Goal: Task Accomplishment & Management: Complete application form

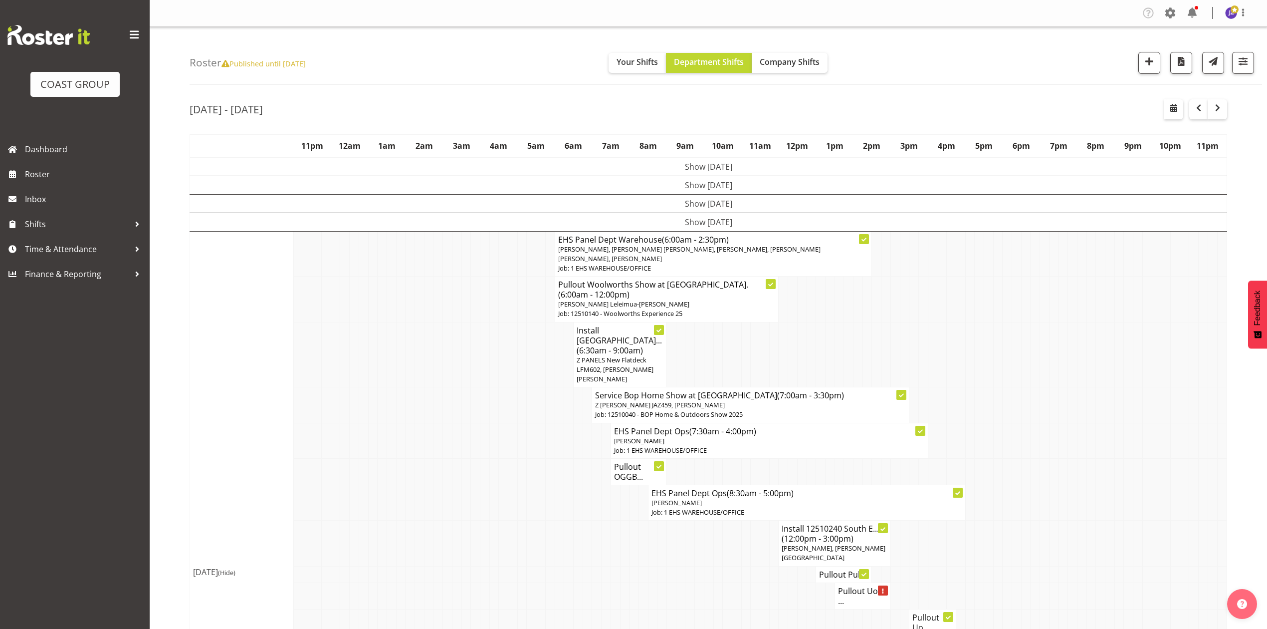
scroll to position [266, 0]
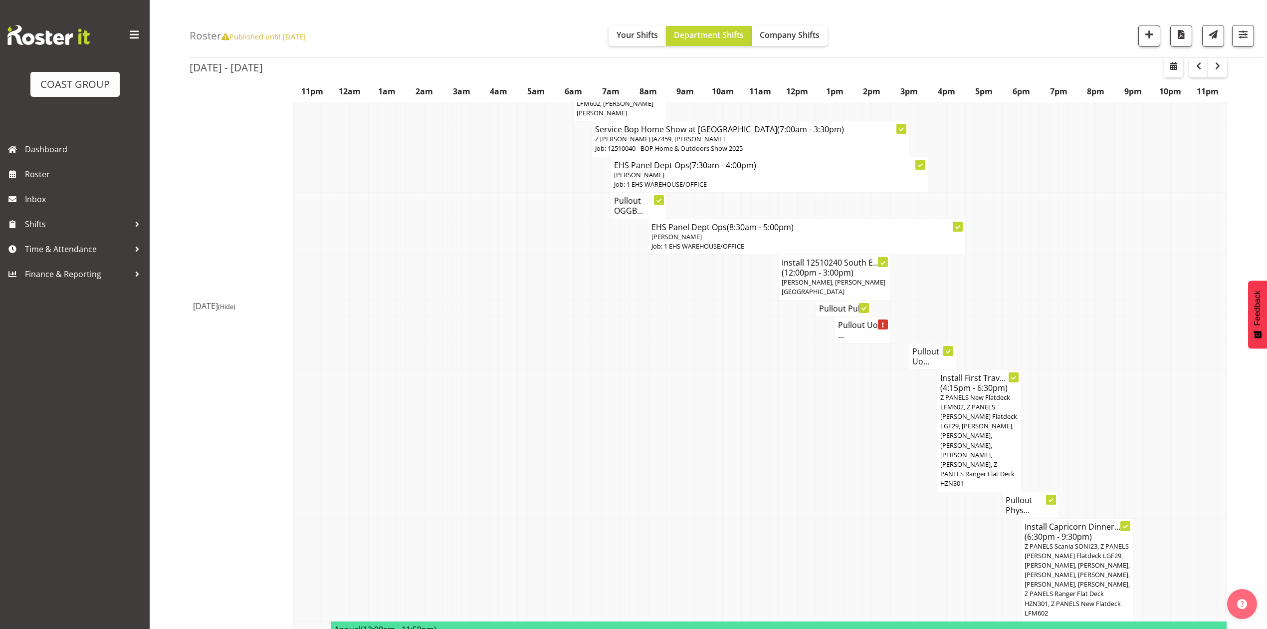
drag, startPoint x: 713, startPoint y: 371, endPoint x: 725, endPoint y: 376, distance: 12.3
click at [721, 375] on td at bounding box center [717, 430] width 9 height 122
click at [814, 442] on td at bounding box center [811, 430] width 9 height 122
drag, startPoint x: 1110, startPoint y: 322, endPoint x: 1104, endPoint y: 331, distance: 11.2
click at [1110, 324] on td at bounding box center [1110, 329] width 9 height 26
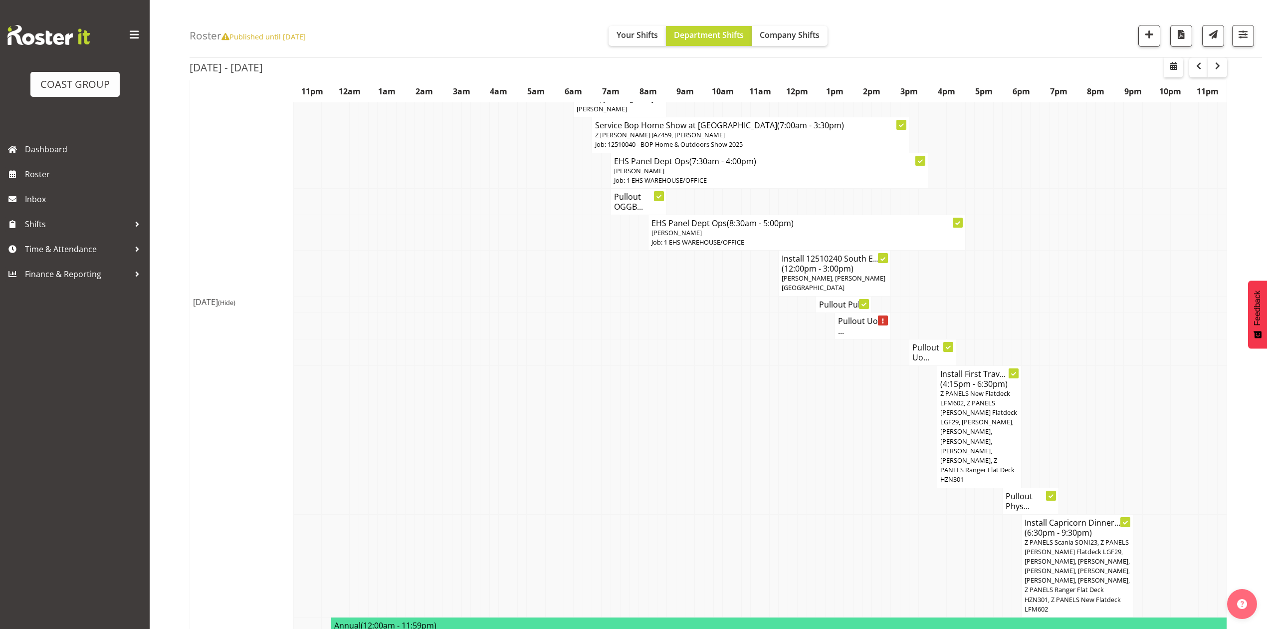
scroll to position [269, 0]
click at [1040, 339] on td at bounding box center [1044, 352] width 9 height 26
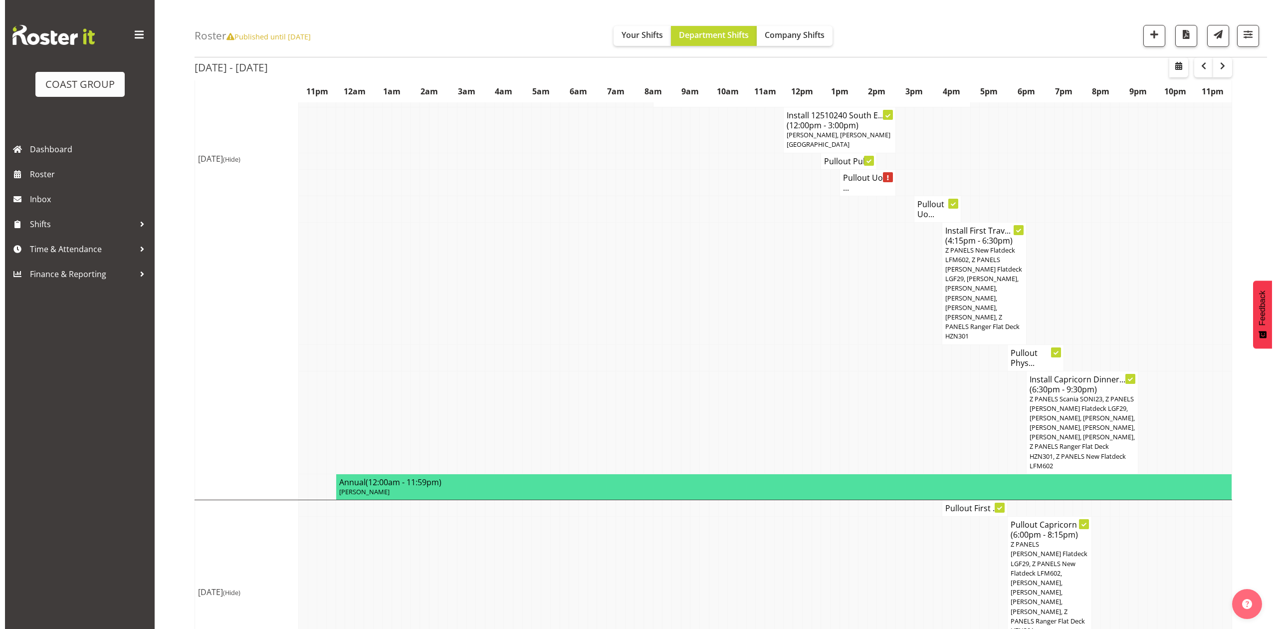
scroll to position [519, 0]
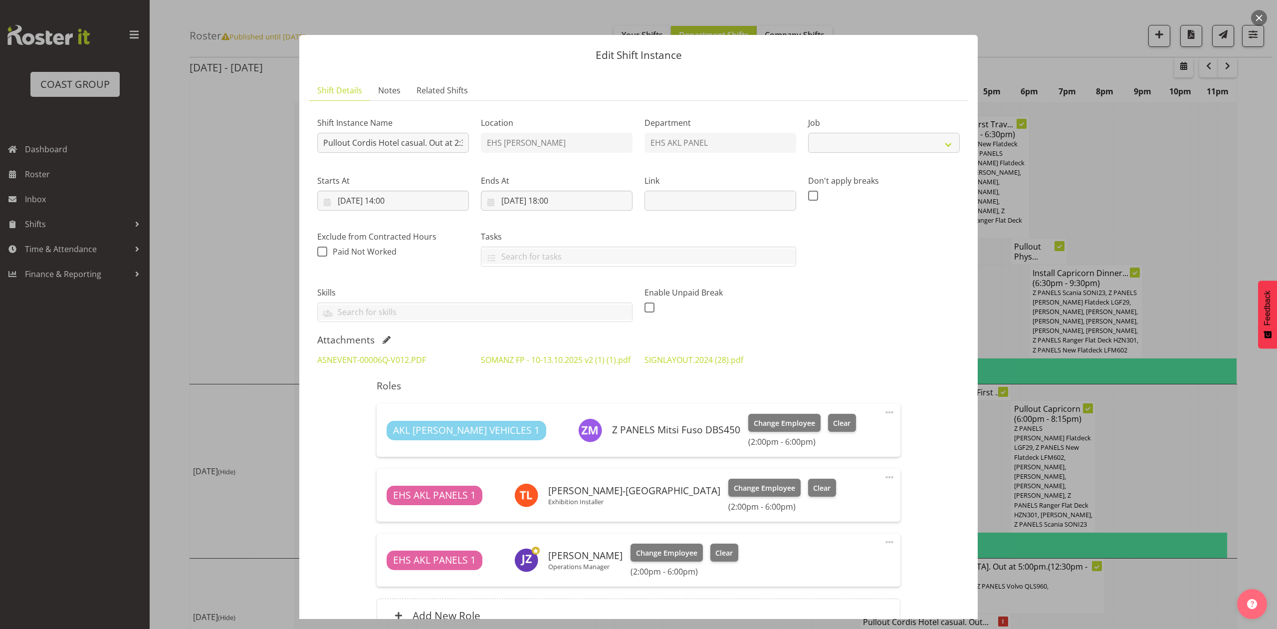
select select "8654"
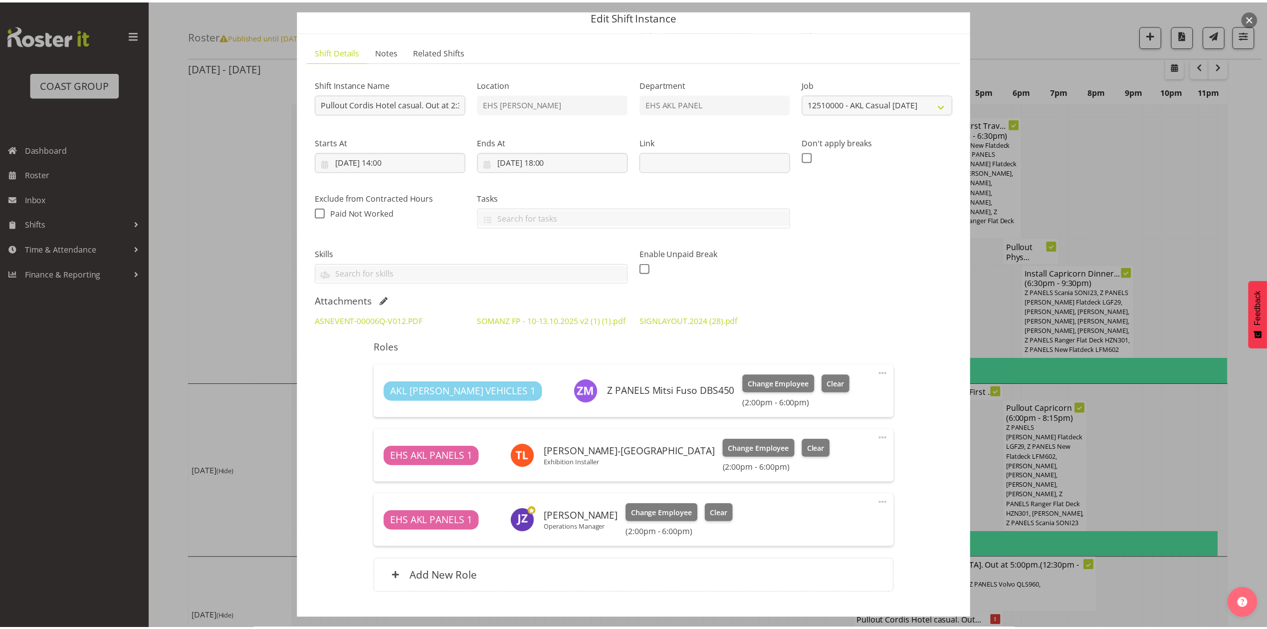
scroll to position [66, 0]
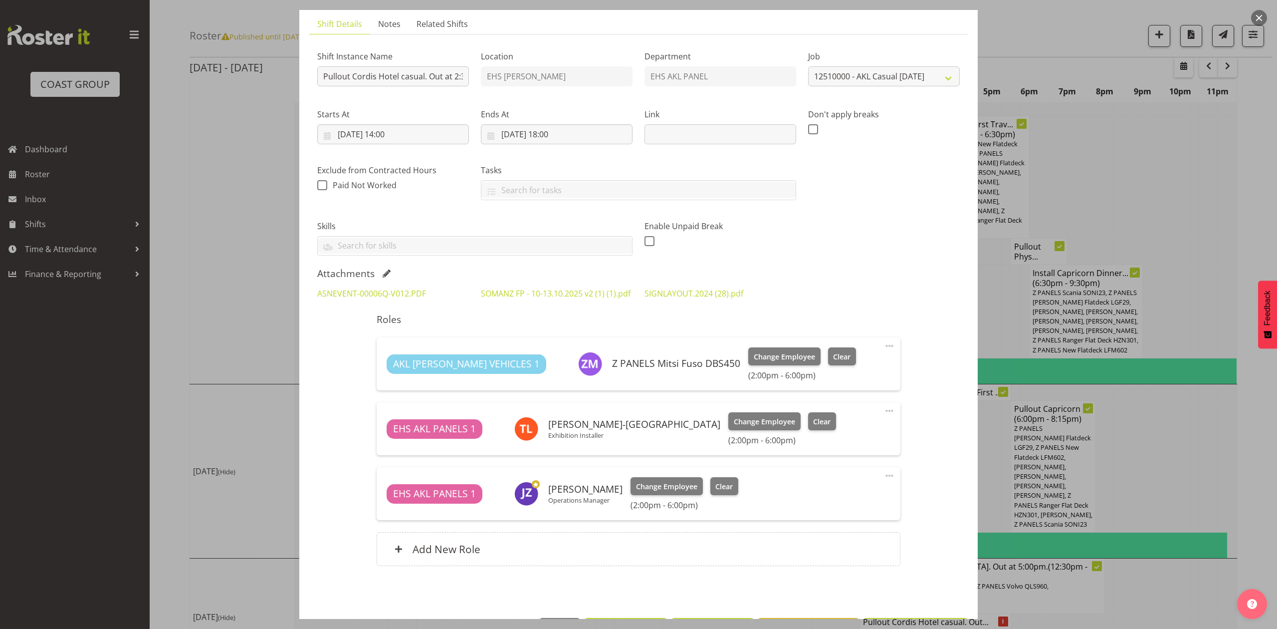
drag, startPoint x: 1138, startPoint y: 388, endPoint x: 1140, endPoint y: 412, distance: 23.5
click at [1140, 388] on div at bounding box center [638, 314] width 1277 height 629
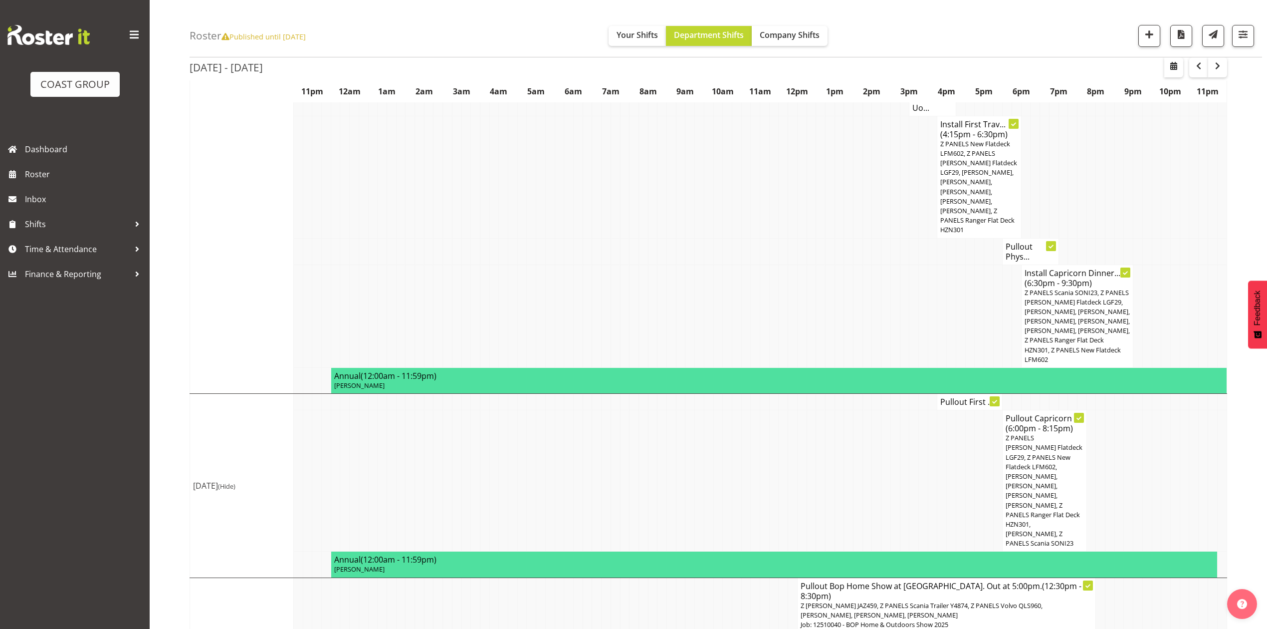
click at [1185, 437] on td at bounding box center [1184, 480] width 9 height 141
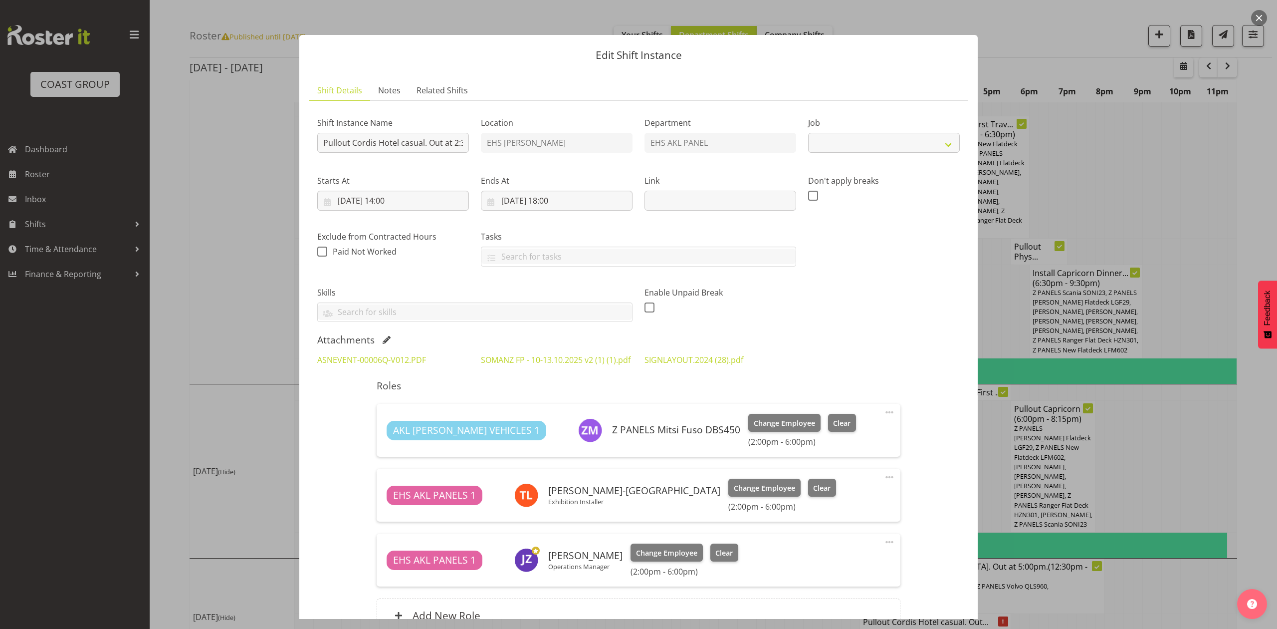
select select "8654"
click at [1208, 137] on div at bounding box center [638, 314] width 1277 height 629
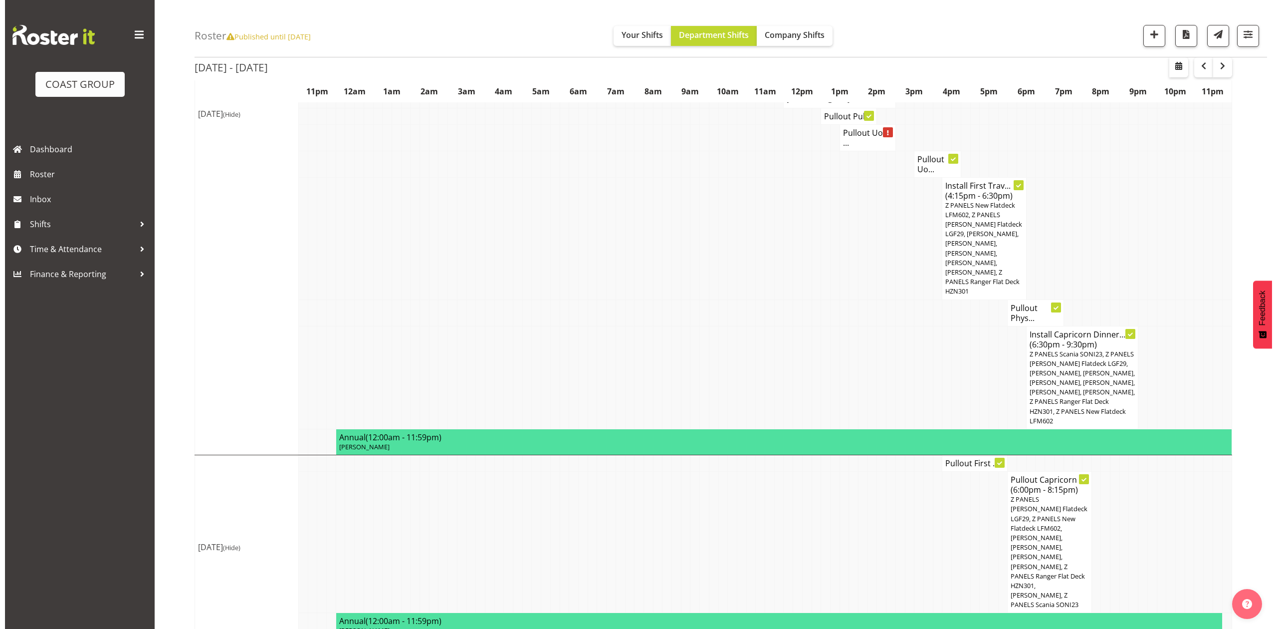
scroll to position [539, 0]
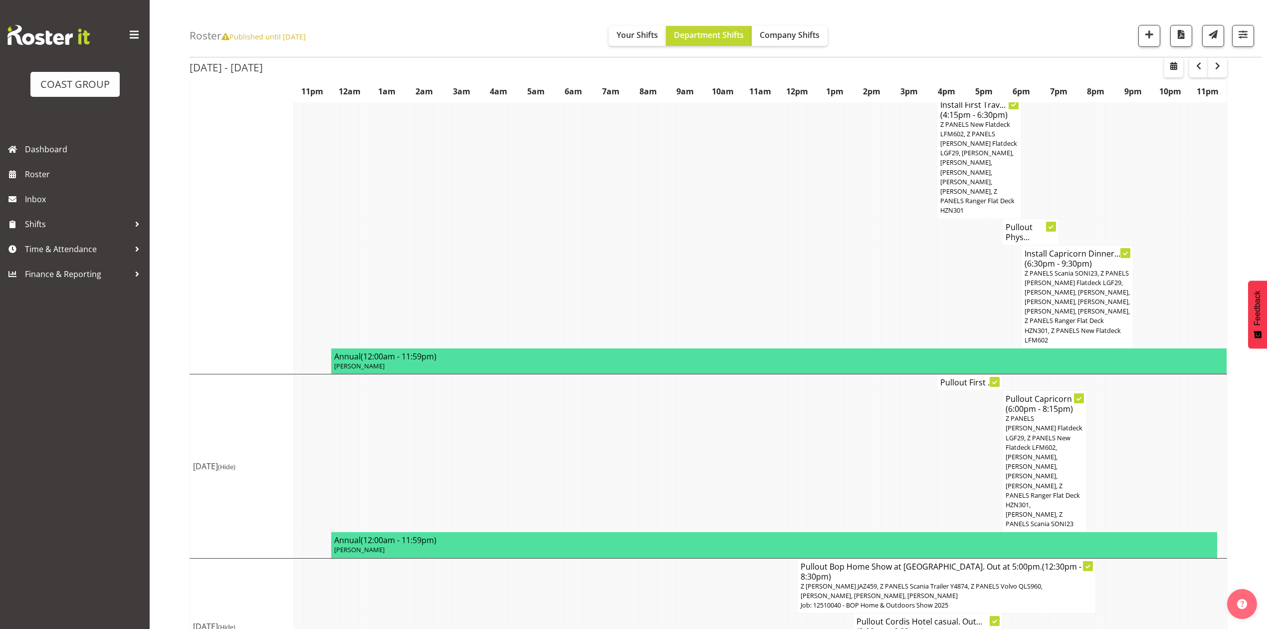
click at [964, 377] on h4 "Pullout First ..." at bounding box center [970, 382] width 59 height 10
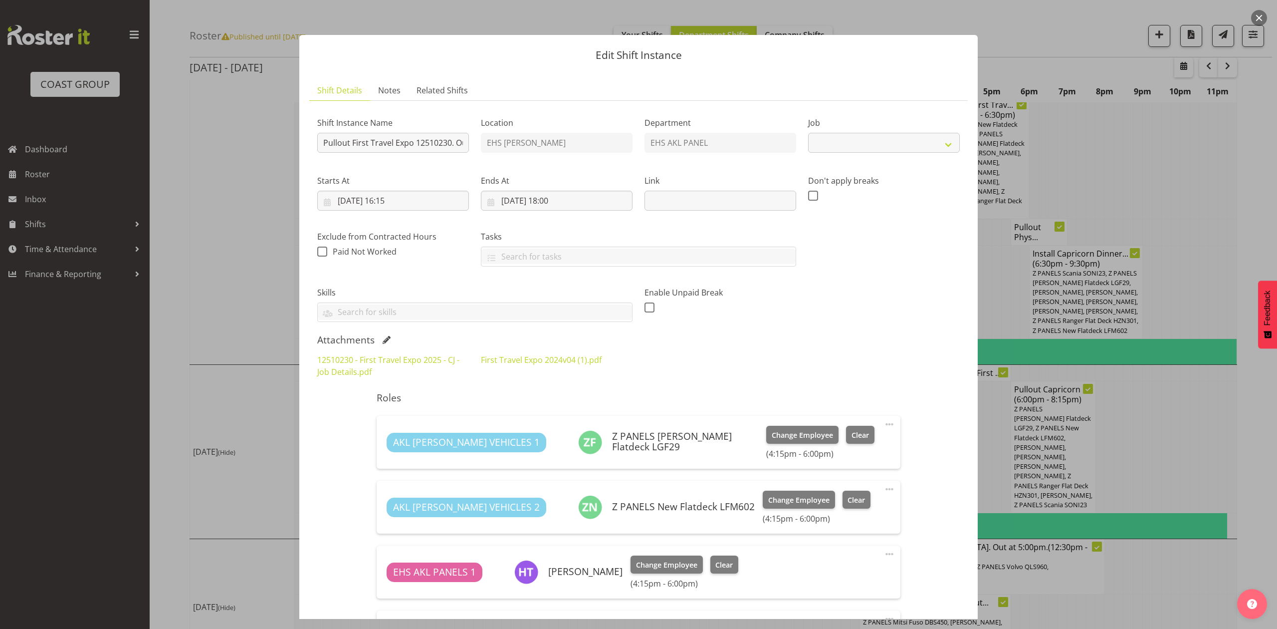
select select "10651"
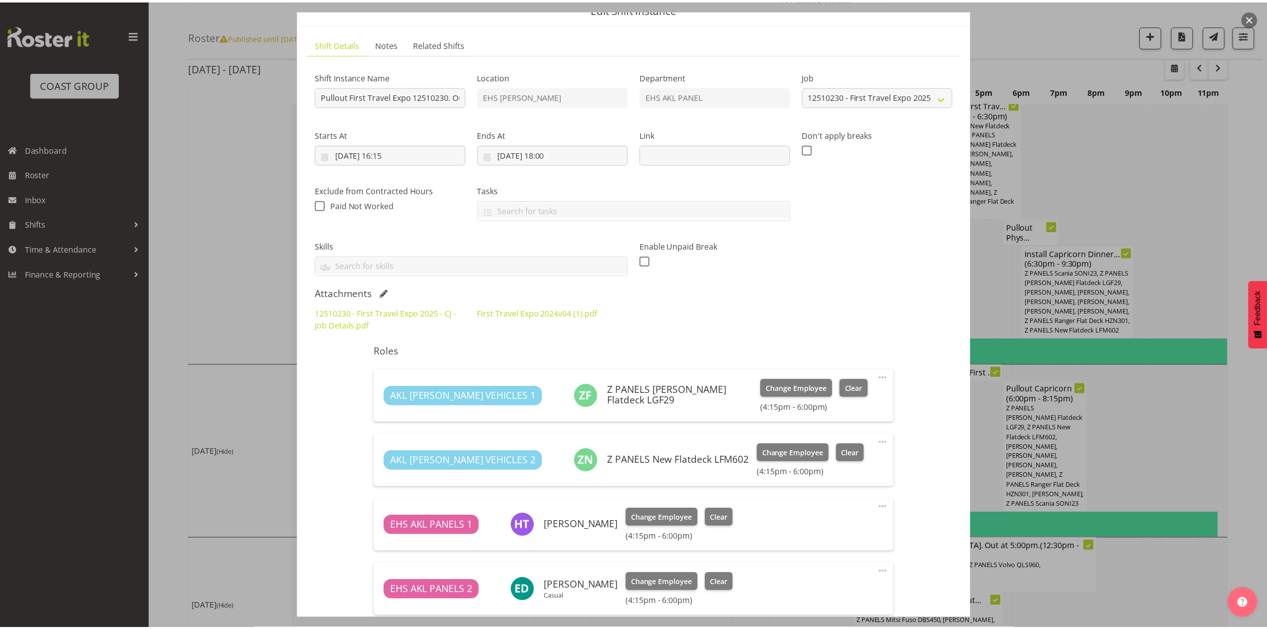
scroll to position [66, 0]
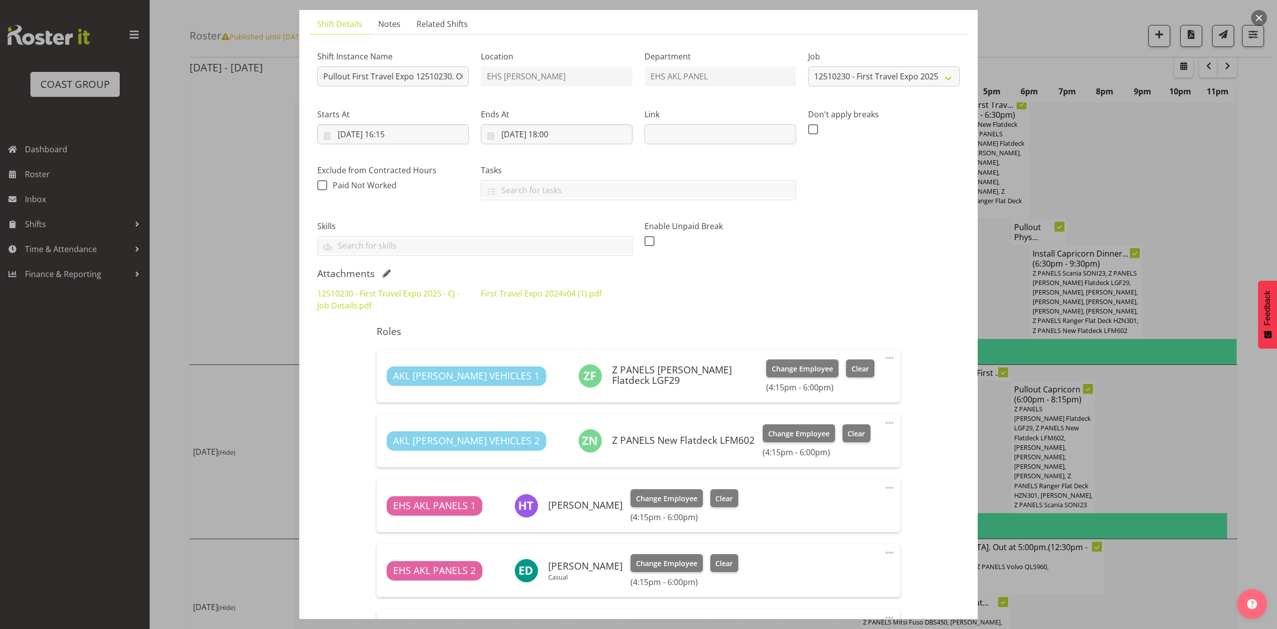
click at [1143, 421] on div at bounding box center [638, 314] width 1277 height 629
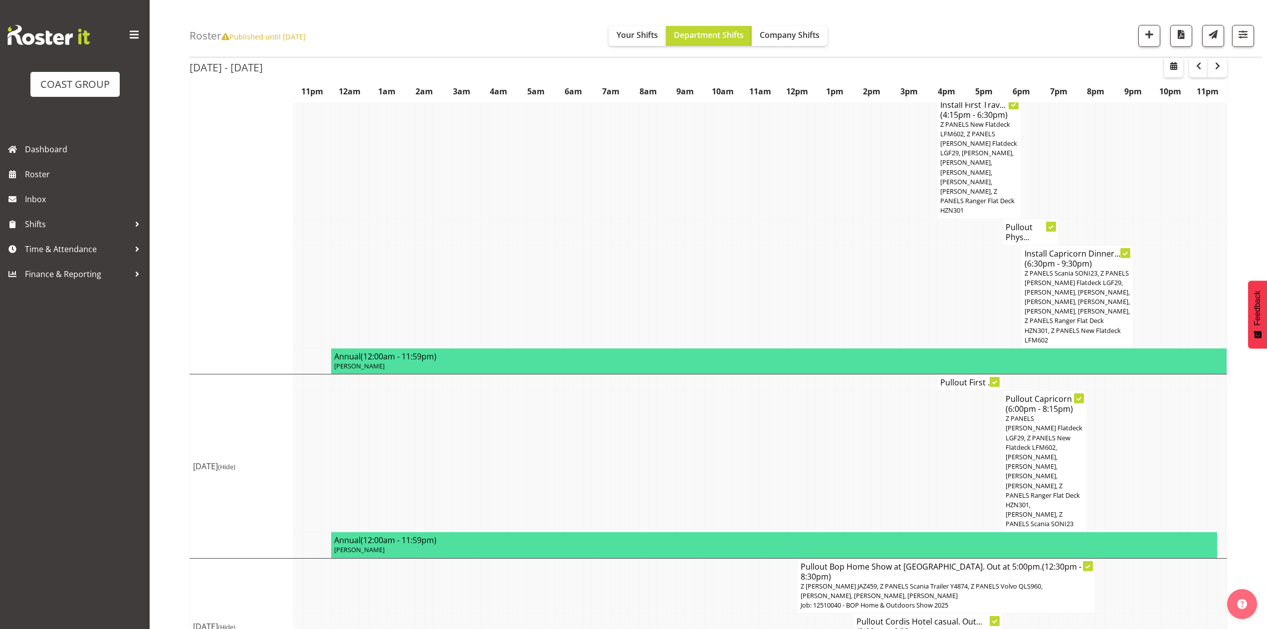
click at [408, 219] on td at bounding box center [410, 232] width 9 height 26
drag, startPoint x: 70, startPoint y: 246, endPoint x: 76, endPoint y: 253, distance: 9.2
click at [70, 246] on span "Time & Attendance" at bounding box center [77, 248] width 105 height 15
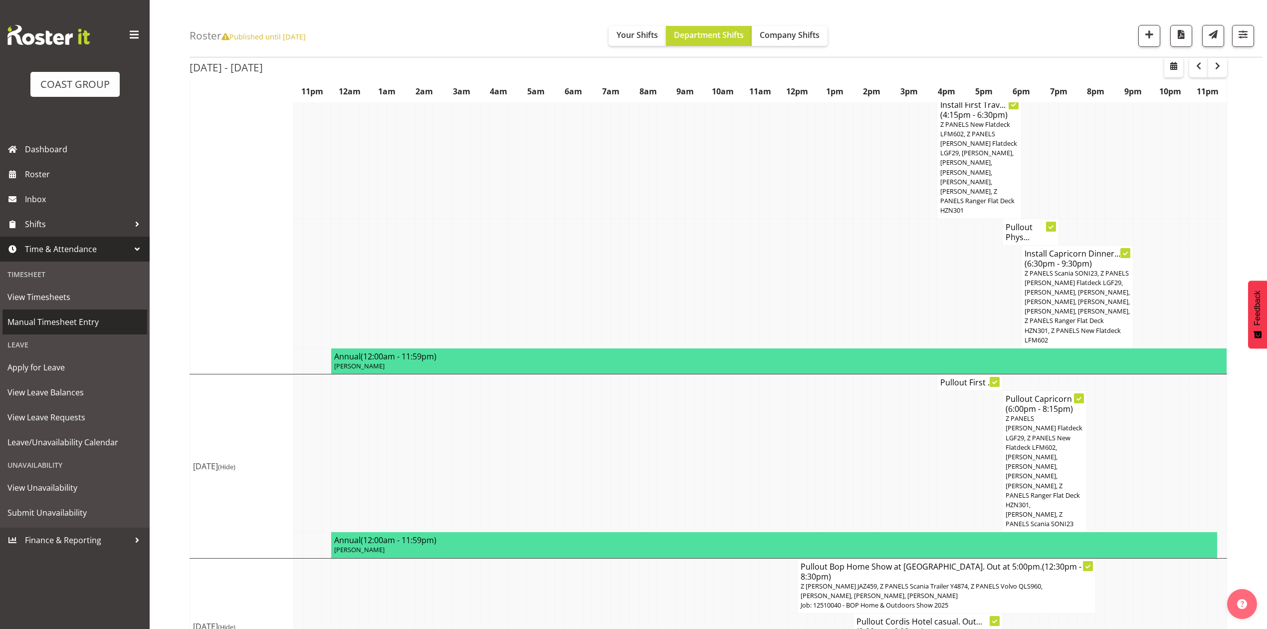
click at [84, 328] on span "Manual Timesheet Entry" at bounding box center [74, 321] width 135 height 15
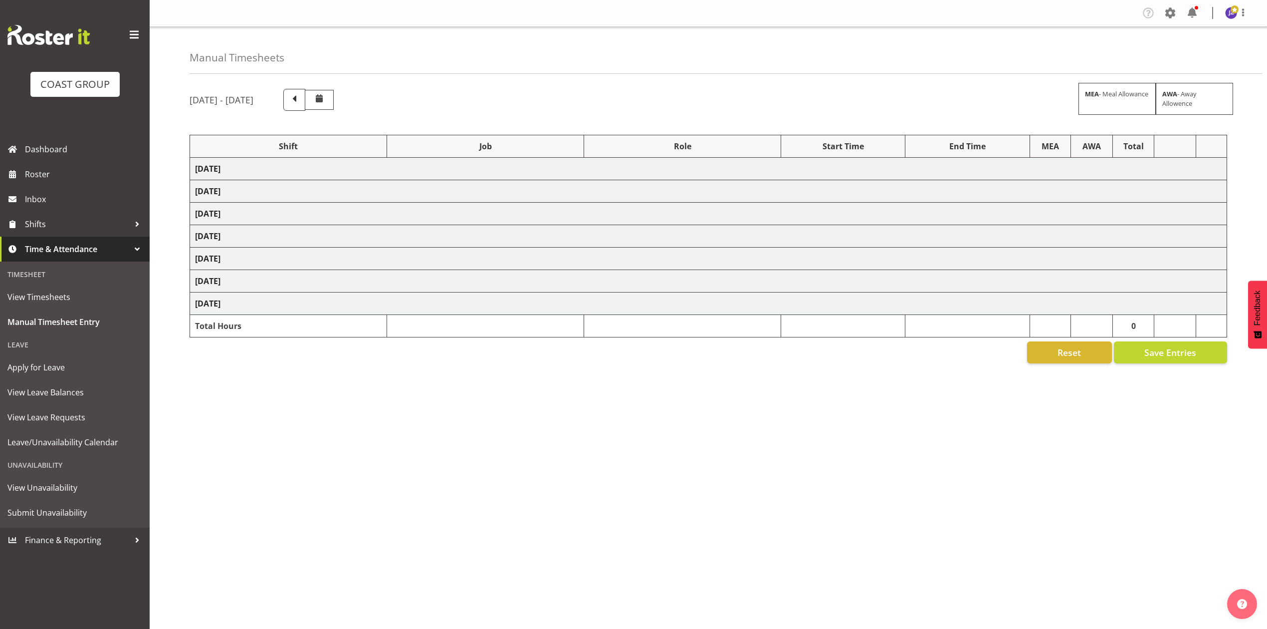
select select "79179"
select select "8654"
select select "68032"
select select "69"
select select "198"
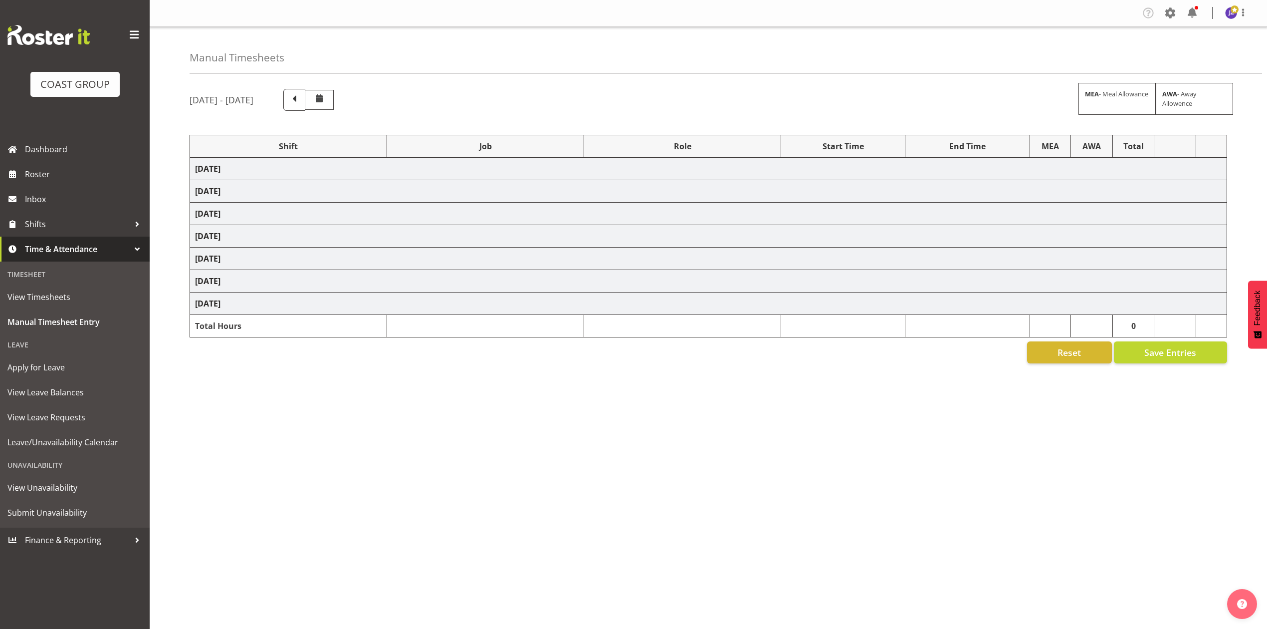
select select "68034"
select select "69"
select select "198"
select select "50787"
select select "69"
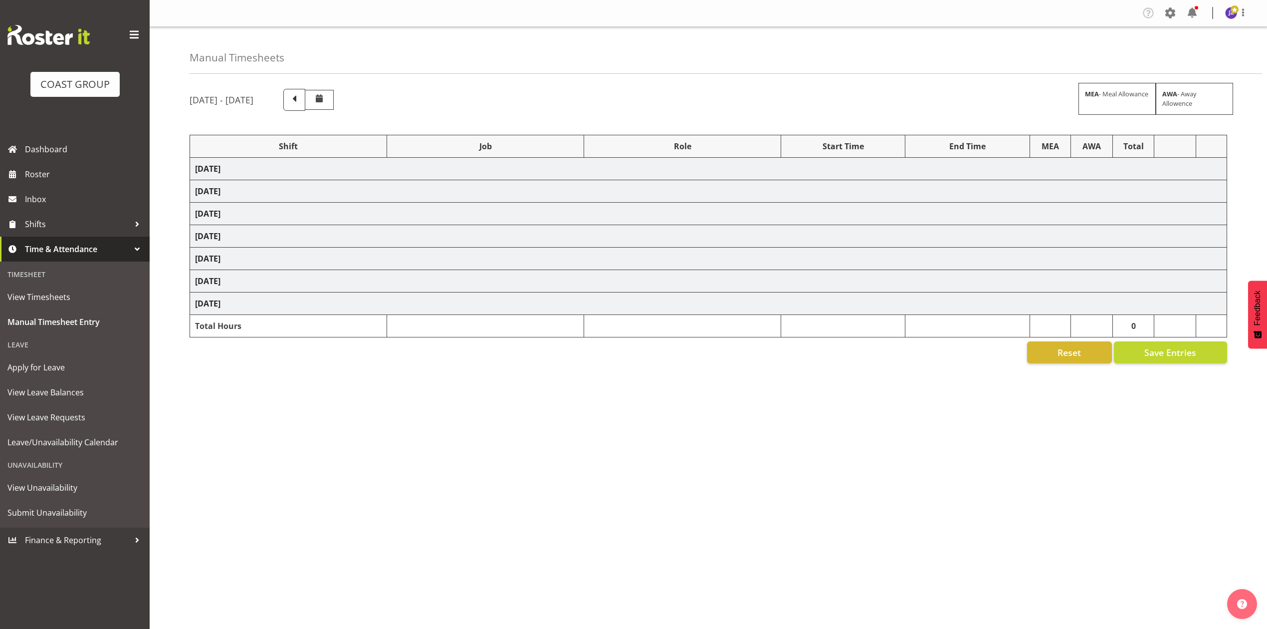
select select "198"
select select "82167"
select select "10651"
select select "83066"
select select "9881"
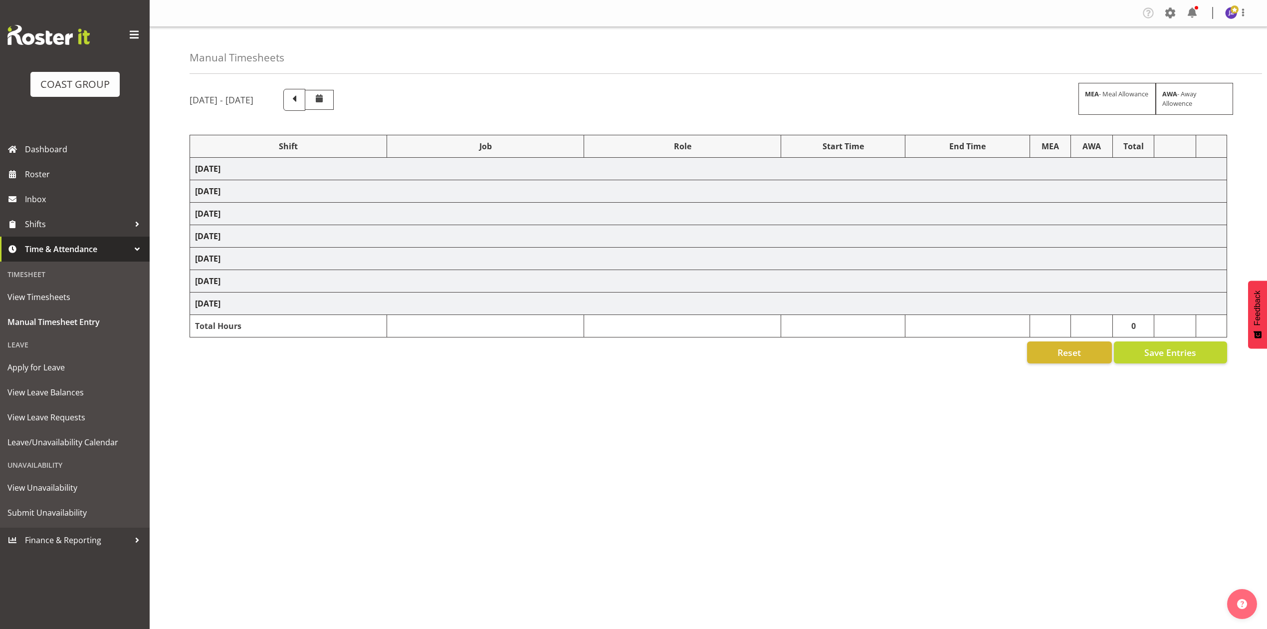
select select "82167"
select select "10651"
select select "83066"
select select "9881"
select select "78133"
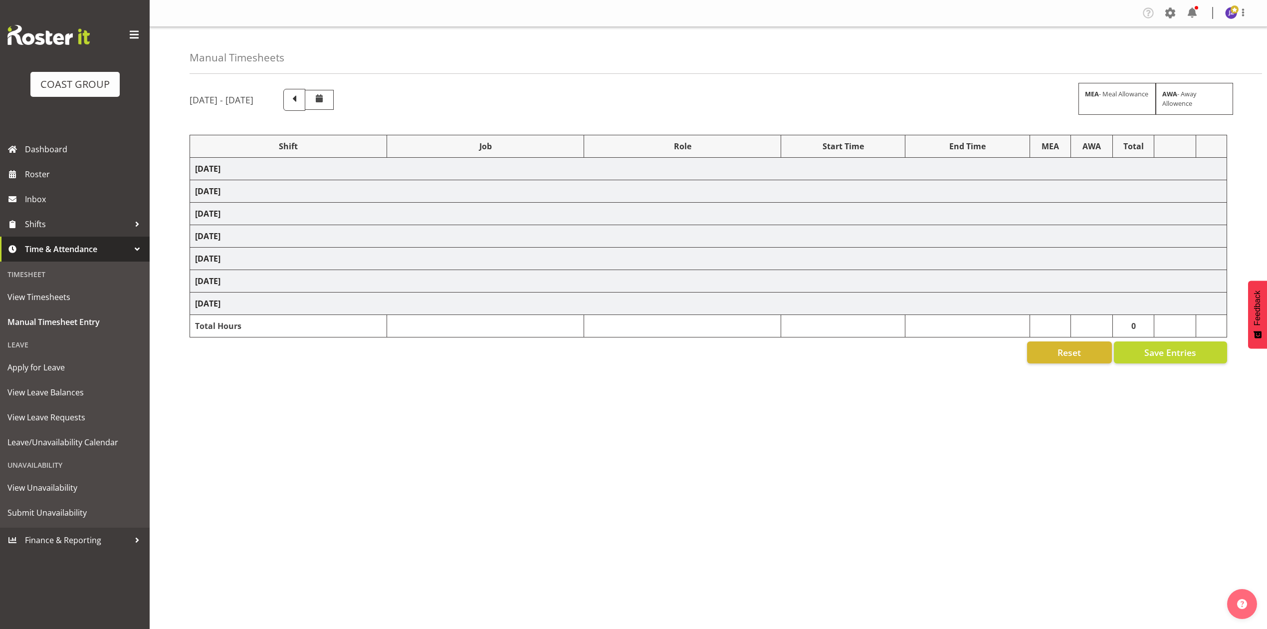
select select "8654"
select select "81723"
select select "8960"
select select "82897"
select select "8654"
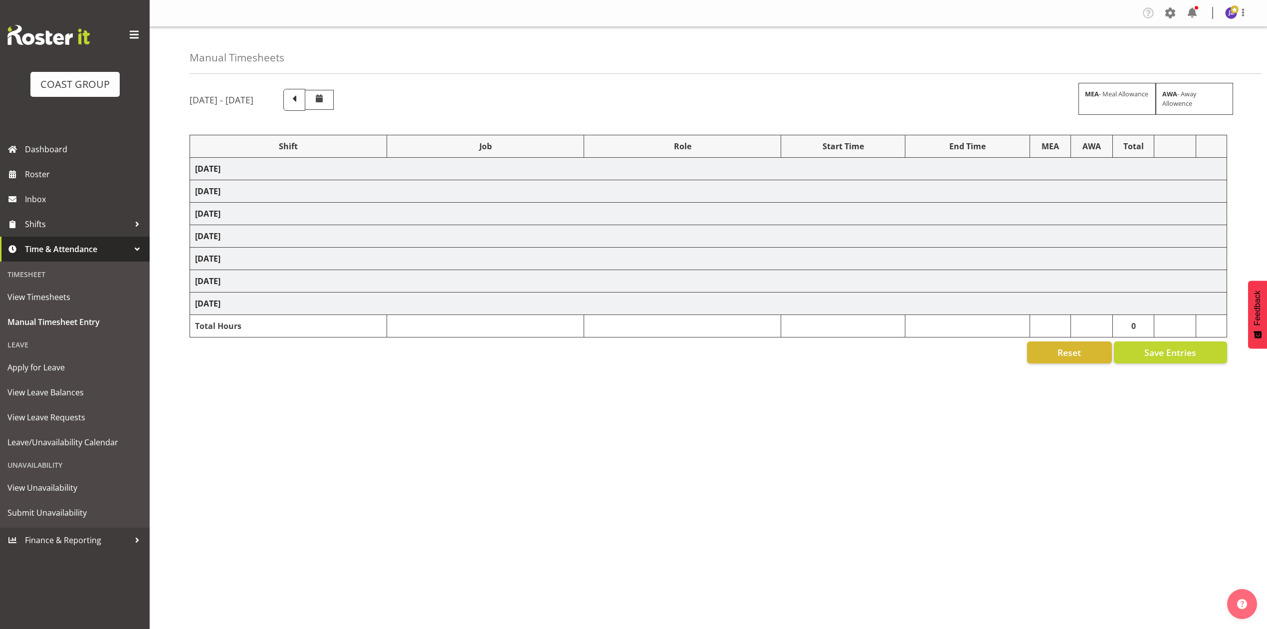
select select "82683"
select select "8654"
select select "82583"
select select "8653"
select select "68034"
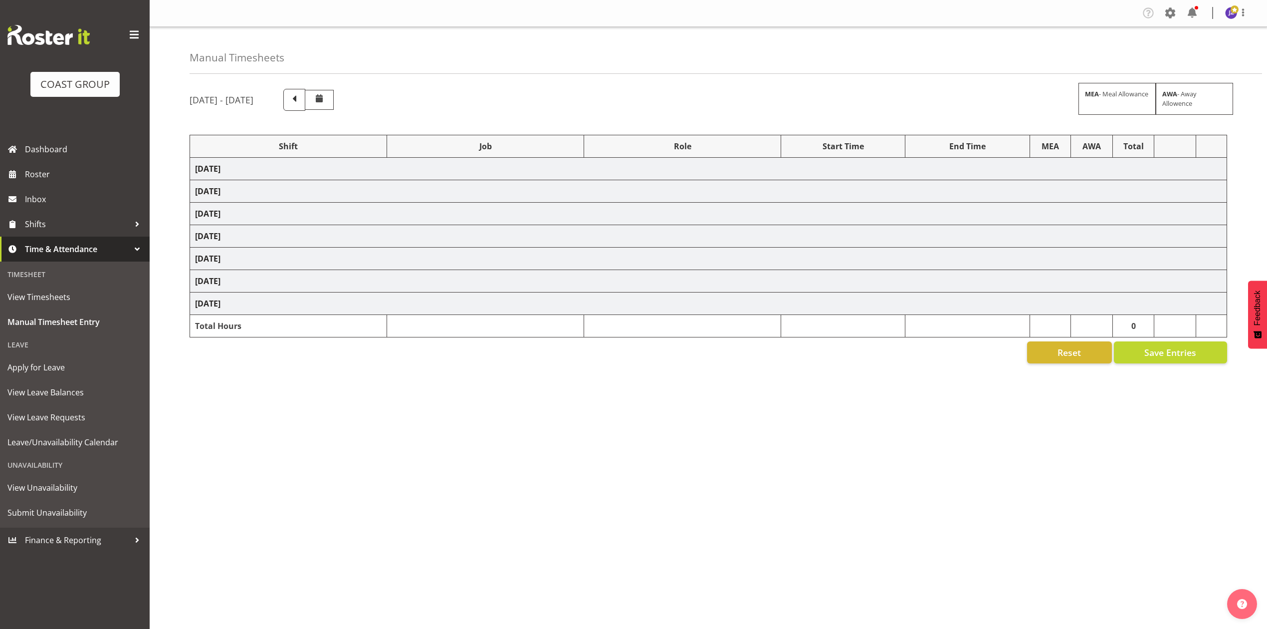
select select "69"
select select "198"
select select "68034"
select select "69"
select select "198"
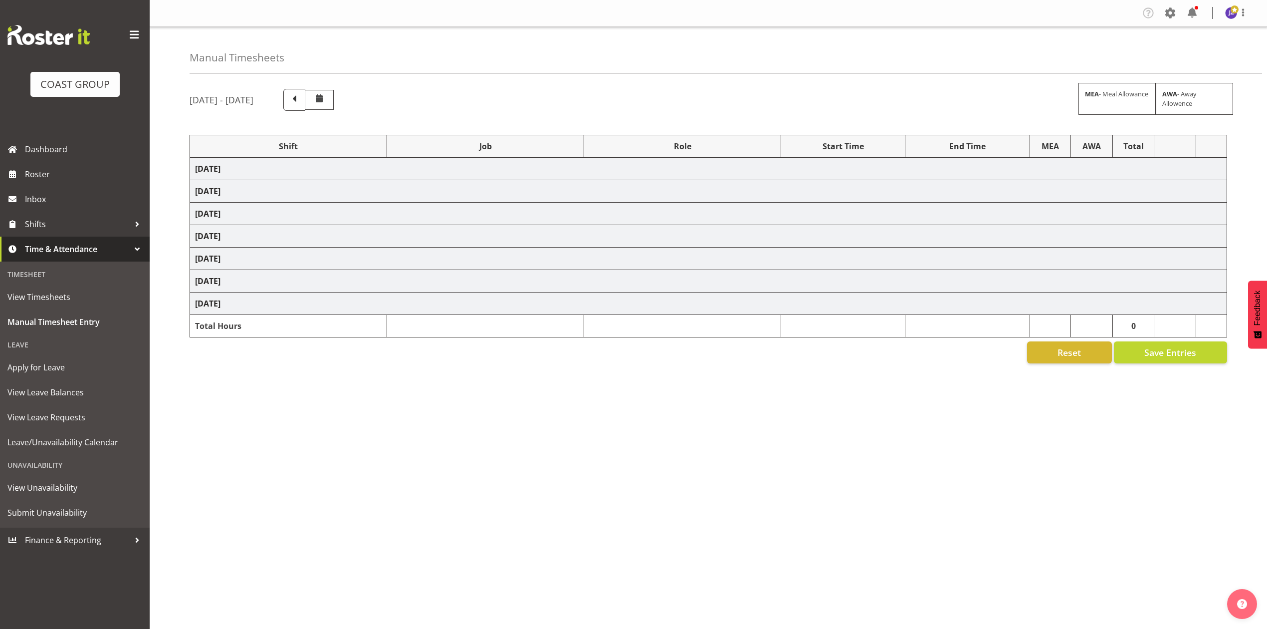
select select "83128"
select select "8654"
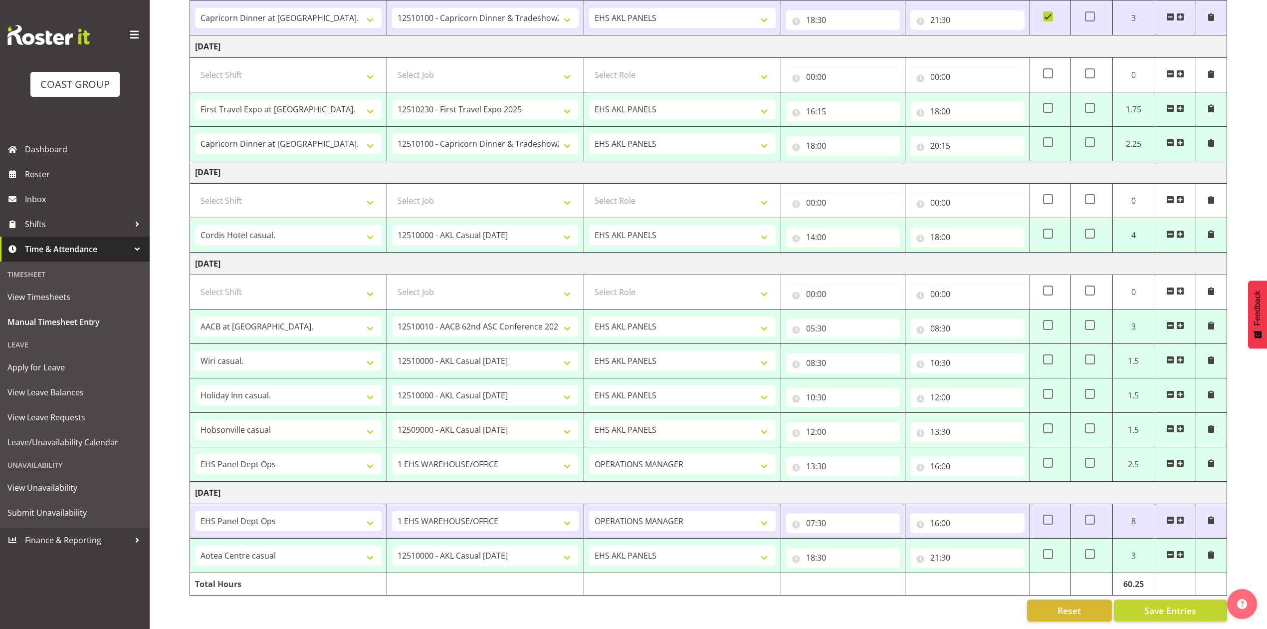
scroll to position [412, 0]
click at [1043, 549] on span at bounding box center [1048, 554] width 10 height 10
click at [1043, 551] on input "checkbox" at bounding box center [1046, 554] width 6 height 6
checkbox input "true"
click at [1152, 604] on span "Save Entries" at bounding box center [1171, 610] width 52 height 13
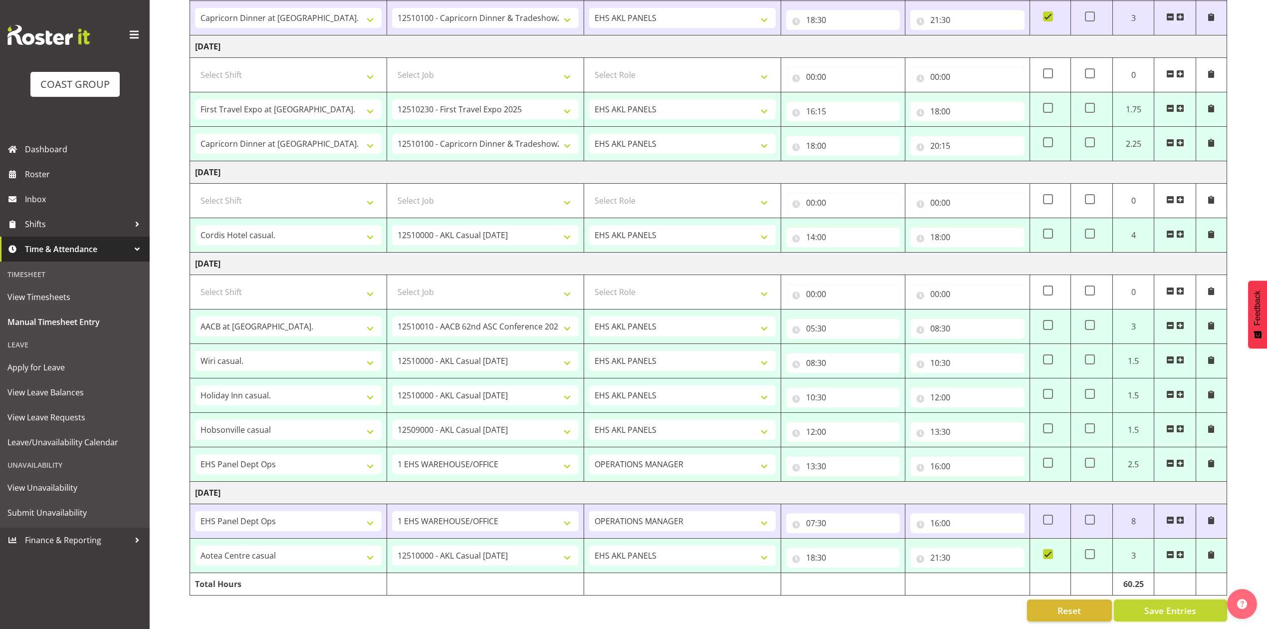
select select "82167"
select select "10651"
type input "16:15"
type input "18:00"
select select "83066"
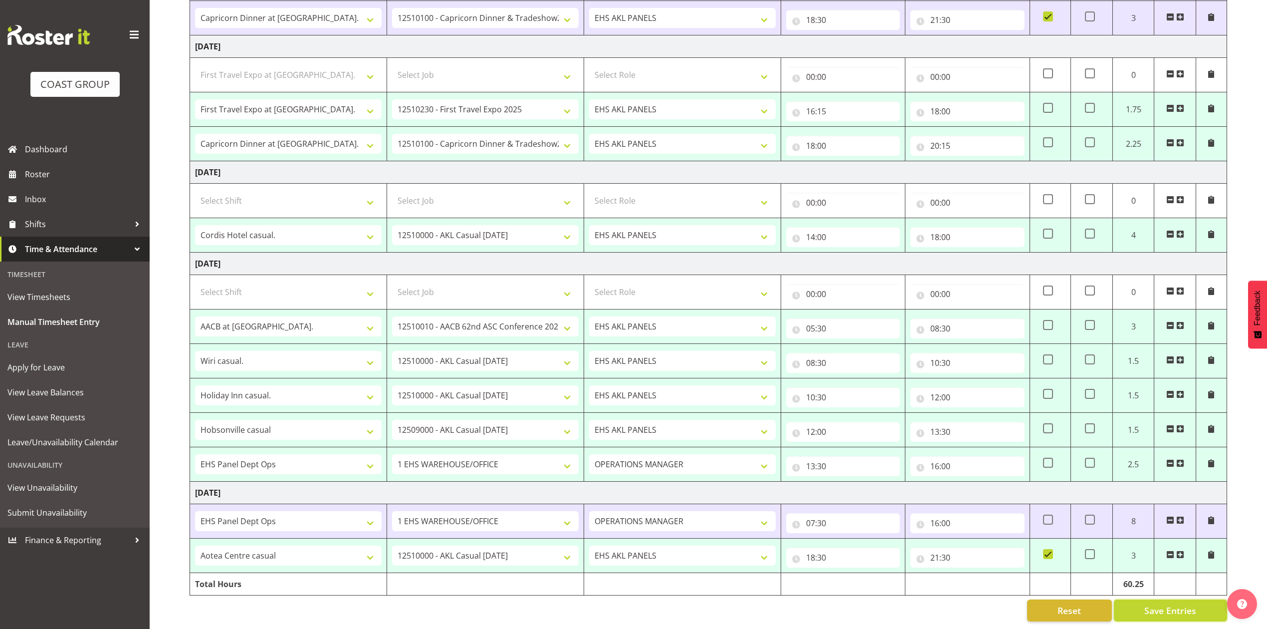
select select "9881"
type input "18:00"
type input "20:15"
select select "78133"
select select "8654"
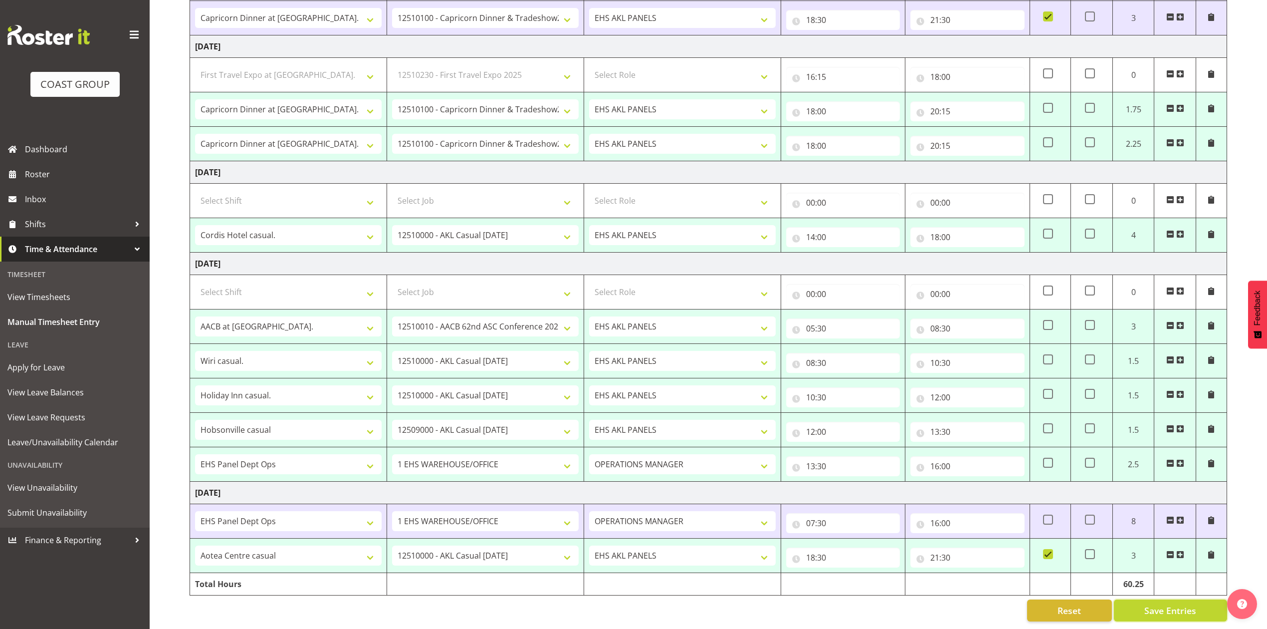
type input "14:00"
type input "18:00"
select select "81723"
select select "8960"
type input "05:30"
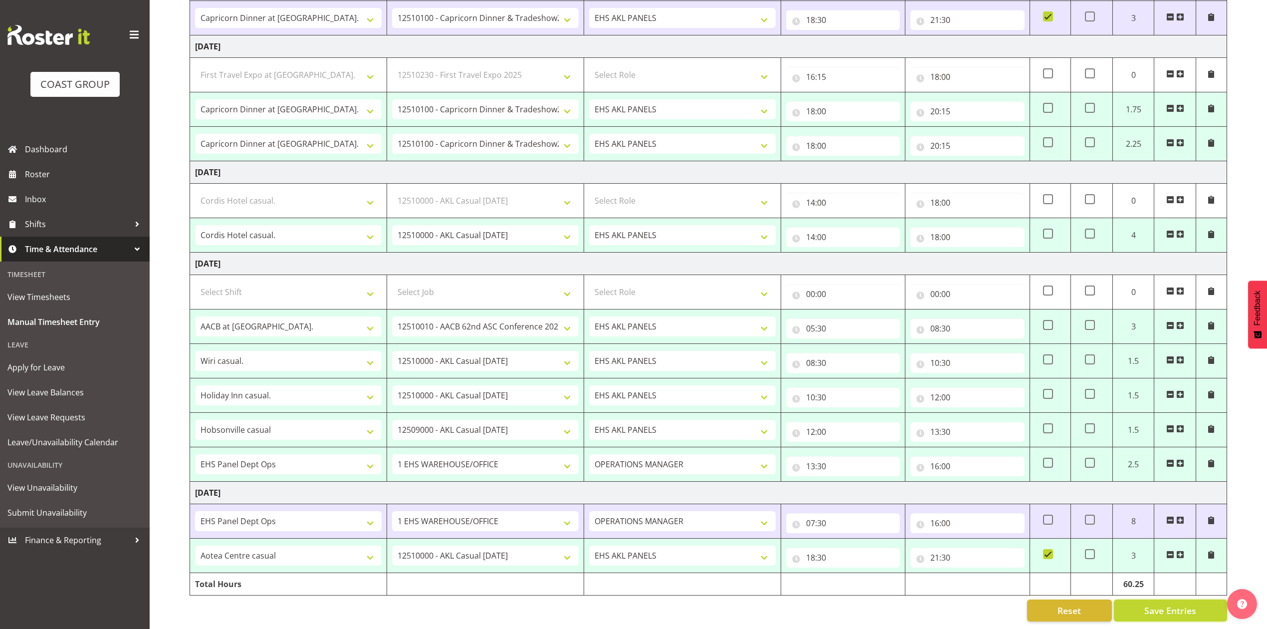
type input "08:30"
select select "82897"
select select "8654"
type input "08:30"
type input "10:30"
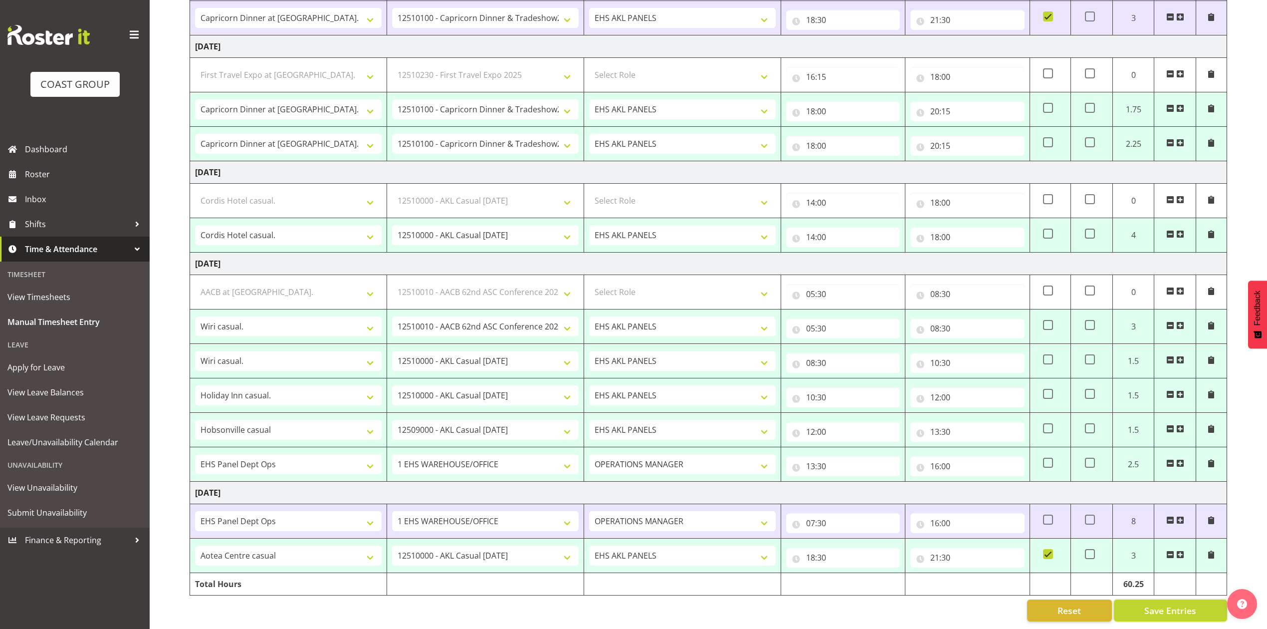
select select "82683"
type input "10:30"
type input "12:00"
select select "82583"
select select "8653"
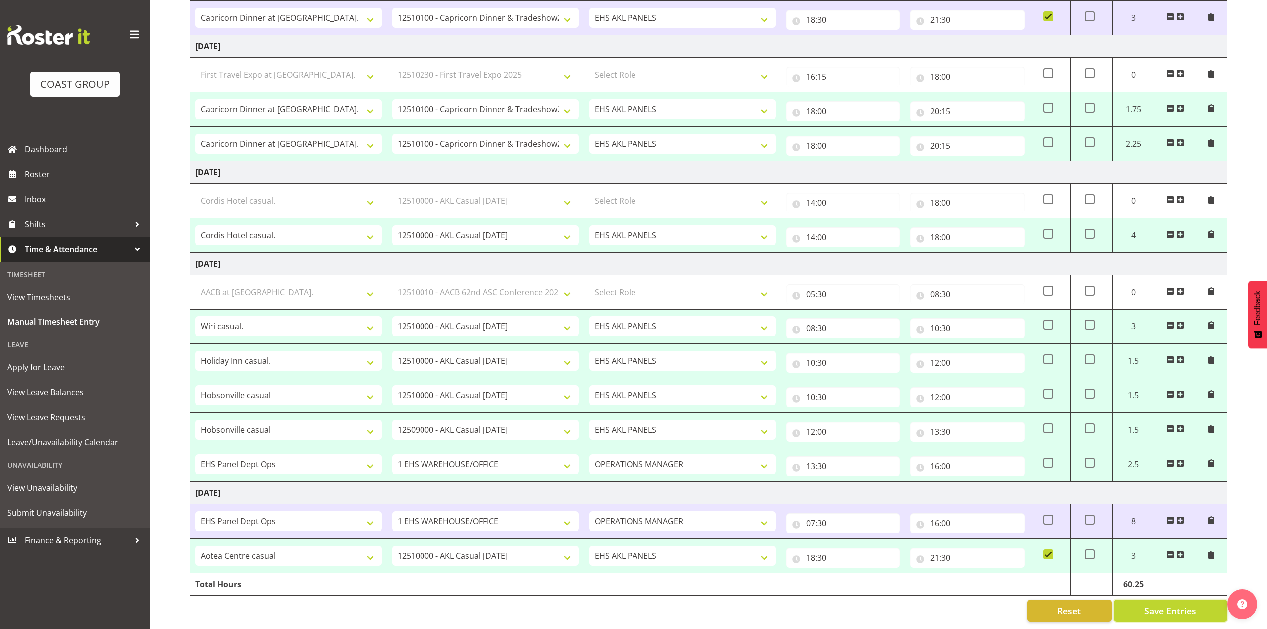
type input "12:00"
type input "13:30"
select select "68034"
select select "69"
select select "198"
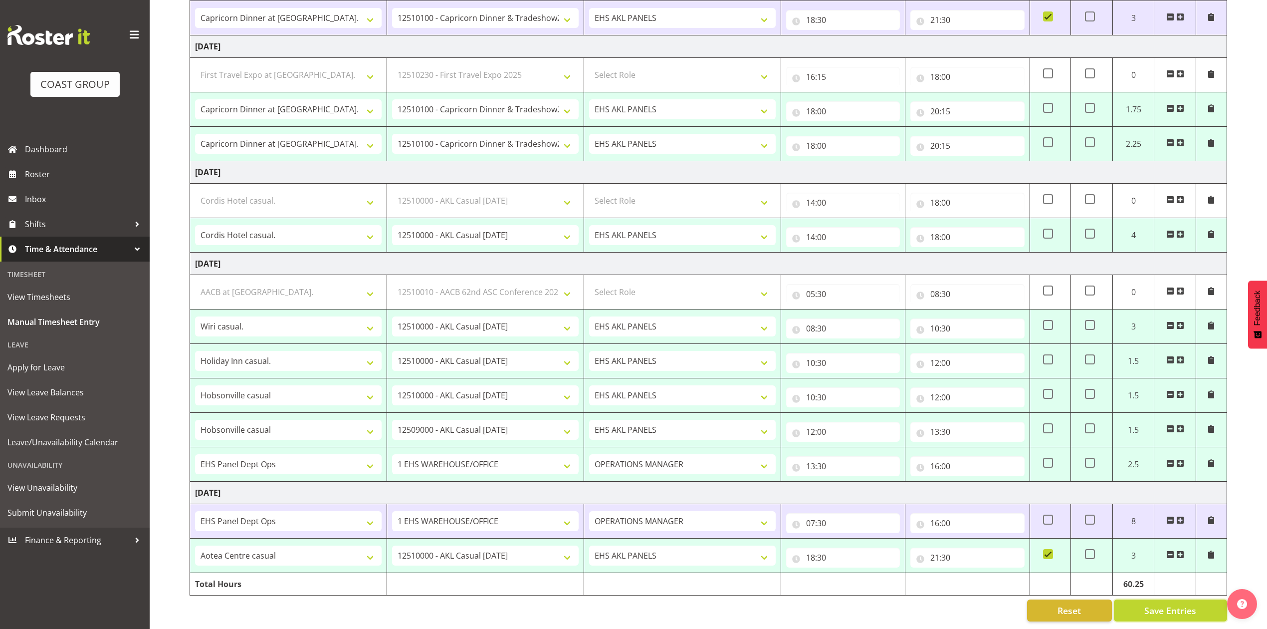
type input "13:30"
type input "16:00"
select select "78133"
select select "8654"
select select "81723"
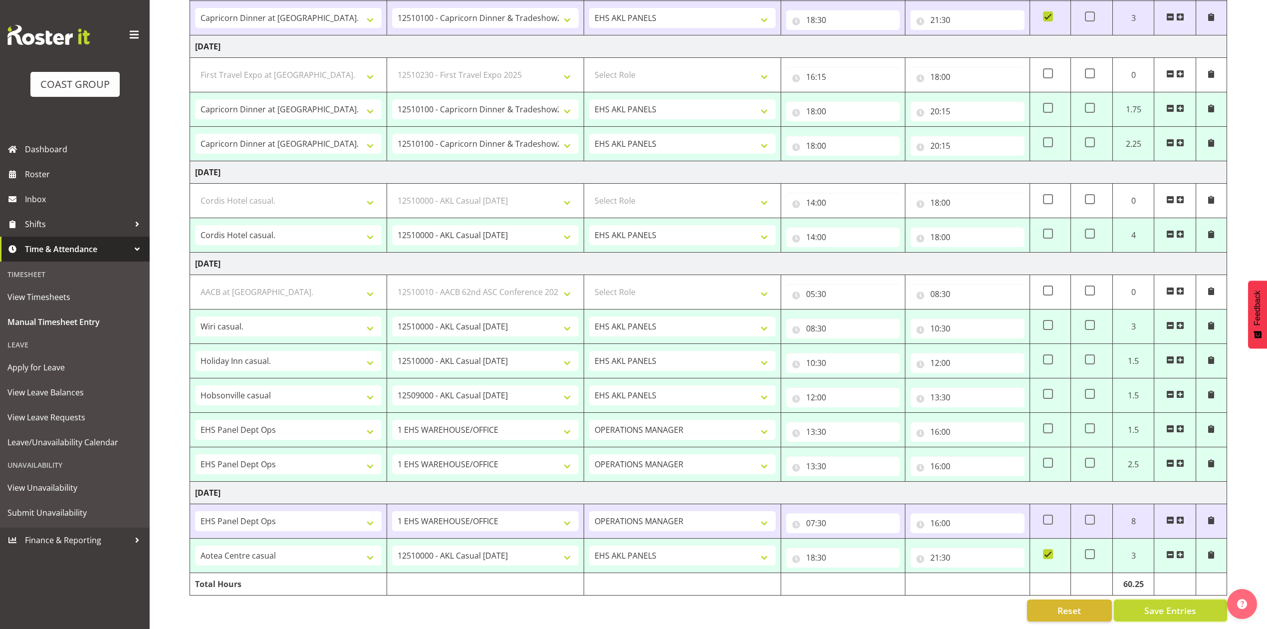
select select "8960"
select select "82897"
select select "8654"
select select "82683"
select select "8654"
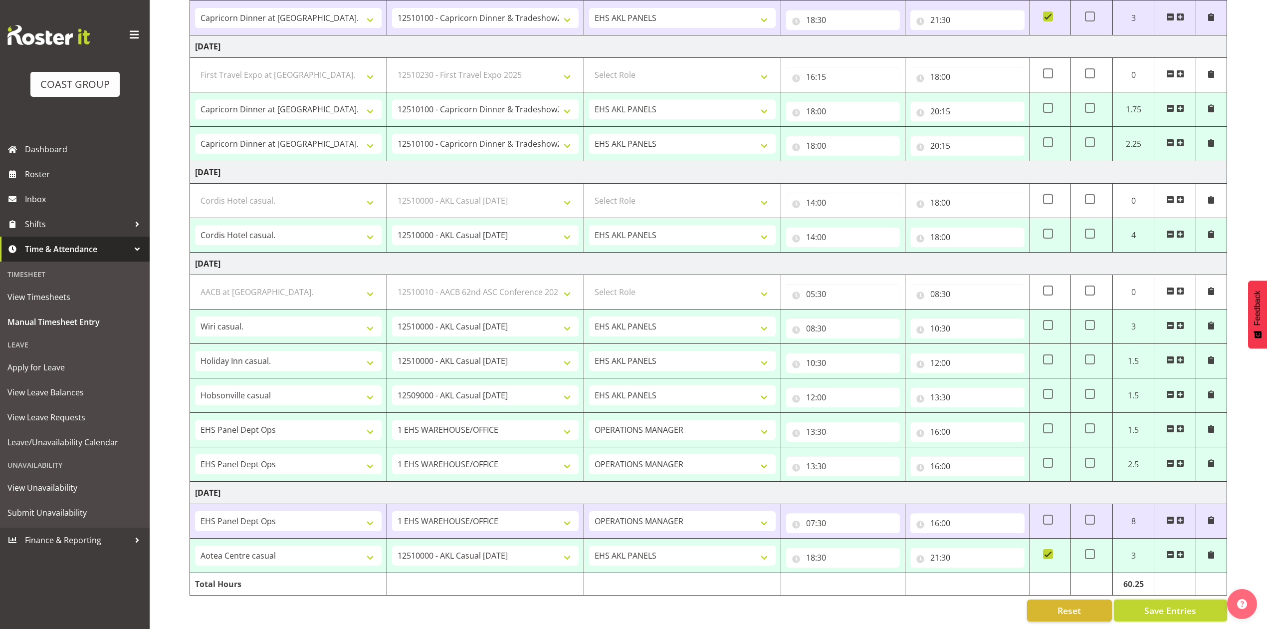
select select "82583"
select select "8653"
select select "68034"
select select "69"
select select "198"
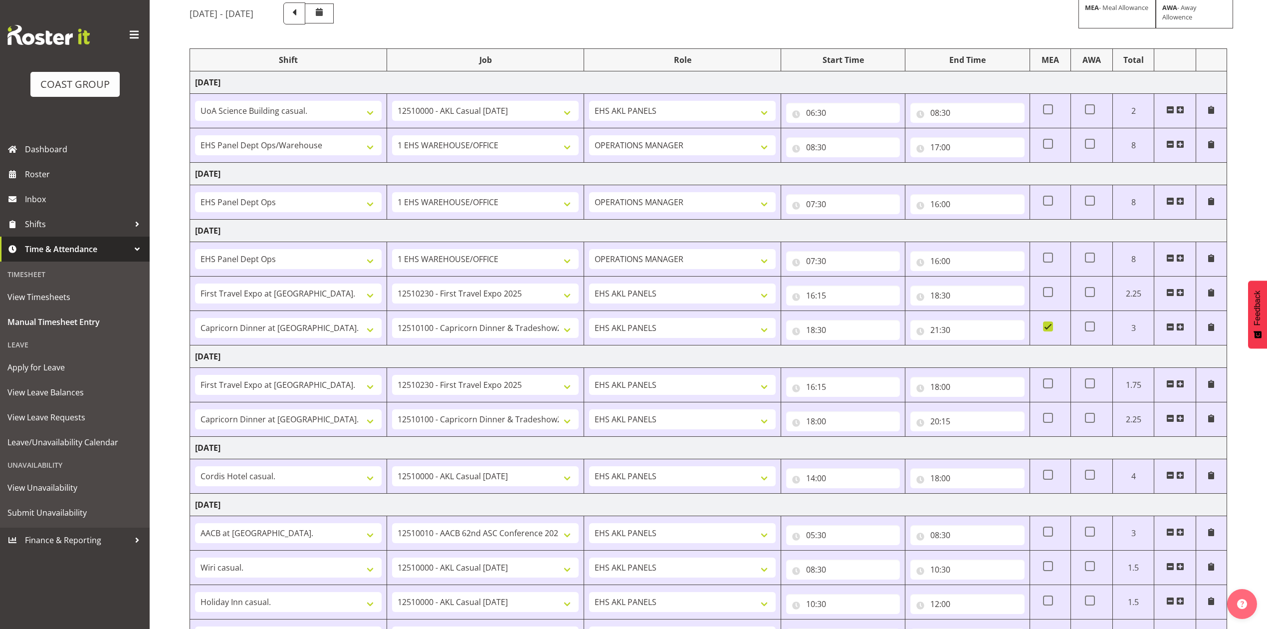
scroll to position [0, 0]
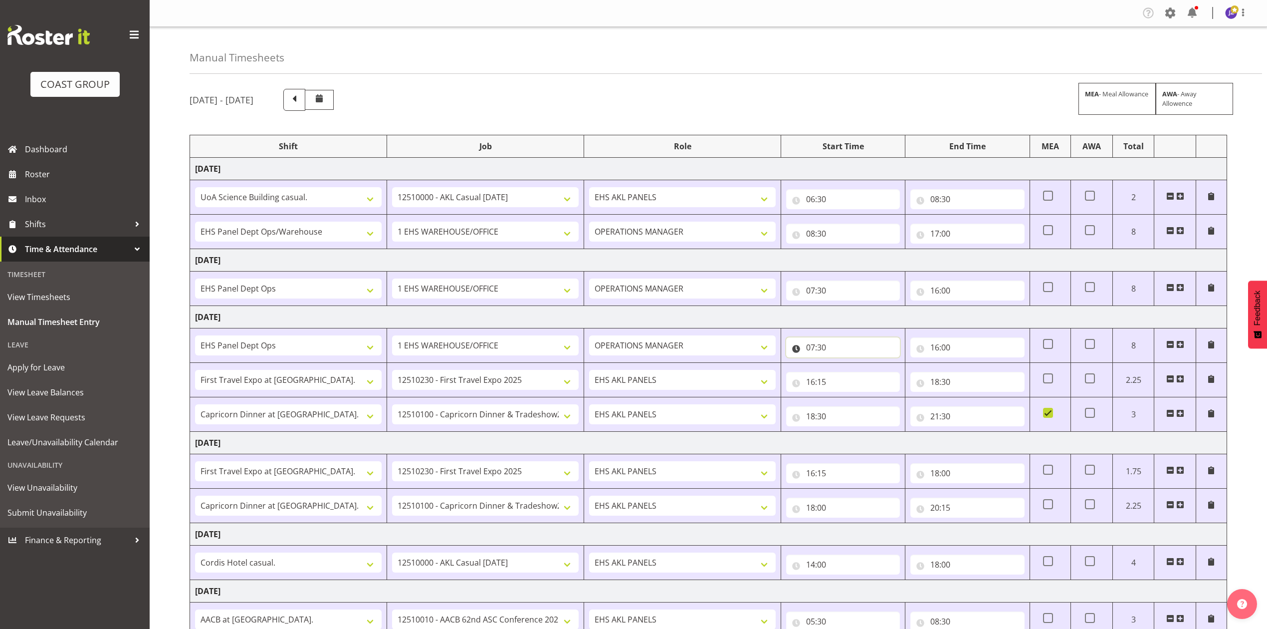
click at [815, 348] on input "07:30" at bounding box center [843, 347] width 114 height 20
drag, startPoint x: 846, startPoint y: 372, endPoint x: 847, endPoint y: 365, distance: 6.5
click at [846, 372] on select "00 01 02 03 04 05 06 07 08 09 10 11 12 13 14 15 16 17 18 19 20 21 22 23" at bounding box center [854, 373] width 22 height 20
select select "8"
click at [843, 365] on select "00 01 02 03 04 05 06 07 08 09 10 11 12 13 14 15 16 17 18 19 20 21 22 23" at bounding box center [854, 373] width 22 height 20
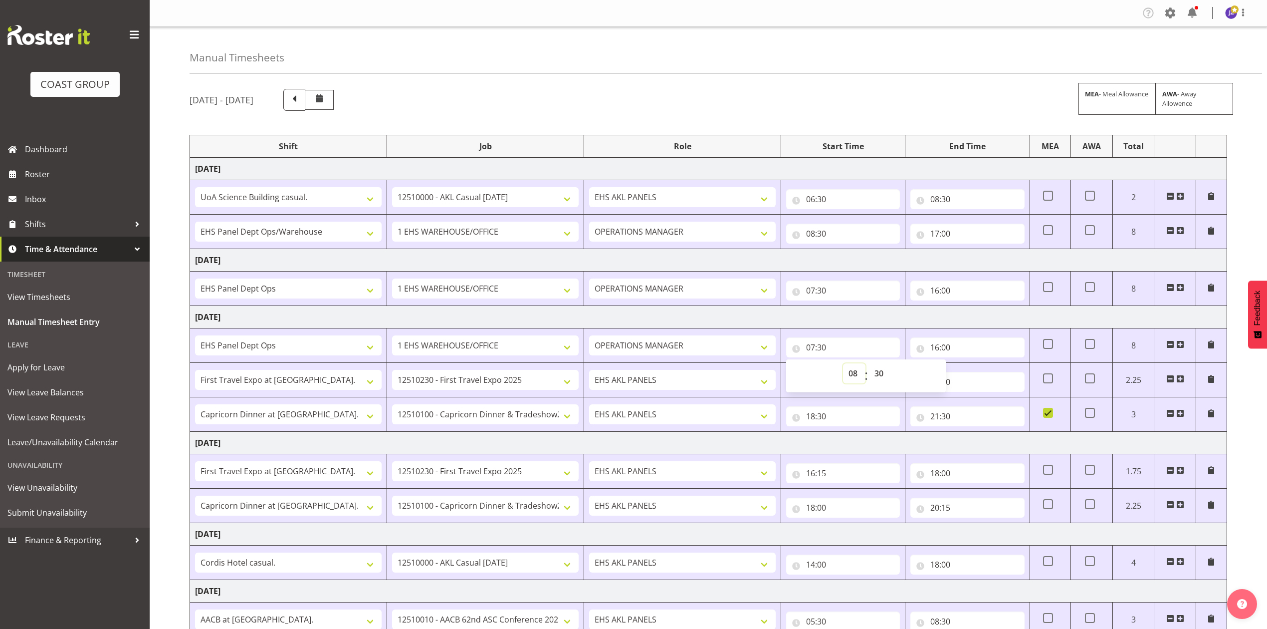
type input "08:30"
click at [874, 372] on select "00 01 02 03 04 05 06 07 08 09 10 11 12 13 14 15 16 17 18 19 20 21 22 23 24 25 2…" at bounding box center [880, 373] width 22 height 20
click at [881, 375] on select "00 01 02 03 04 05 06 07 08 09 10 11 12 13 14 15 16 17 18 19 20 21 22 23 24 25 2…" at bounding box center [880, 373] width 22 height 20
select select "0"
click at [869, 365] on select "00 01 02 03 04 05 06 07 08 09 10 11 12 13 14 15 16 17 18 19 20 21 22 23 24 25 2…" at bounding box center [880, 373] width 22 height 20
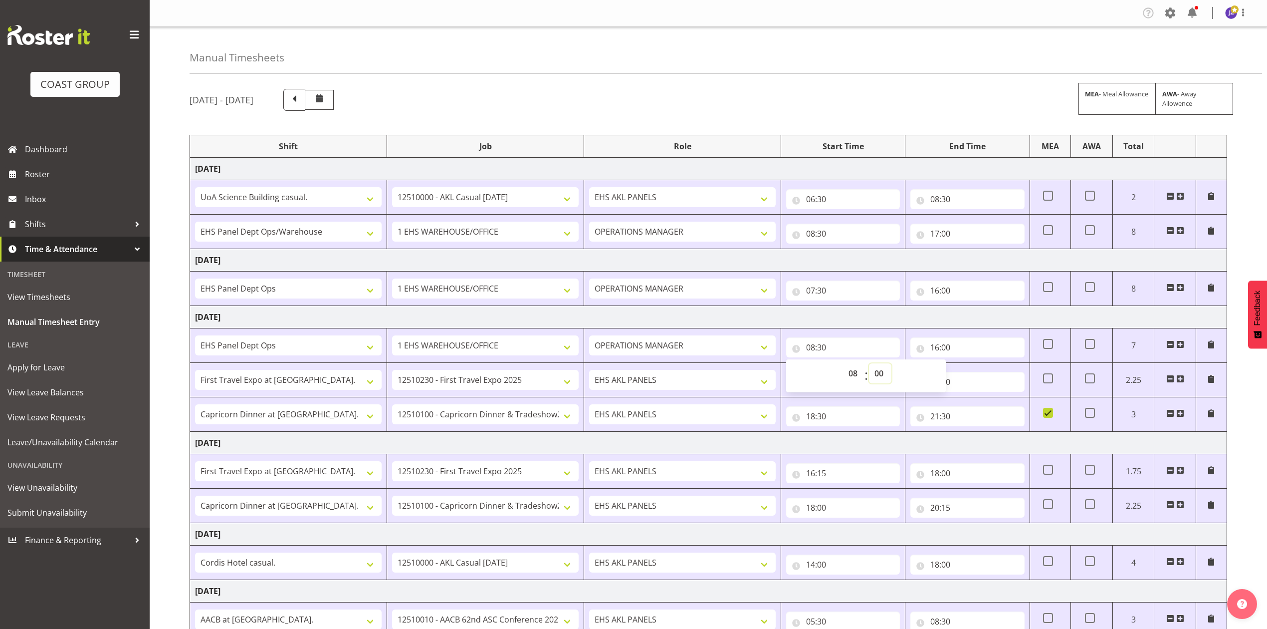
type input "08:00"
click at [945, 91] on div "October 8th - October 14th 2025 MEA - Meal Allowance AWA - Away Allowence" at bounding box center [709, 100] width 1038 height 22
click at [827, 290] on input "07:30" at bounding box center [843, 290] width 114 height 20
click at [852, 324] on select "00 01 02 03 04 05 06 07 08 09 10 11 12 13 14 15 16 17 18 19 20 21 22 23" at bounding box center [854, 316] width 22 height 20
select select "8"
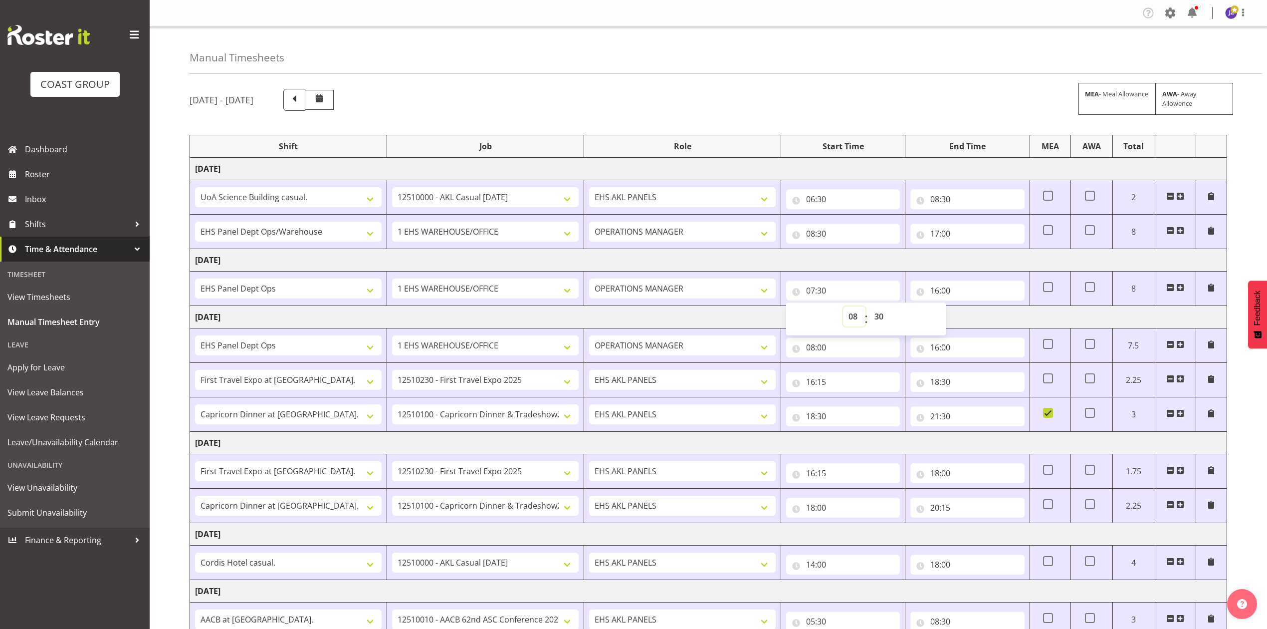
click at [843, 308] on select "00 01 02 03 04 05 06 07 08 09 10 11 12 13 14 15 16 17 18 19 20 21 22 23" at bounding box center [854, 316] width 22 height 20
type input "08:30"
click at [877, 316] on select "00 01 02 03 04 05 06 07 08 09 10 11 12 13 14 15 16 17 18 19 20 21 22 23 24 25 2…" at bounding box center [880, 316] width 22 height 20
select select "0"
click at [869, 308] on select "00 01 02 03 04 05 06 07 08 09 10 11 12 13 14 15 16 17 18 19 20 21 22 23 24 25 2…" at bounding box center [880, 316] width 22 height 20
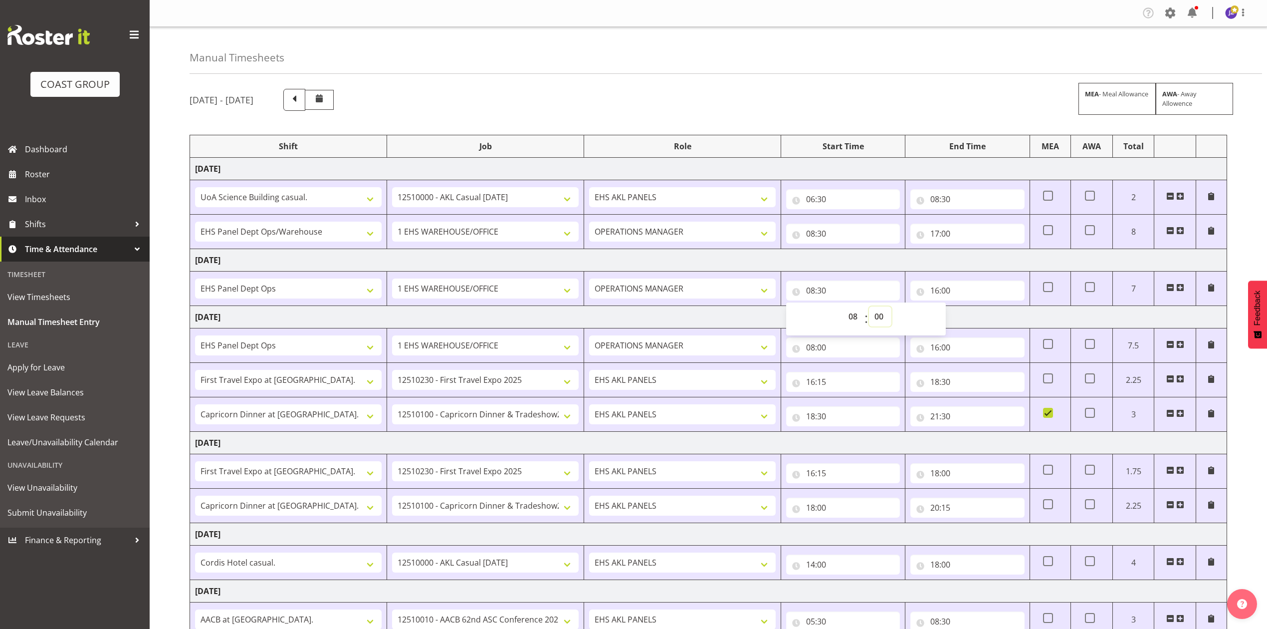
type input "08:00"
click at [948, 288] on input "16:00" at bounding box center [968, 290] width 114 height 20
click at [999, 313] on select "00 01 02 03 04 05 06 07 08 09 10 11 12 13 14 15 16 17 18 19 20 21 22 23 24 25 2…" at bounding box center [1004, 316] width 22 height 20
select select "30"
click at [993, 308] on select "00 01 02 03 04 05 06 07 08 09 10 11 12 13 14 15 16 17 18 19 20 21 22 23 24 25 2…" at bounding box center [1004, 316] width 22 height 20
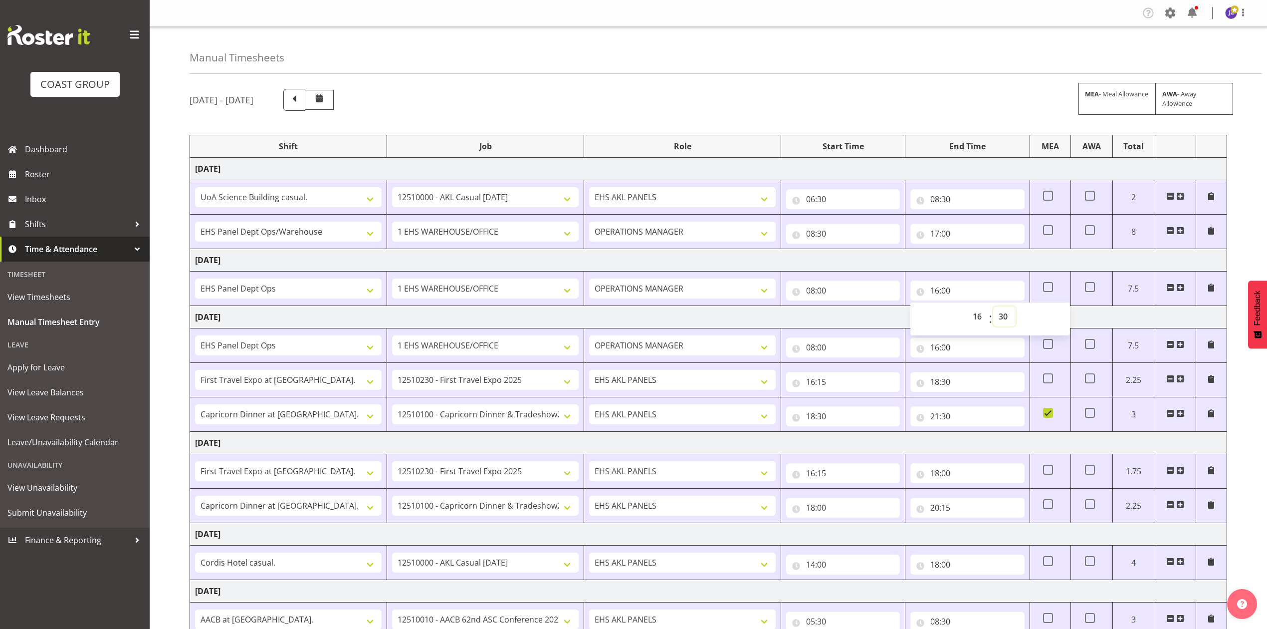
type input "16:30"
click at [919, 57] on div "Manual Timesheets" at bounding box center [726, 50] width 1073 height 47
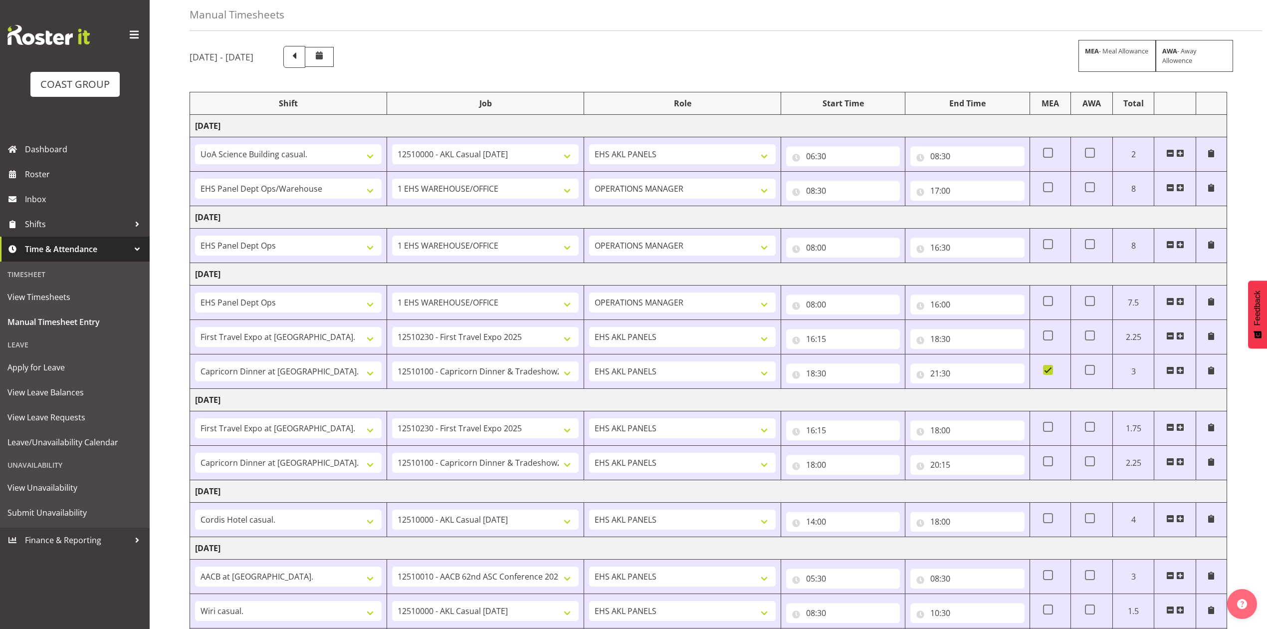
scroll to position [66, 0]
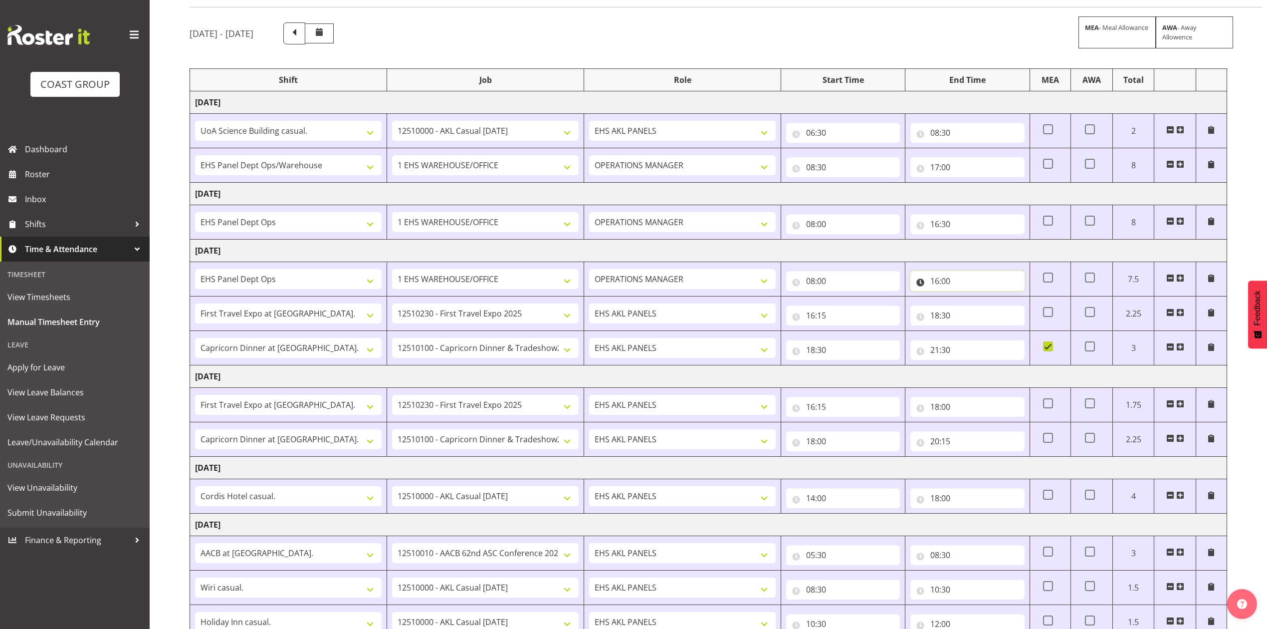
click at [946, 278] on input "16:00" at bounding box center [968, 281] width 114 height 20
click at [1008, 310] on select "00 01 02 03 04 05 06 07 08 09 10 11 12 13 14 15 16 17 18 19 20 21 22 23 24 25 2…" at bounding box center [1004, 307] width 22 height 20
select select "15"
click at [993, 298] on select "00 01 02 03 04 05 06 07 08 09 10 11 12 13 14 15 16 17 18 19 20 21 22 23 24 25 2…" at bounding box center [1004, 307] width 22 height 20
type input "16:15"
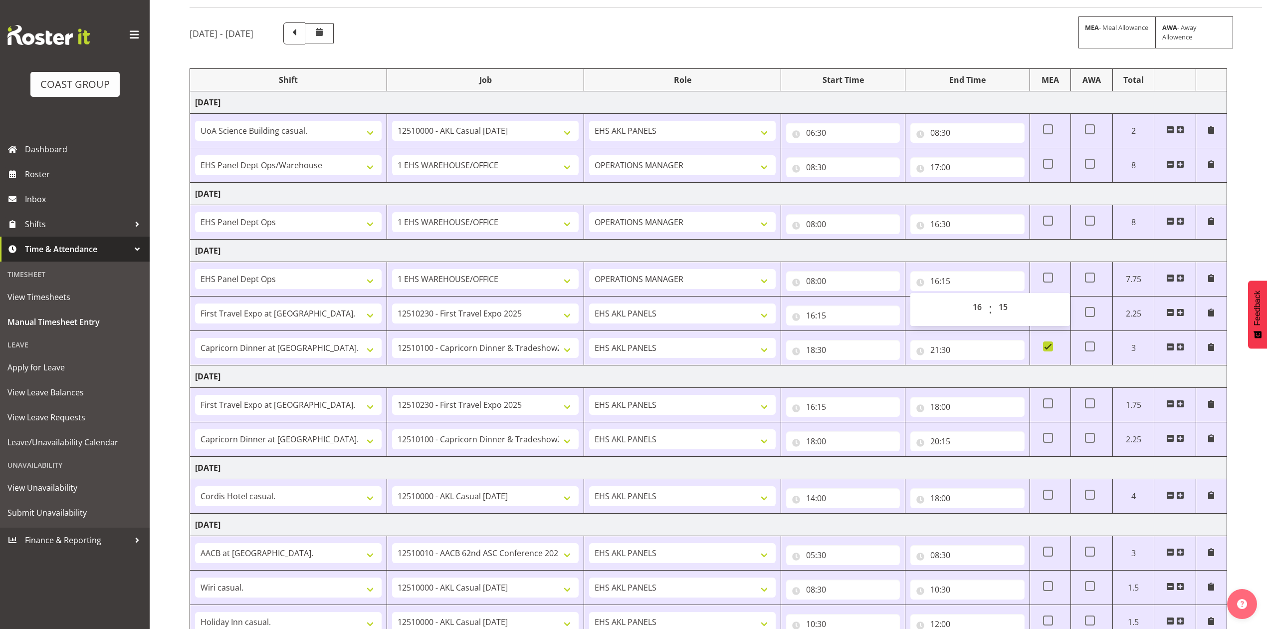
click at [914, 36] on div "October 8th - October 14th 2025 MEA - Meal Allowance AWA - Away Allowence" at bounding box center [709, 33] width 1038 height 22
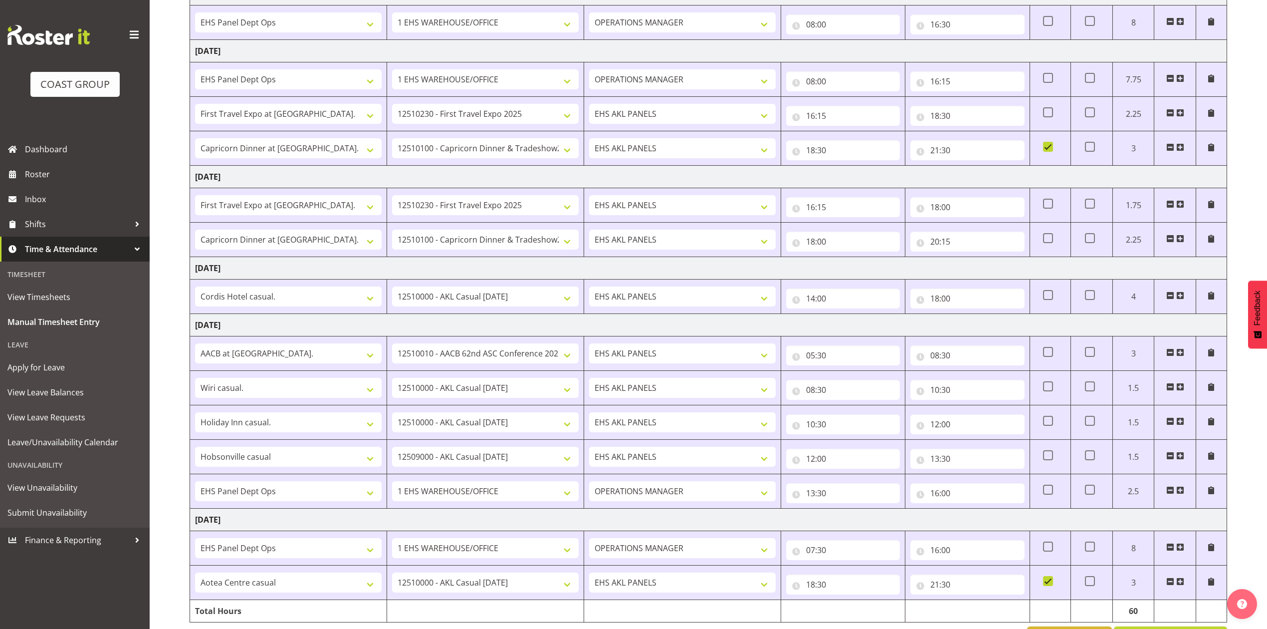
scroll to position [308, 0]
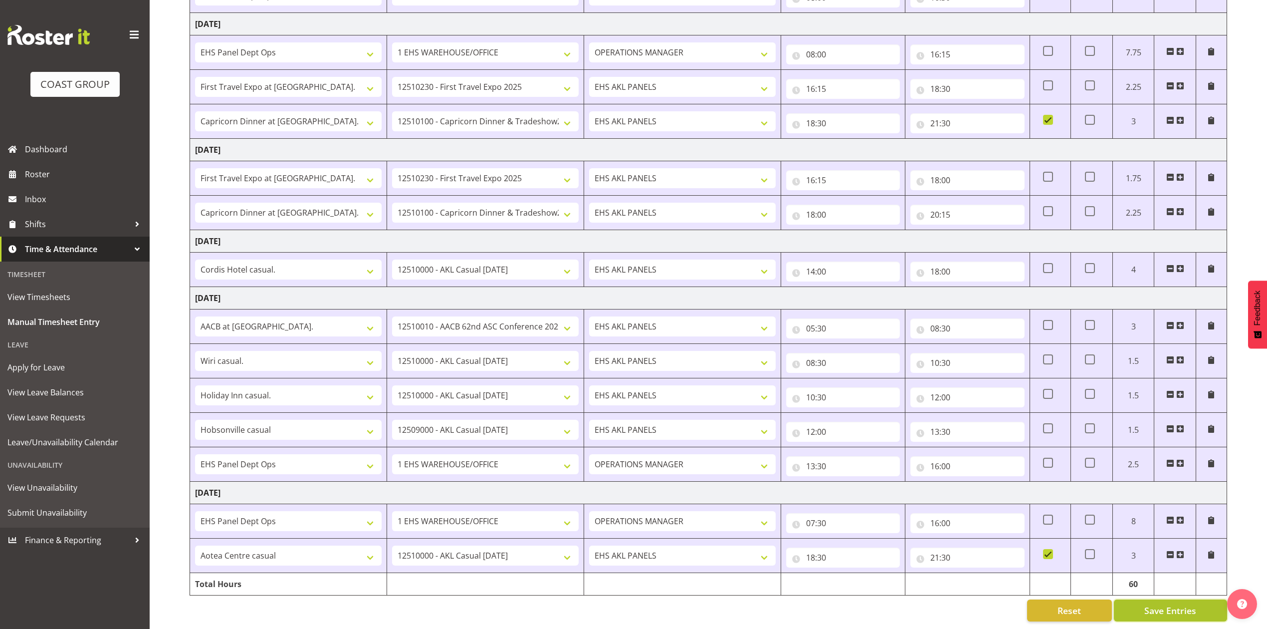
click at [1178, 604] on span "Save Entries" at bounding box center [1171, 610] width 52 height 13
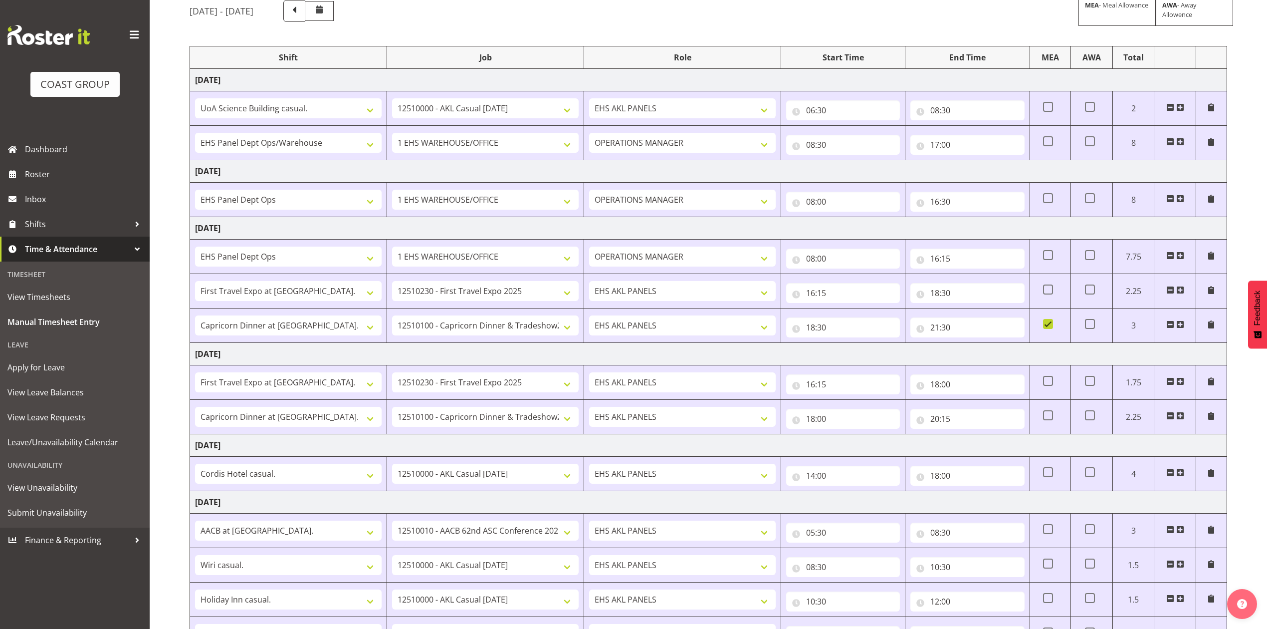
scroll to position [0, 0]
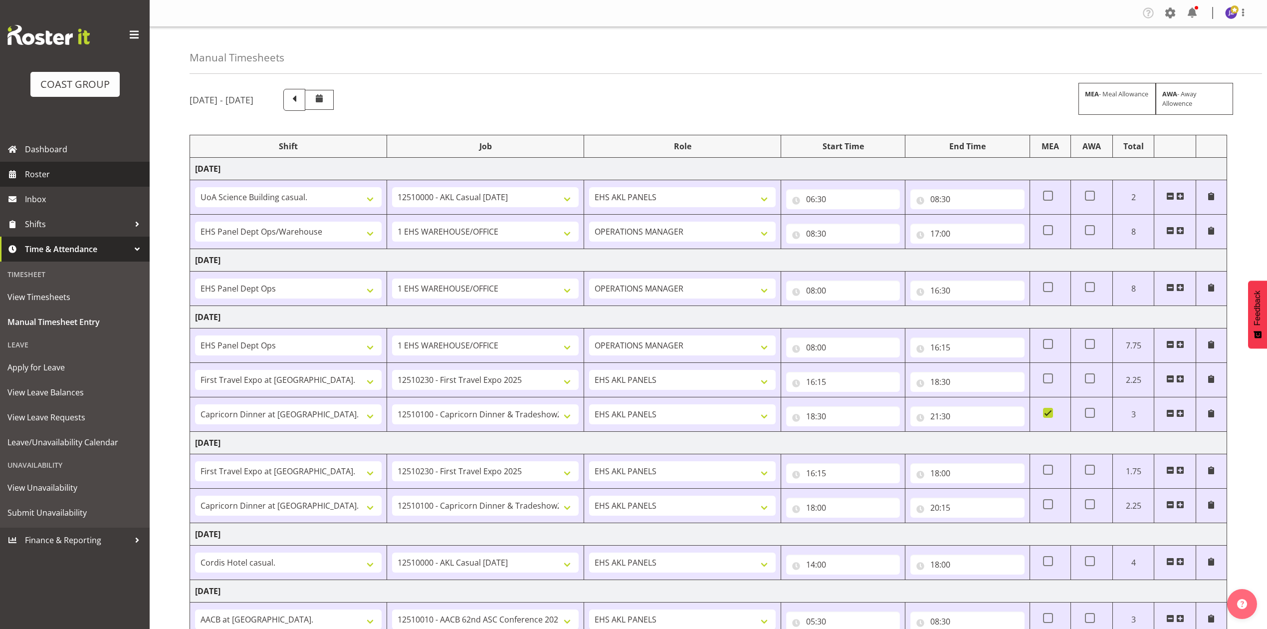
click at [34, 164] on link "Roster" at bounding box center [75, 174] width 150 height 25
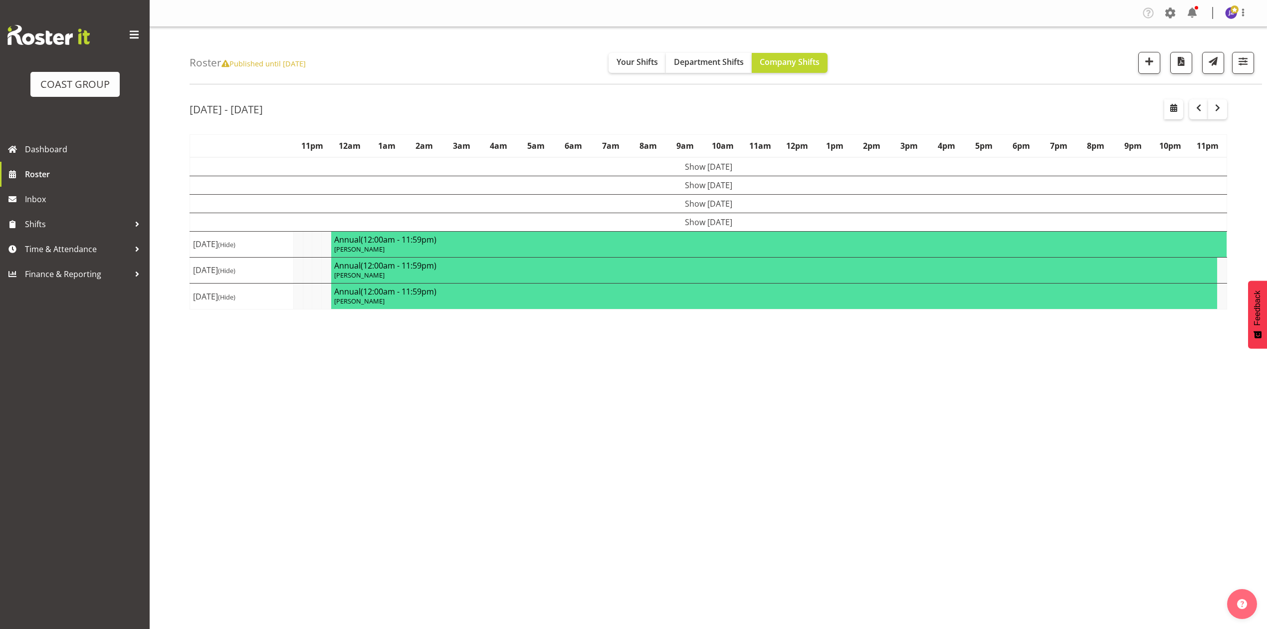
click at [454, 76] on div "Roster Published until [DATE] Your Shifts Department Shifts Company Shifts 1 Lo…" at bounding box center [726, 55] width 1073 height 57
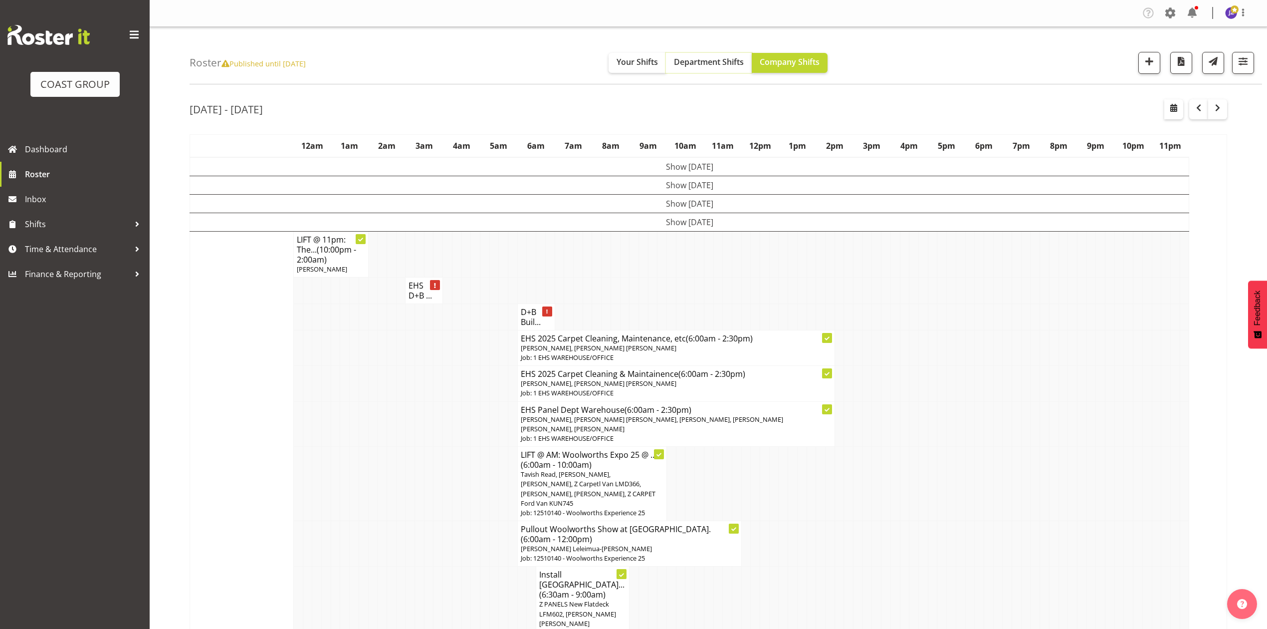
click at [698, 62] on span "Department Shifts" at bounding box center [709, 61] width 70 height 11
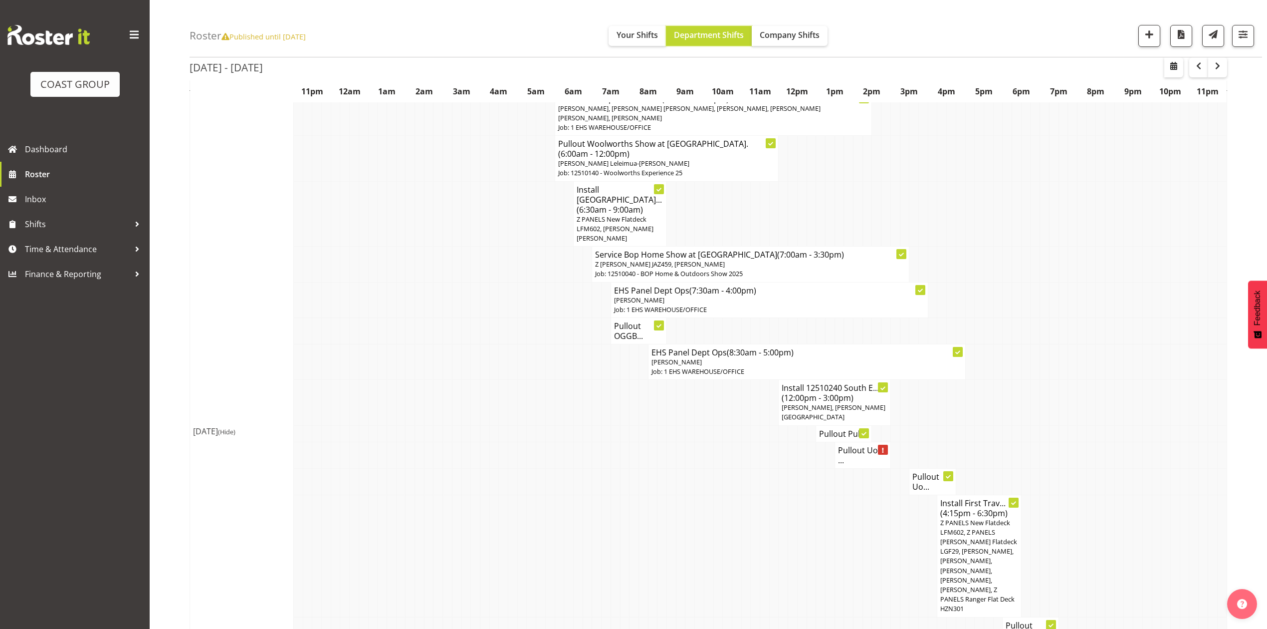
scroll to position [133, 0]
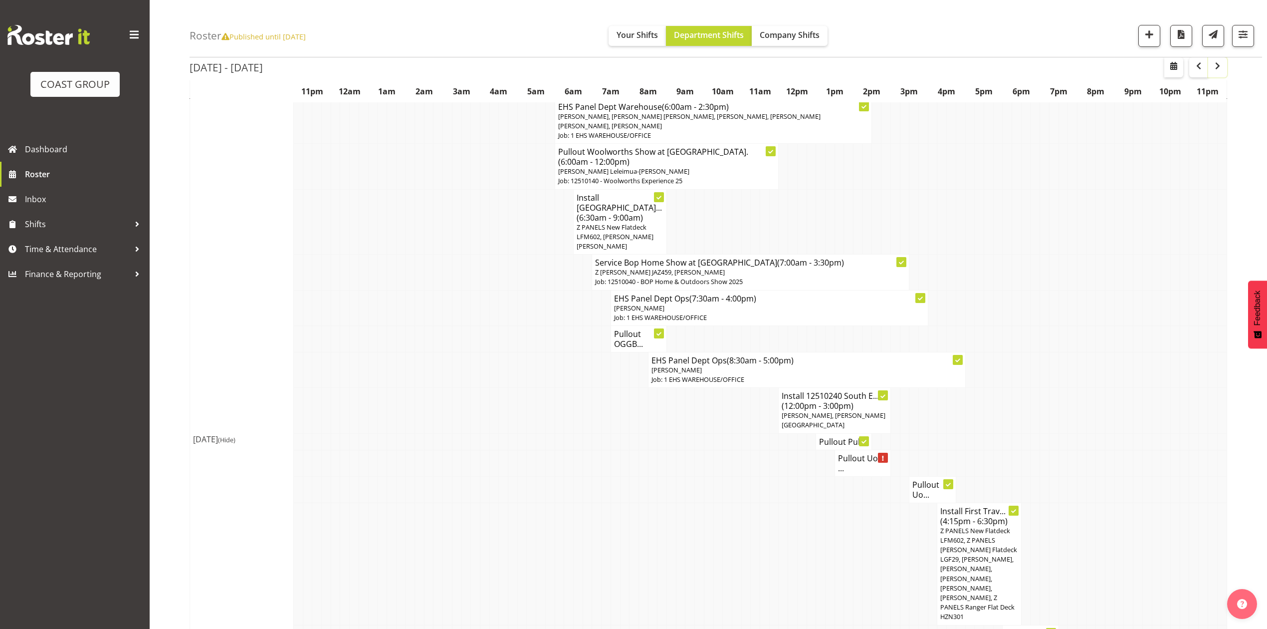
click at [1216, 67] on span "button" at bounding box center [1218, 66] width 12 height 12
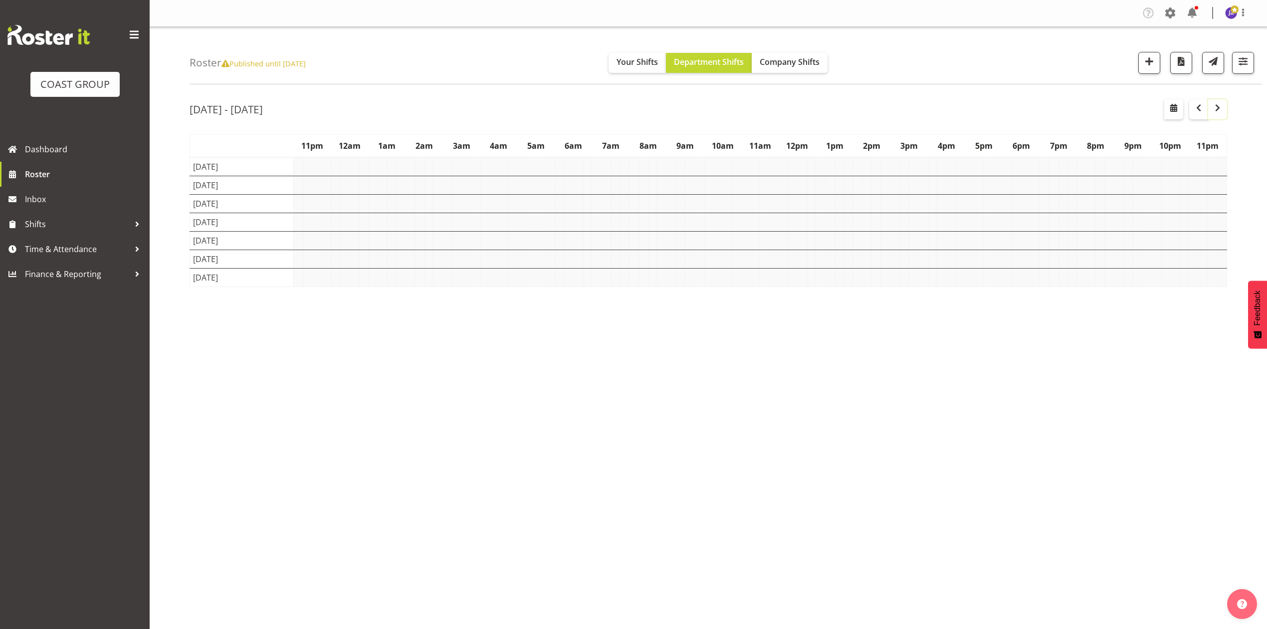
scroll to position [0, 0]
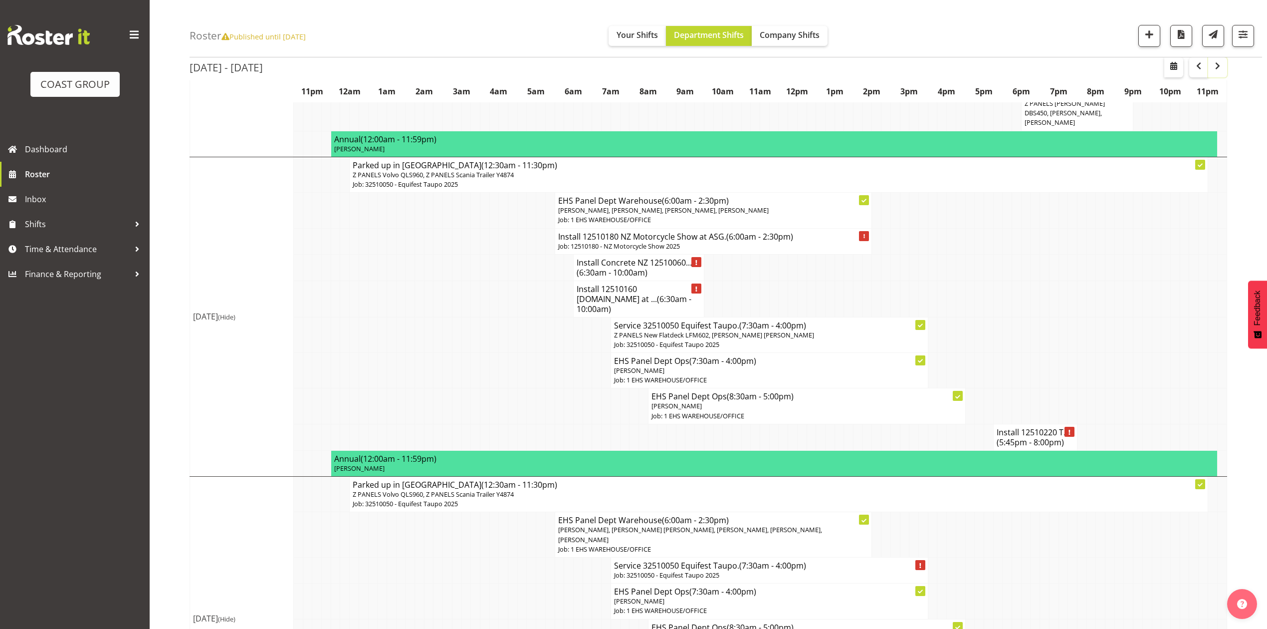
scroll to position [998, 0]
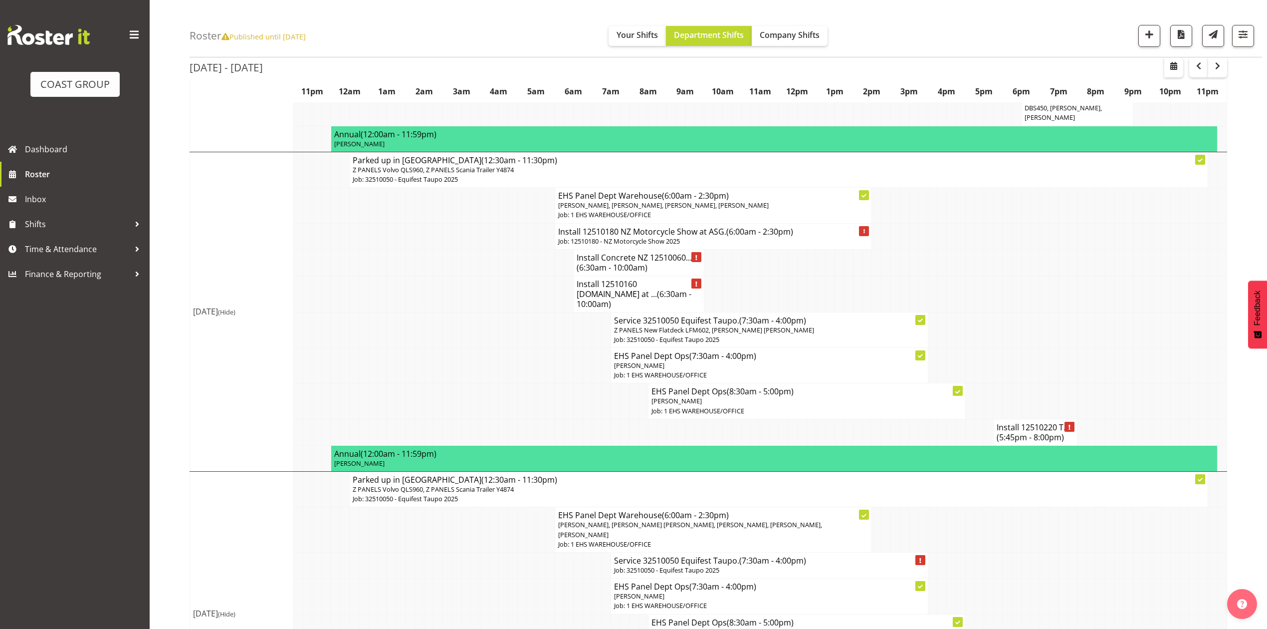
click at [928, 249] on td at bounding box center [932, 262] width 9 height 26
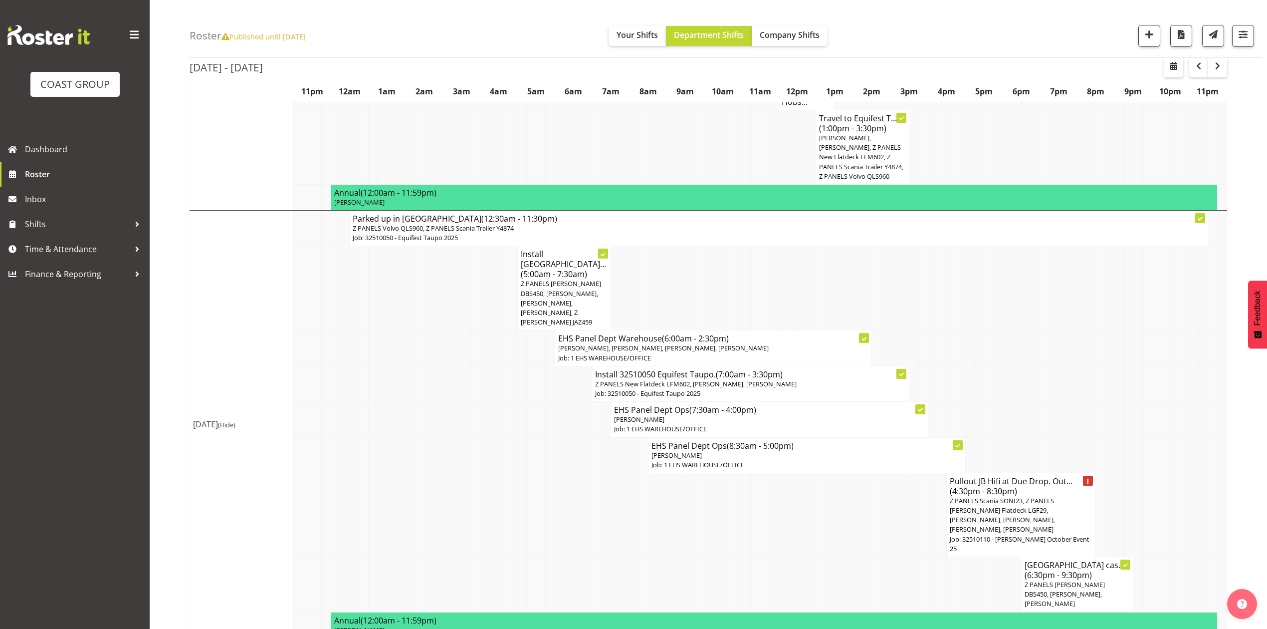
scroll to position [532, 0]
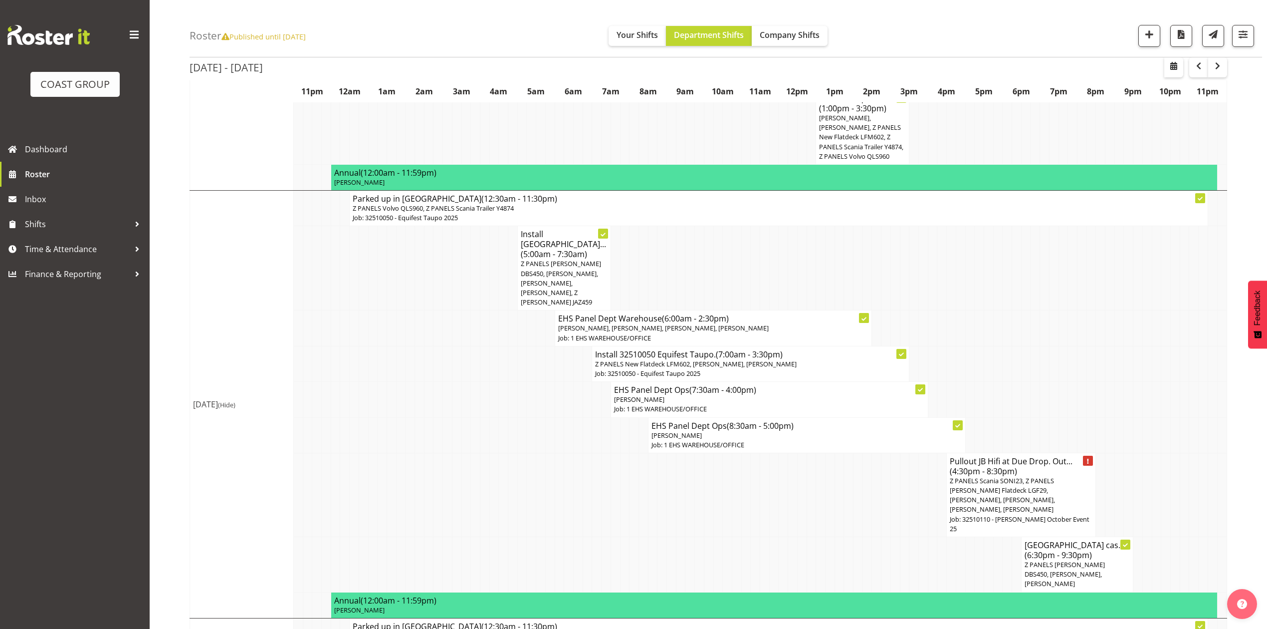
click at [794, 453] on td at bounding box center [792, 495] width 9 height 84
click at [1057, 346] on td at bounding box center [1053, 363] width 9 height 35
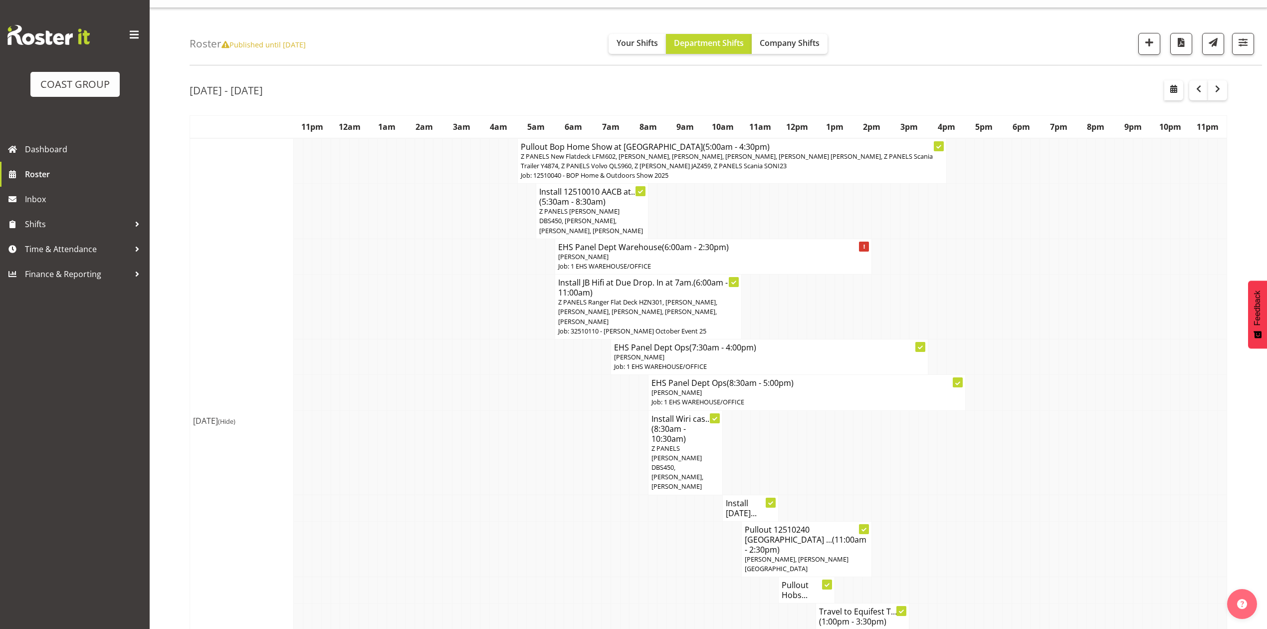
scroll to position [0, 0]
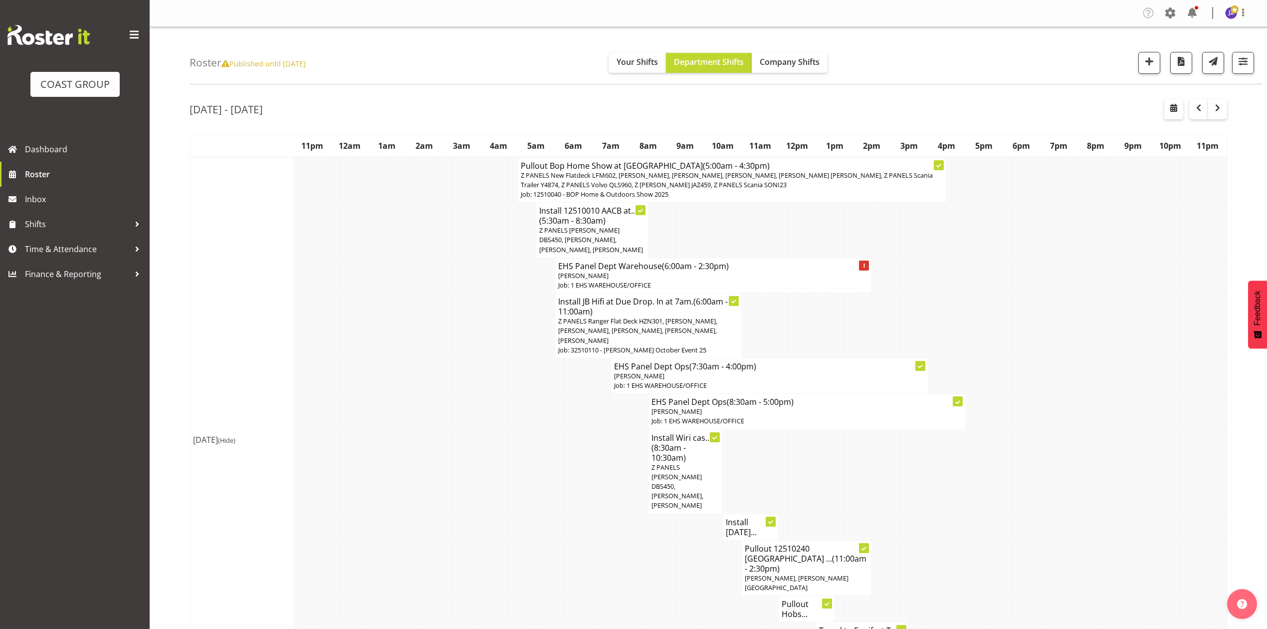
click at [680, 235] on td at bounding box center [680, 230] width 9 height 55
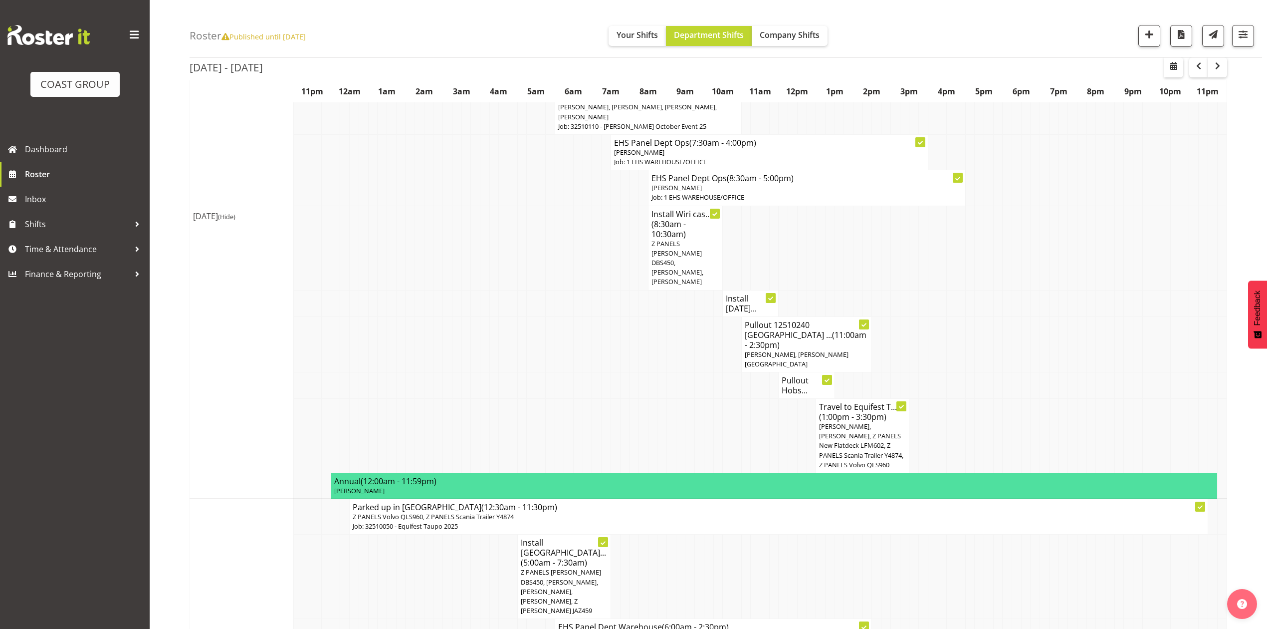
scroll to position [532, 0]
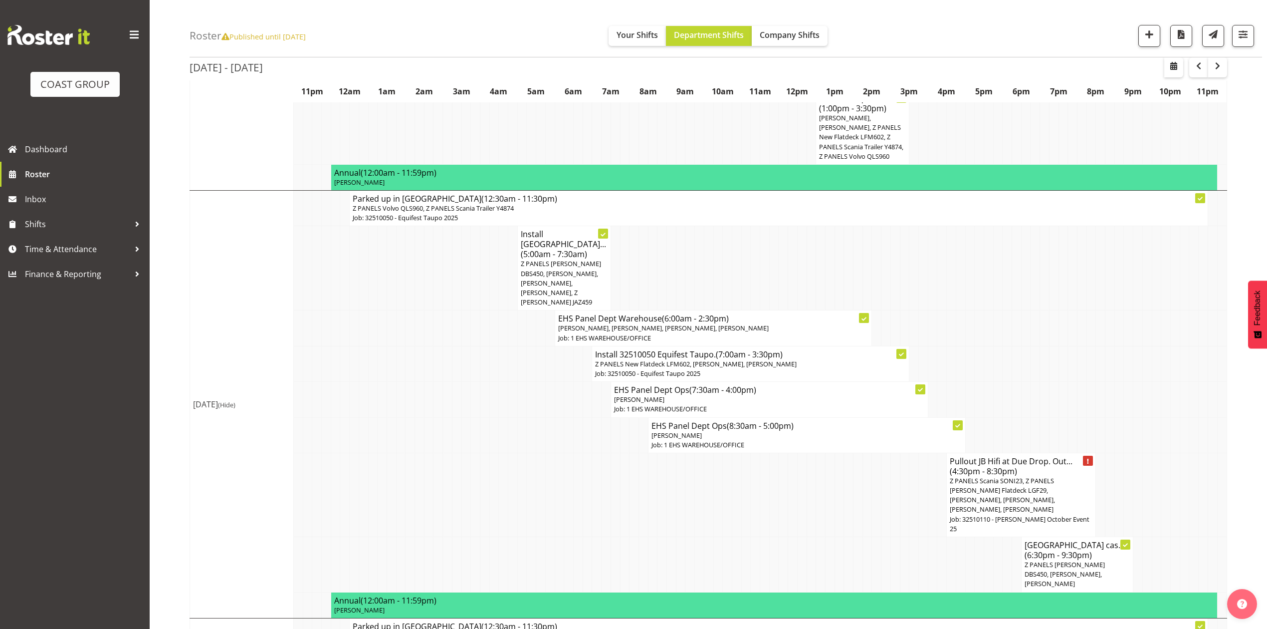
click at [710, 226] on td at bounding box center [708, 268] width 9 height 84
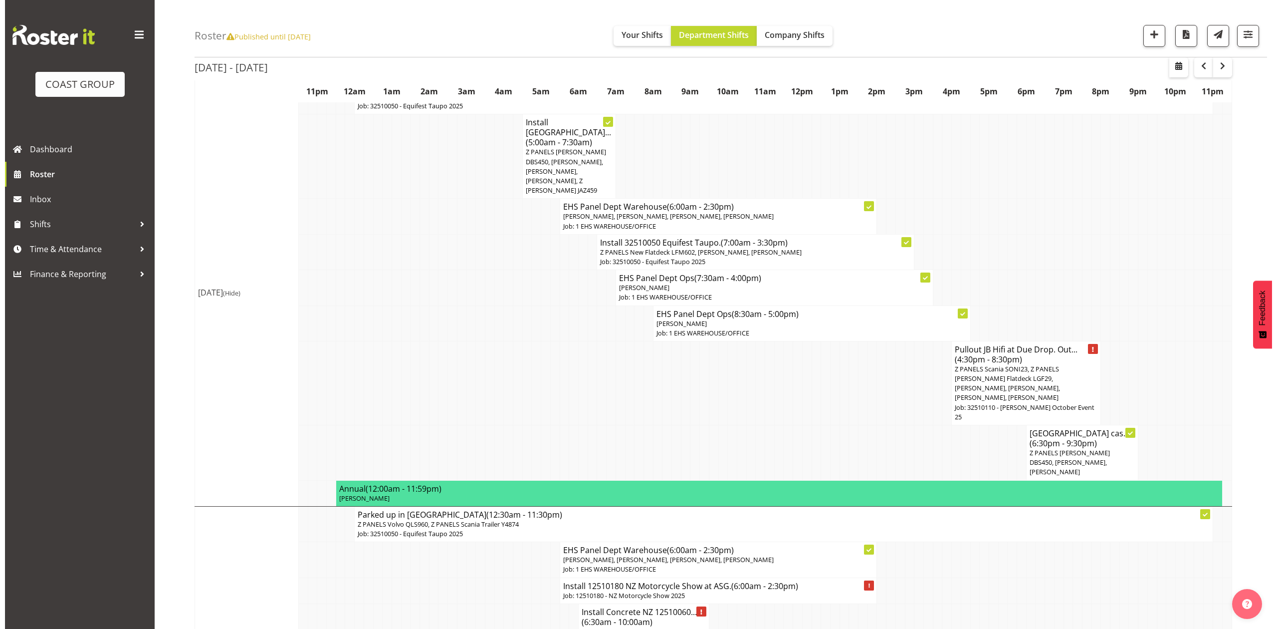
scroll to position [665, 0]
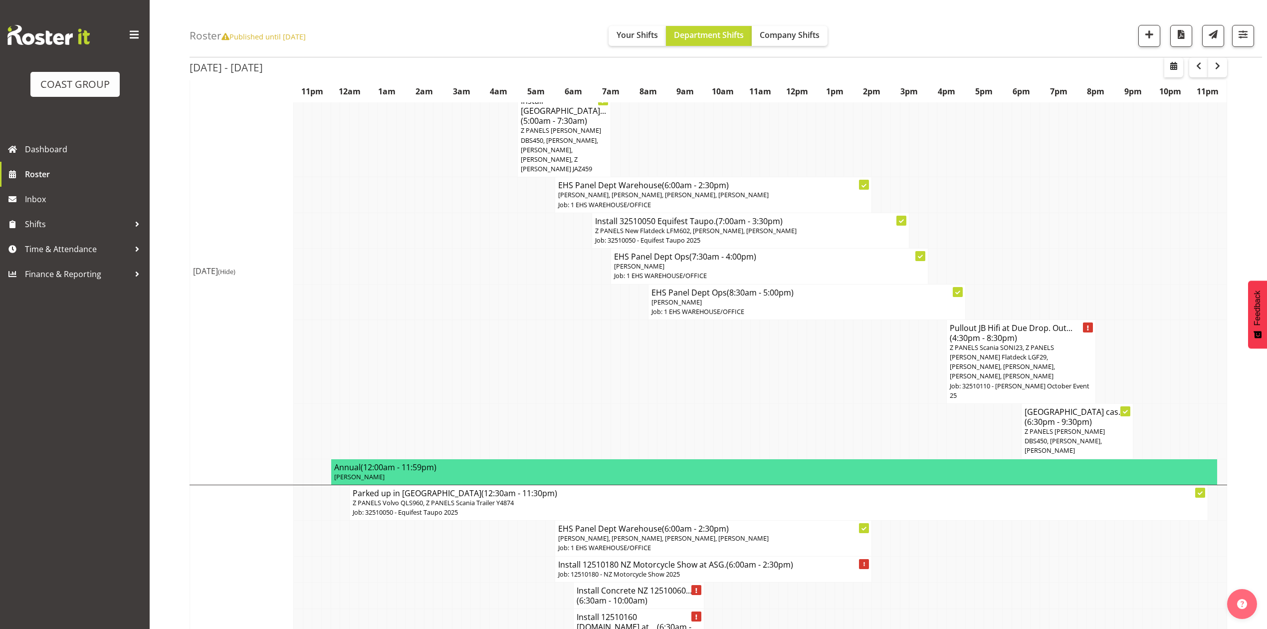
click at [1068, 416] on span "(6:30pm - 9:30pm)" at bounding box center [1058, 421] width 67 height 11
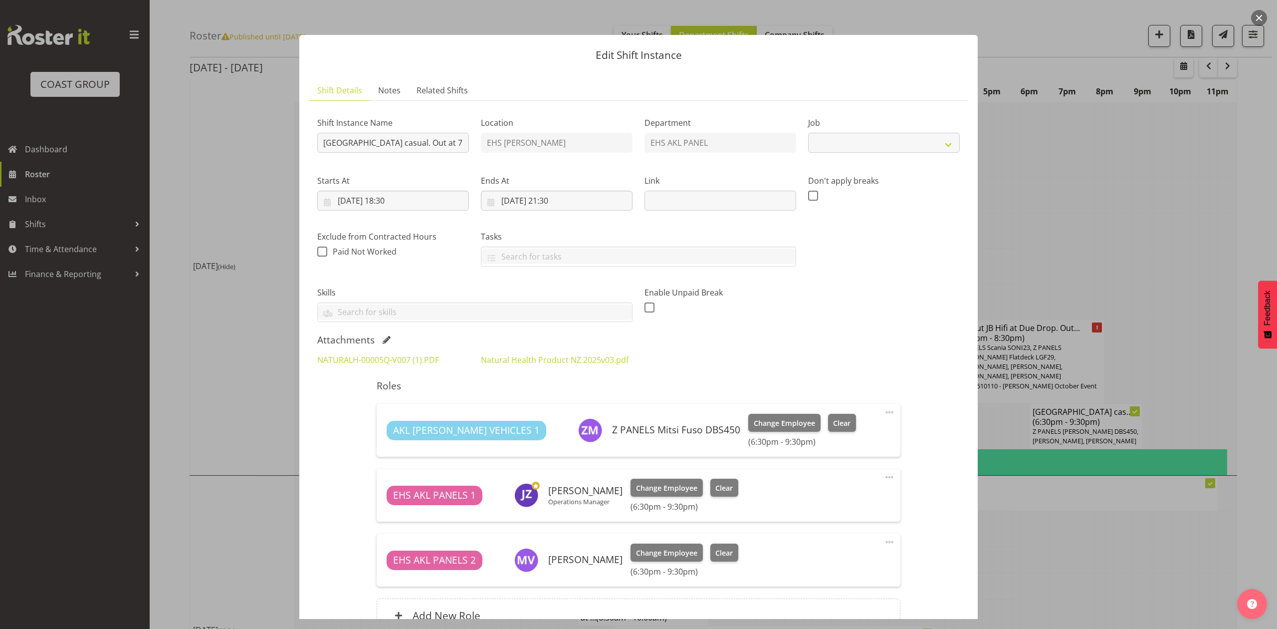
select select "8654"
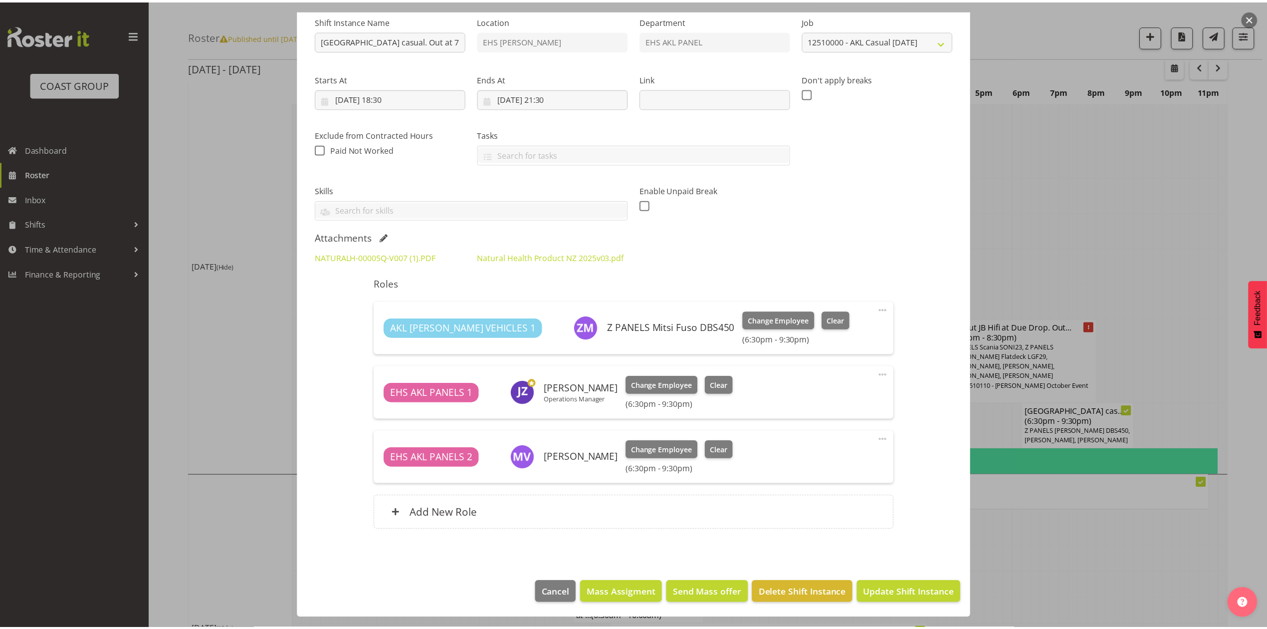
scroll to position [0, 0]
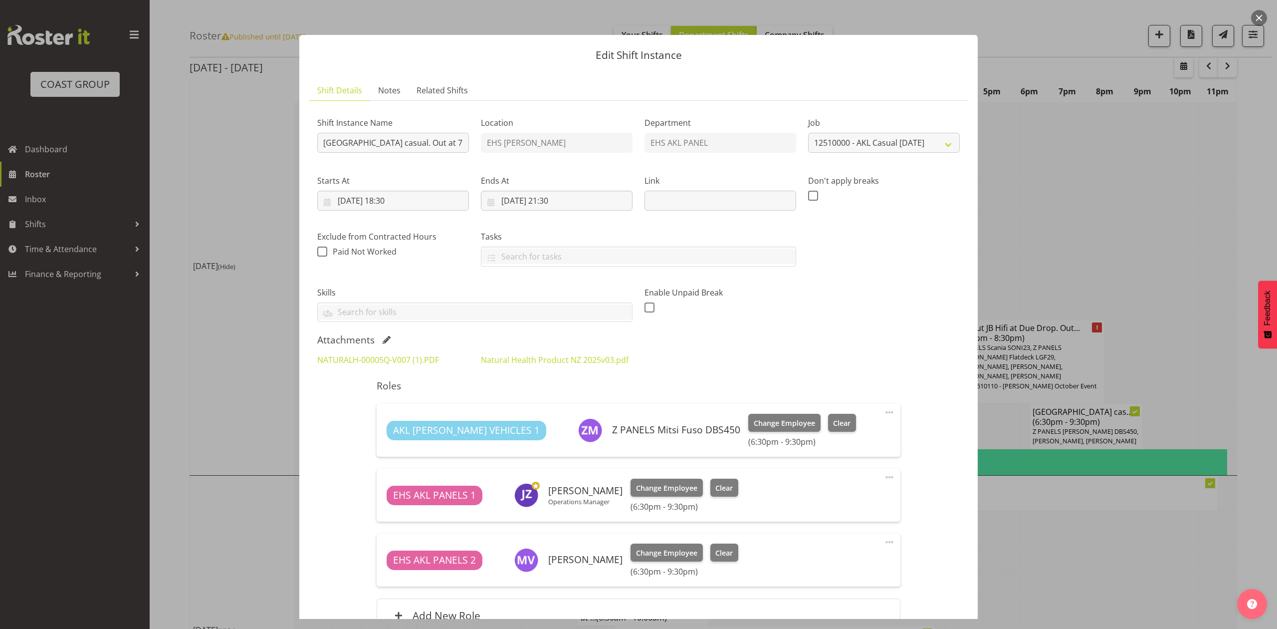
click at [1128, 178] on div at bounding box center [638, 314] width 1277 height 629
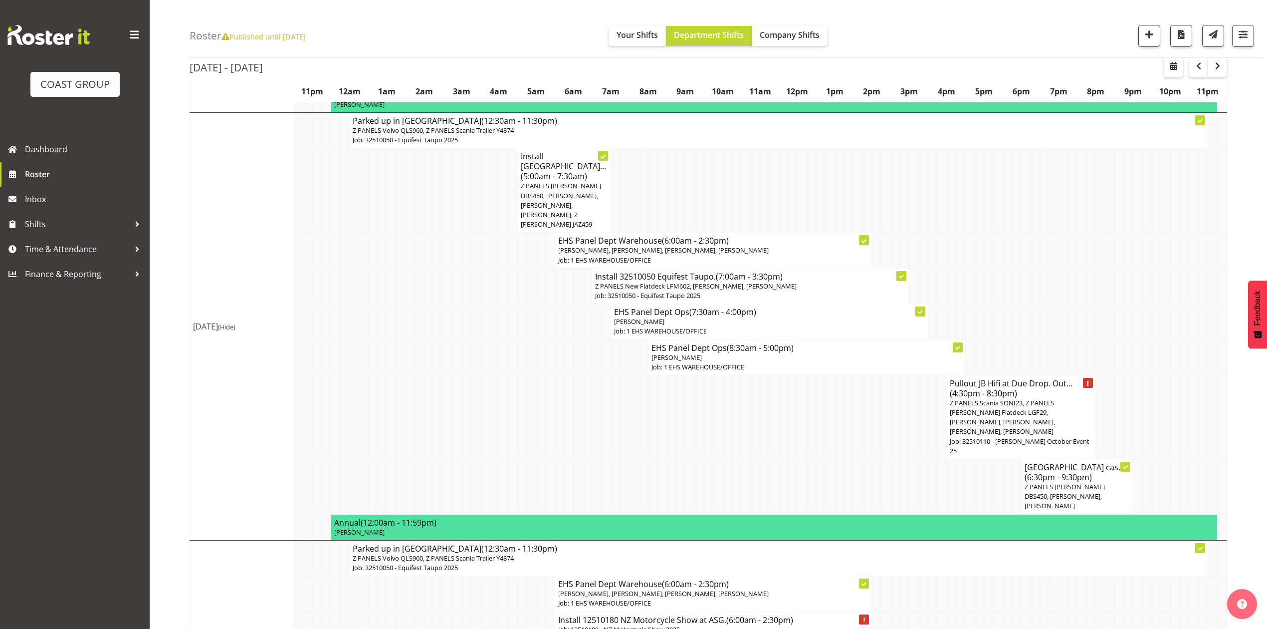
scroll to position [399, 0]
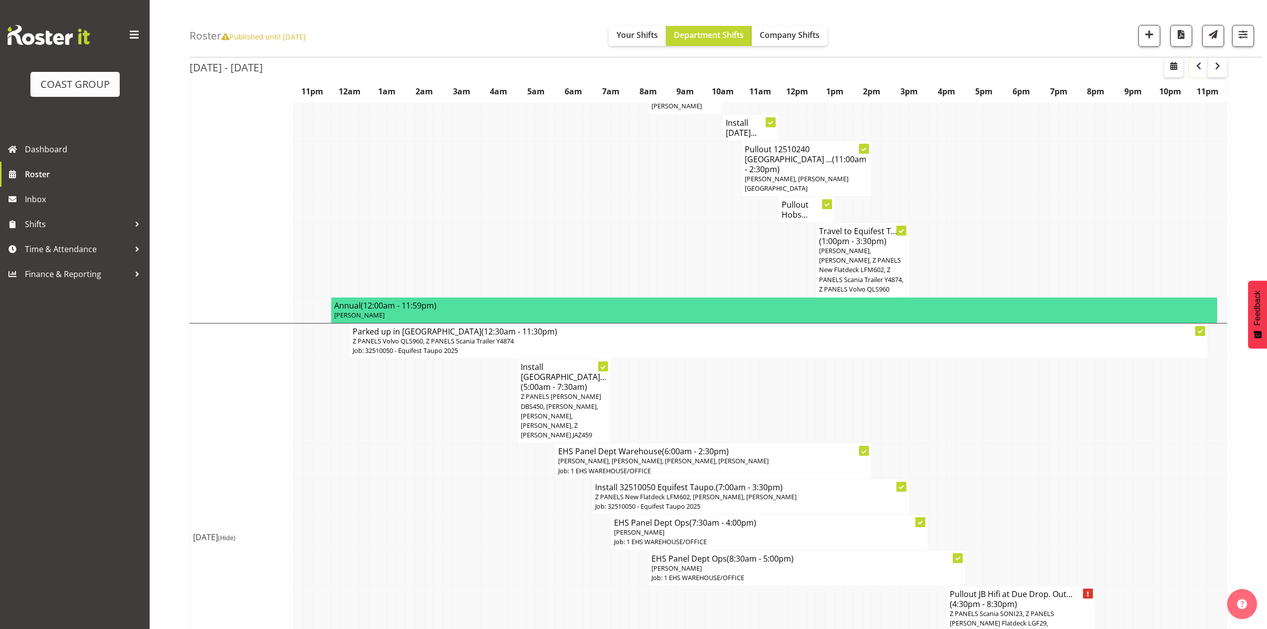
click at [1198, 66] on span "button" at bounding box center [1199, 66] width 12 height 12
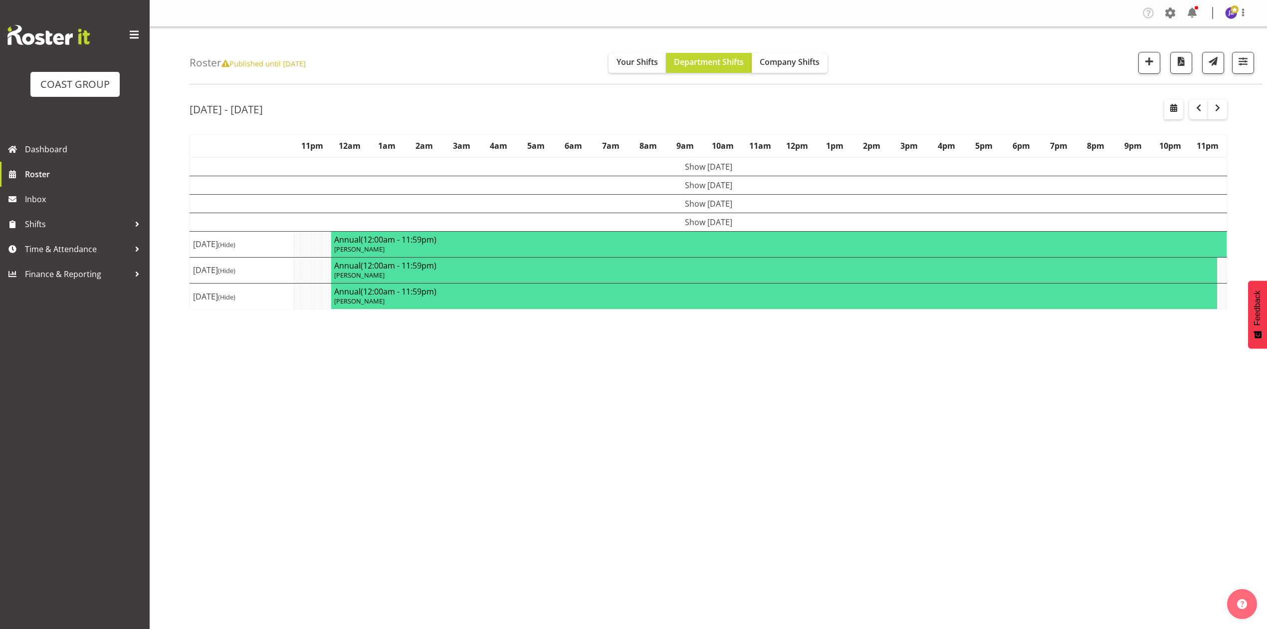
click at [1002, 98] on div "[DATE] - [DATE] [DATE] - [DATE] [DATE] Day Week Fortnight Month calendar Month …" at bounding box center [729, 291] width 1078 height 399
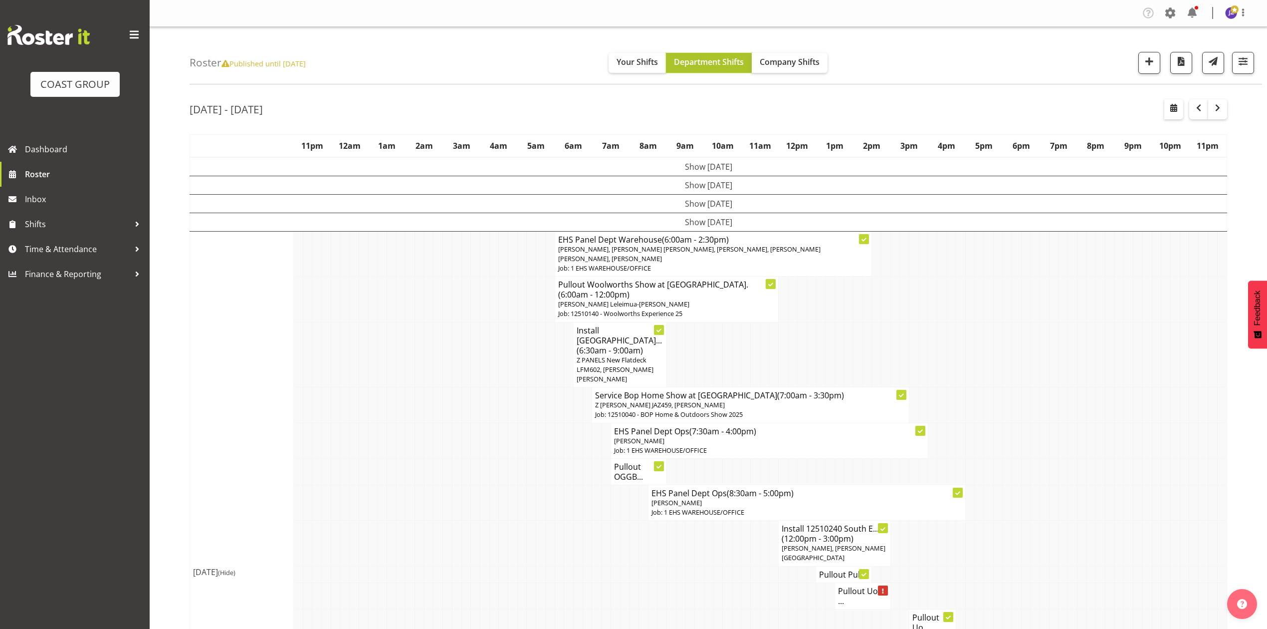
click at [726, 63] on span "Department Shifts" at bounding box center [709, 61] width 70 height 11
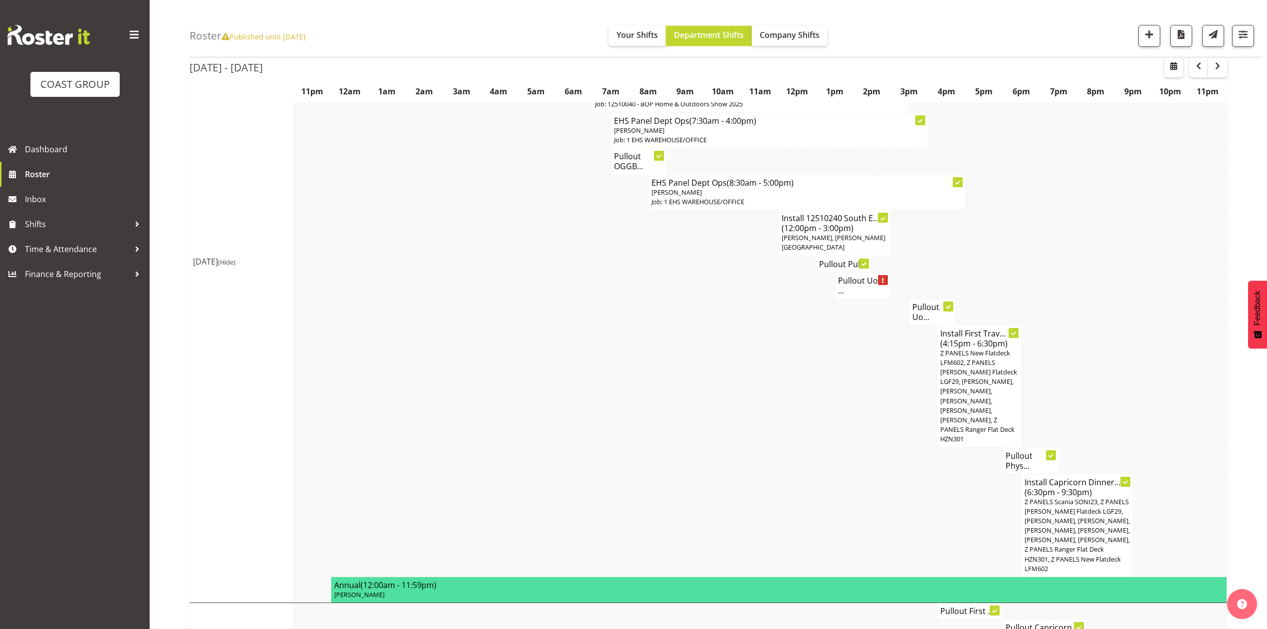
scroll to position [332, 0]
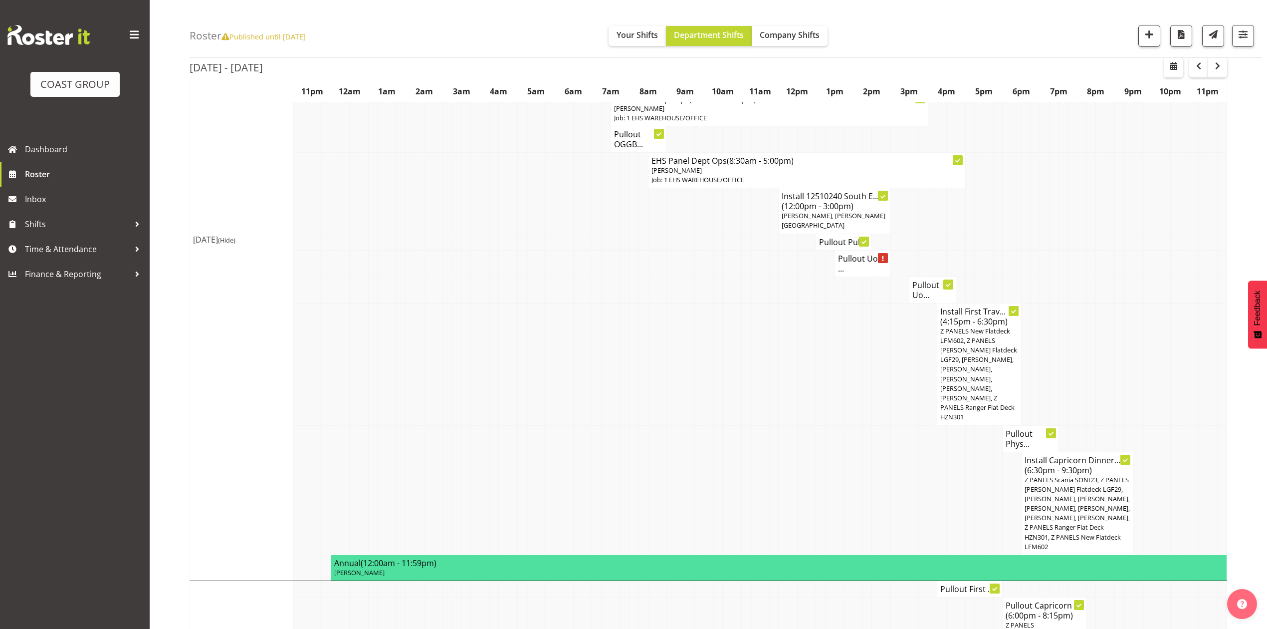
click at [865, 330] on td at bounding box center [867, 364] width 9 height 122
click at [807, 334] on td at bounding box center [811, 364] width 9 height 122
drag, startPoint x: 852, startPoint y: 288, endPoint x: 853, endPoint y: 297, distance: 9.0
click at [853, 303] on tr "Install First Trav... (4:15pm - 6:30pm) Z PANELS New Flatdeck LFM602, Z PANELS …" at bounding box center [708, 364] width 1037 height 122
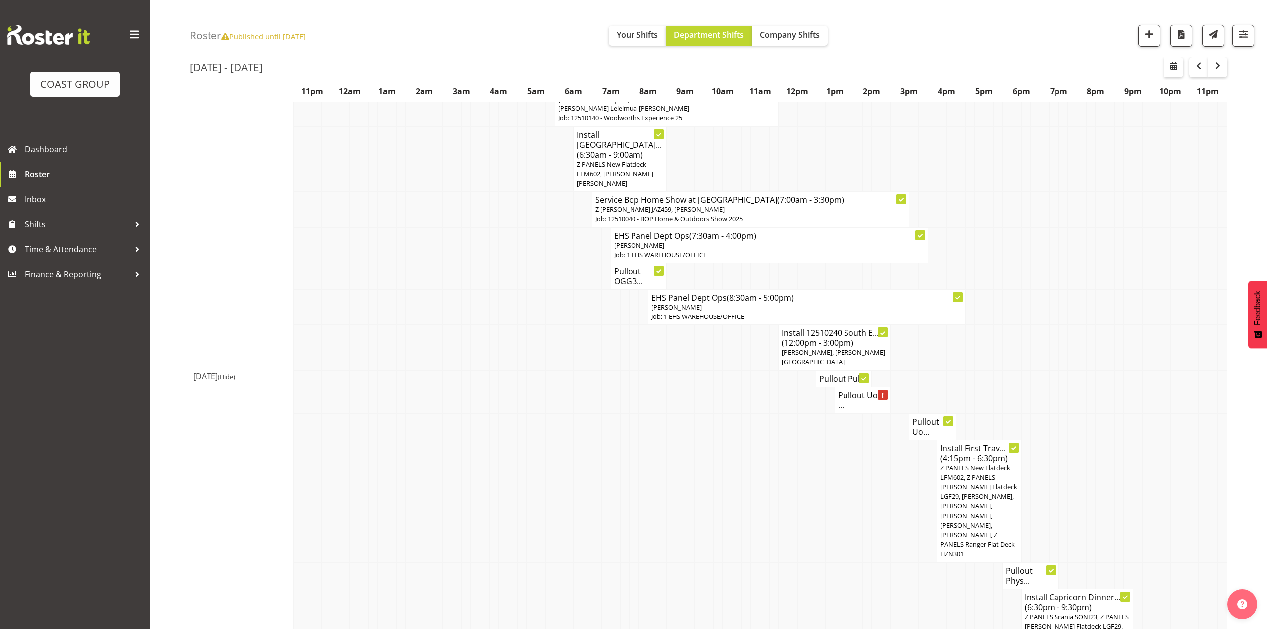
scroll to position [133, 0]
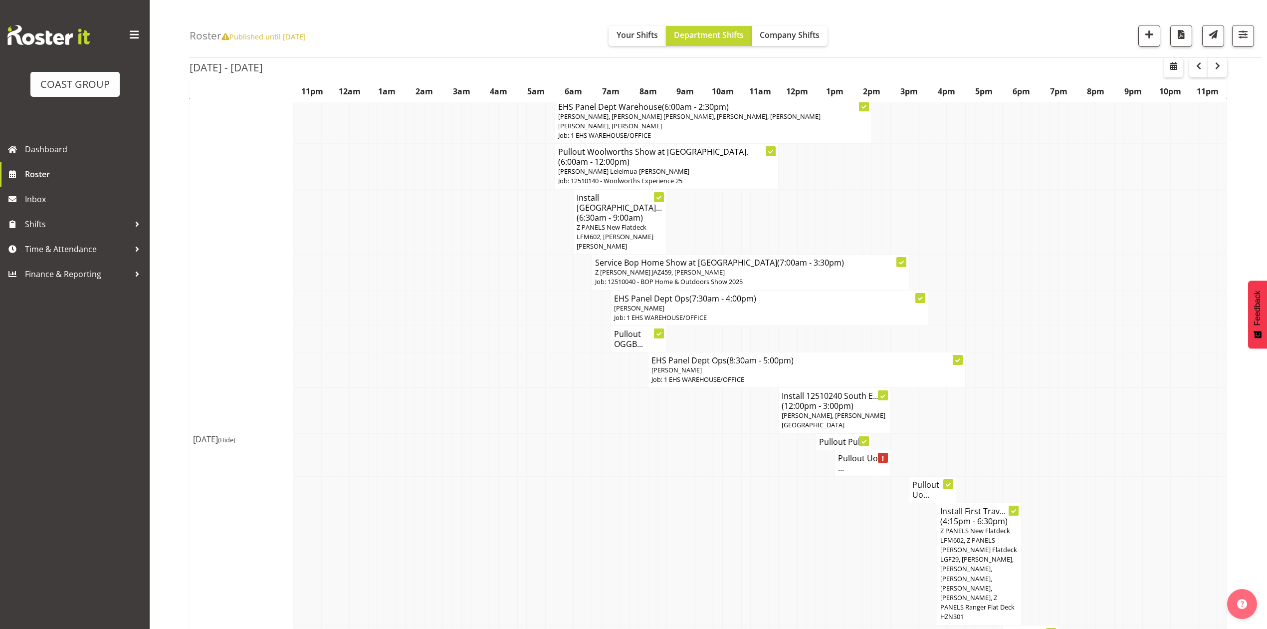
click at [971, 388] on td at bounding box center [969, 410] width 9 height 45
click at [847, 453] on h4 "Pullout UoA ..." at bounding box center [862, 463] width 49 height 20
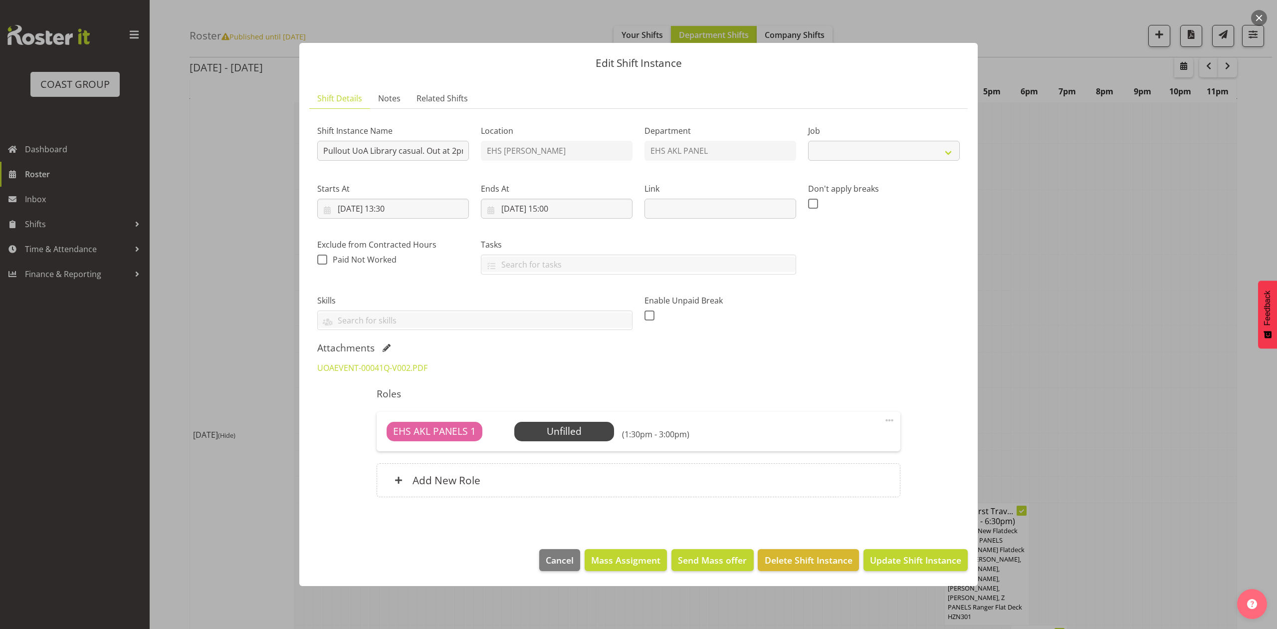
select select "8654"
click at [1130, 338] on div at bounding box center [638, 314] width 1277 height 629
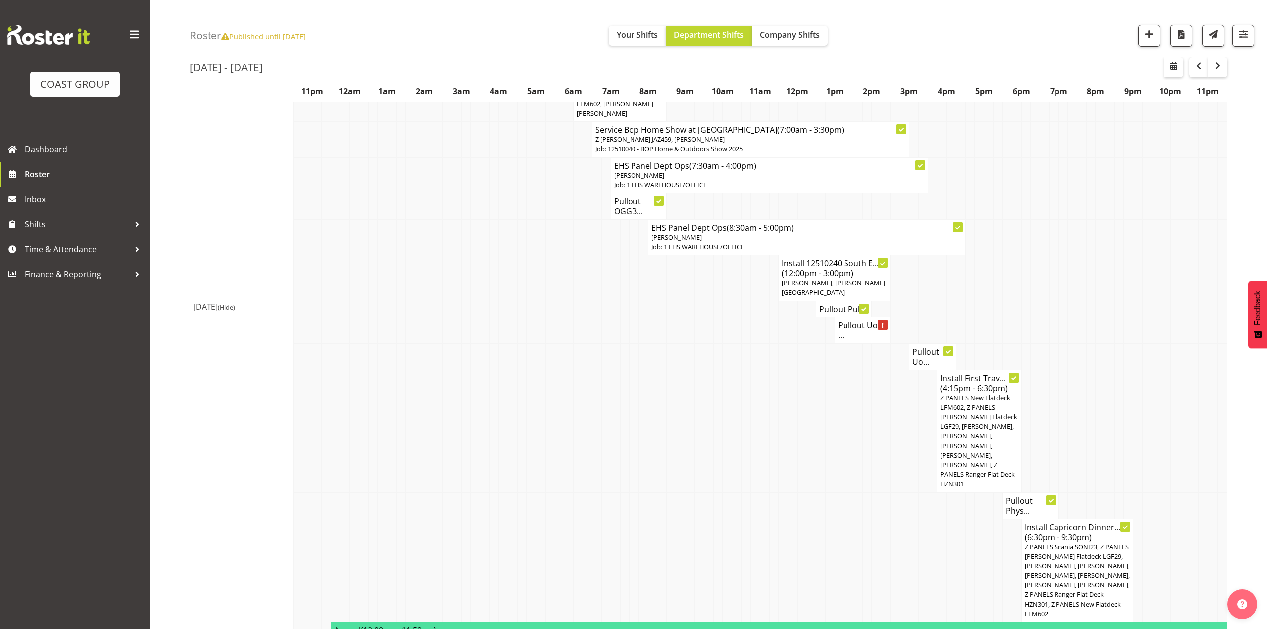
scroll to position [266, 0]
click at [906, 403] on td at bounding box center [904, 430] width 9 height 122
click at [879, 380] on td at bounding box center [876, 430] width 9 height 122
click at [892, 400] on td at bounding box center [895, 430] width 9 height 122
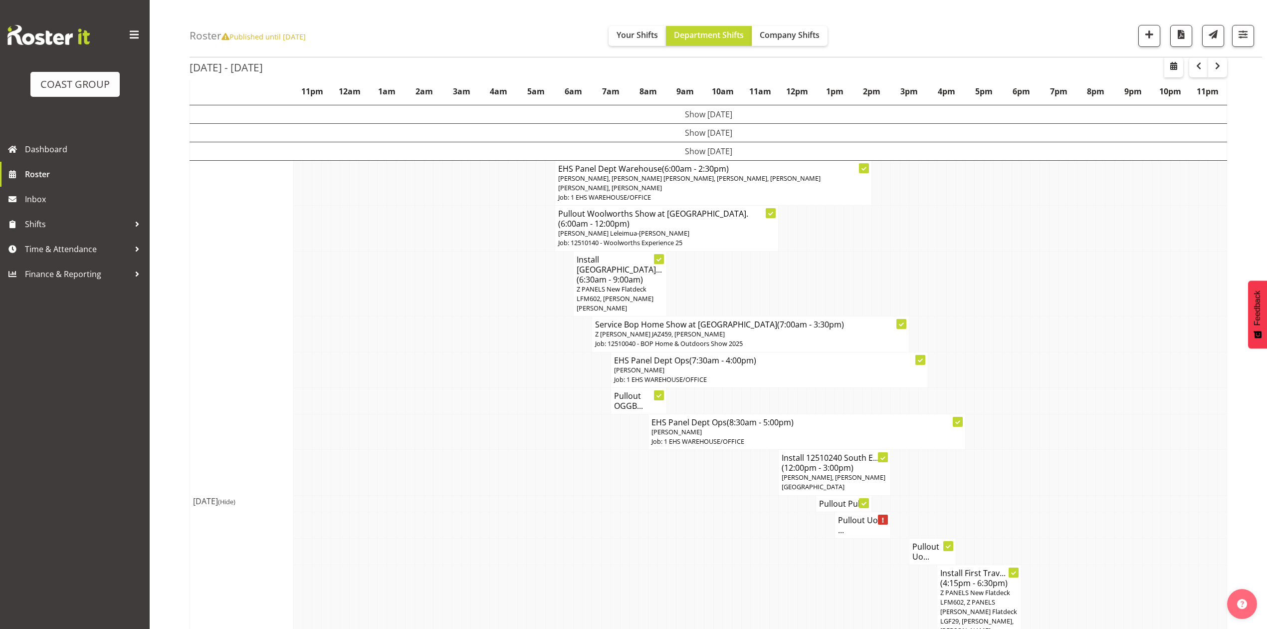
scroll to position [0, 0]
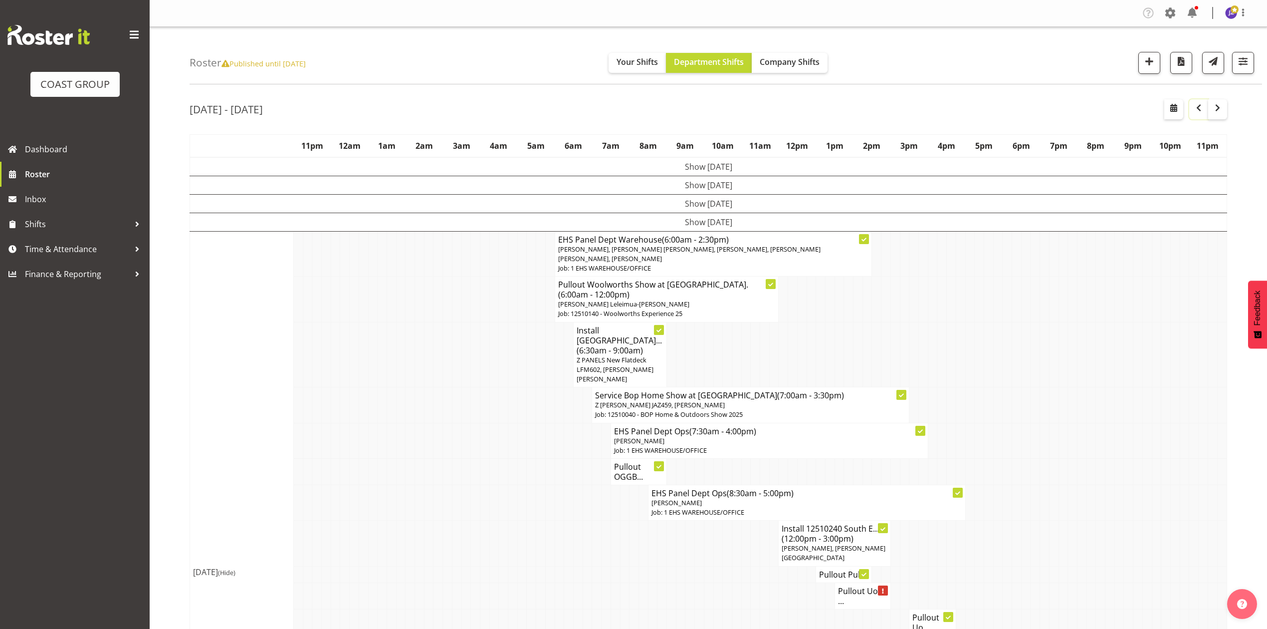
click at [1195, 103] on span "button" at bounding box center [1199, 108] width 12 height 12
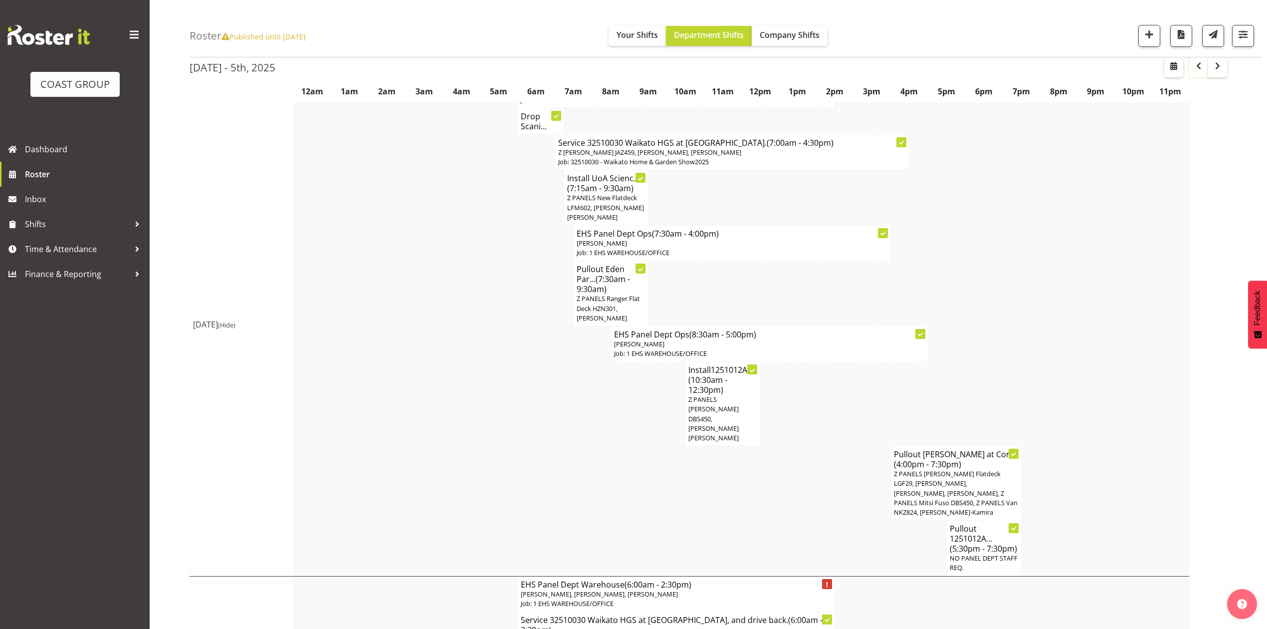
scroll to position [1064, 0]
click at [1217, 64] on span "button" at bounding box center [1218, 66] width 12 height 12
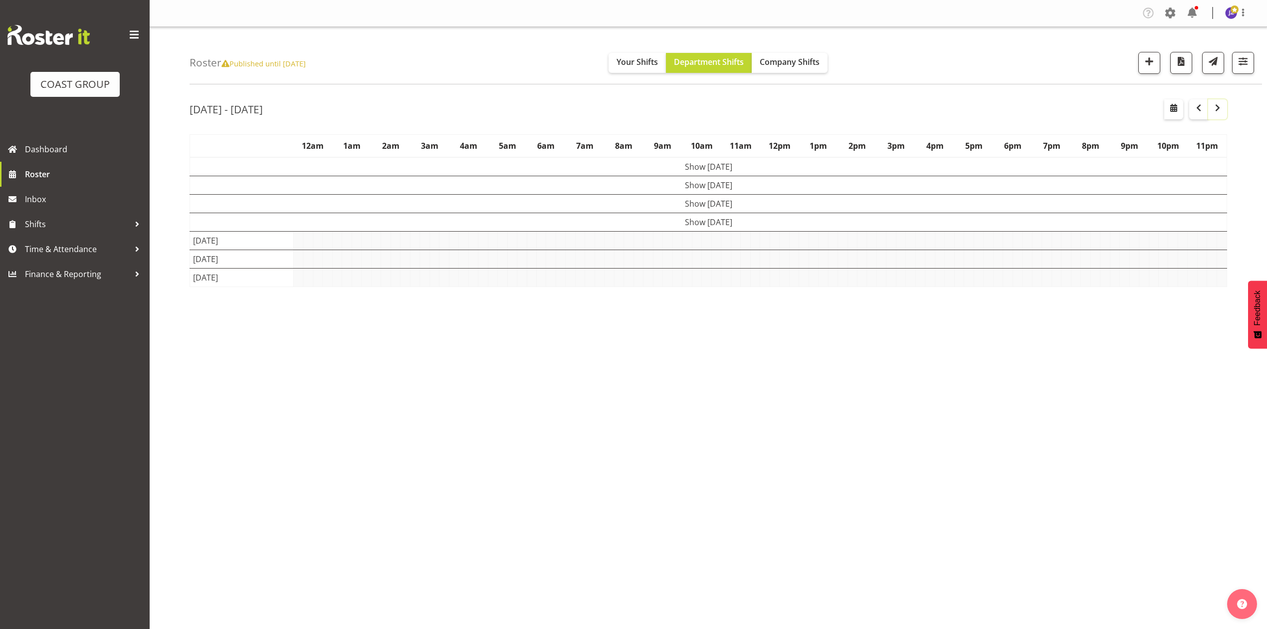
scroll to position [0, 0]
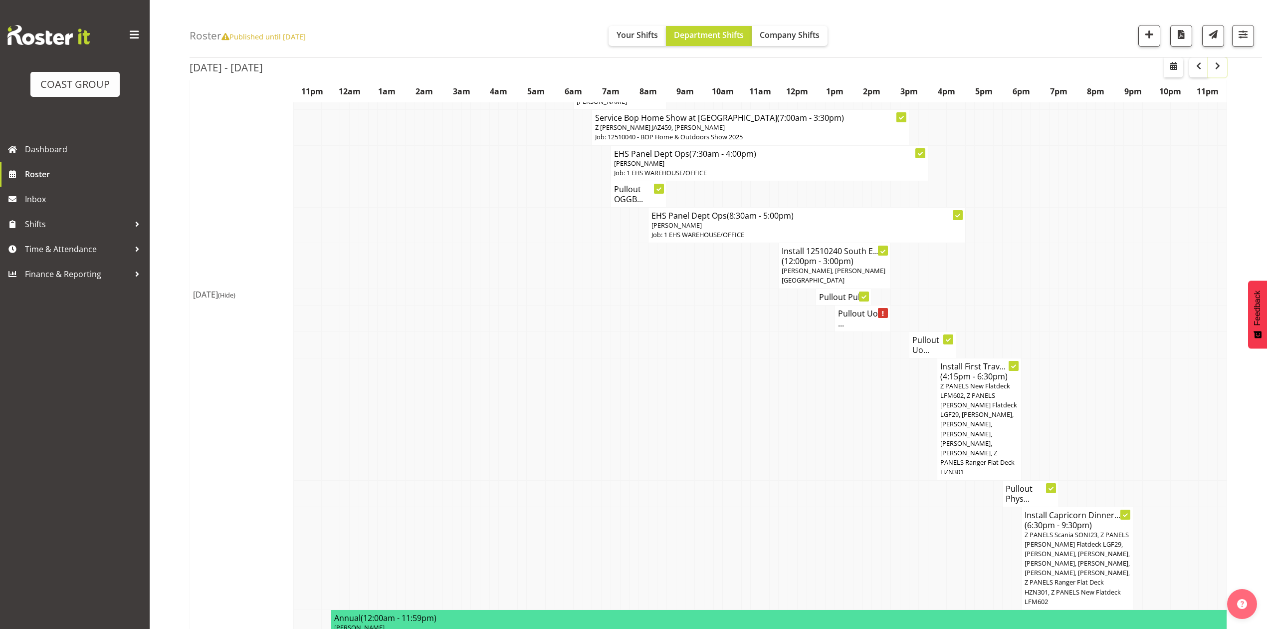
scroll to position [272, 0]
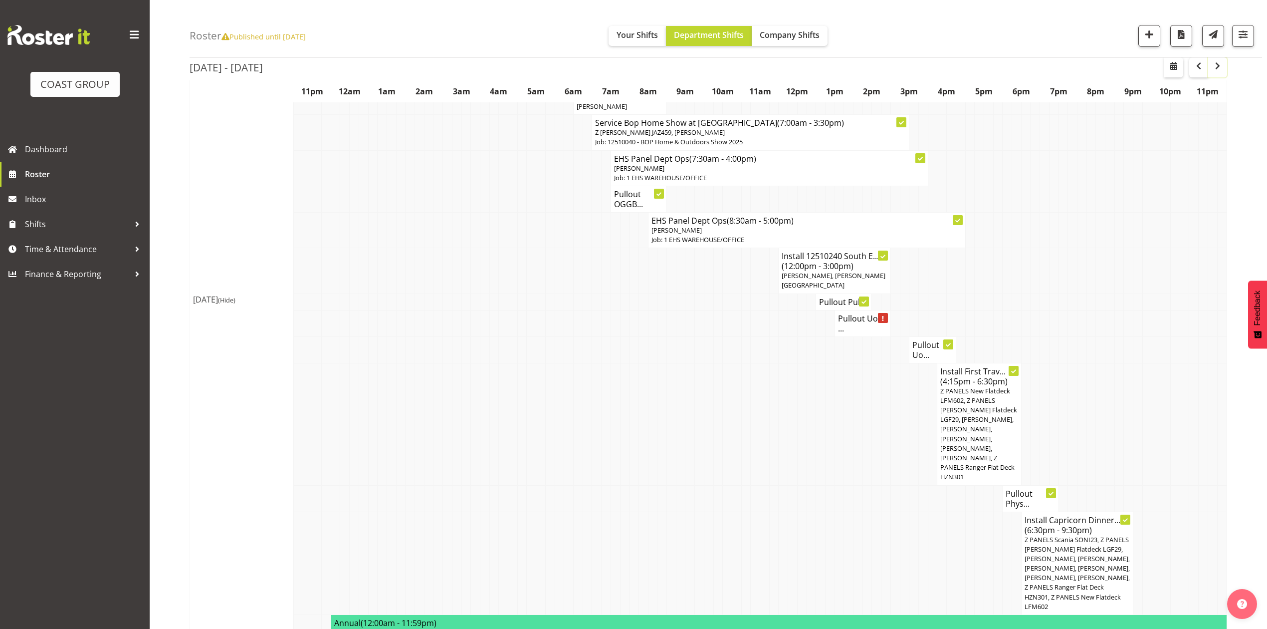
click at [1219, 64] on span "button" at bounding box center [1218, 66] width 12 height 12
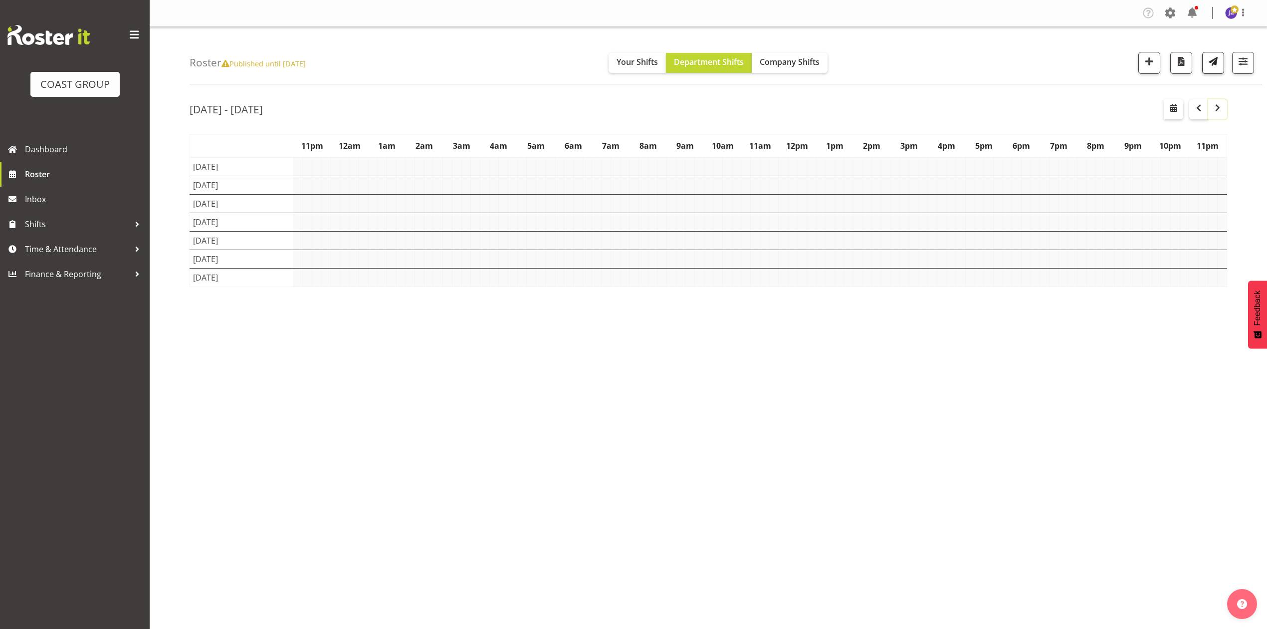
scroll to position [0, 0]
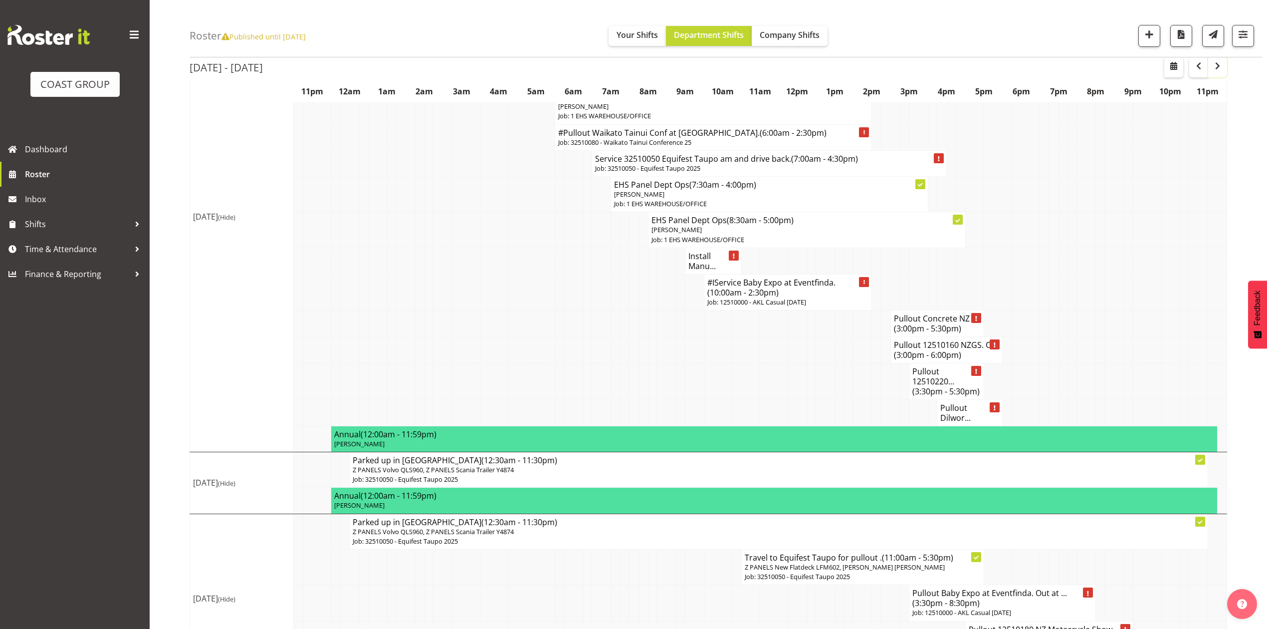
scroll to position [1785, 0]
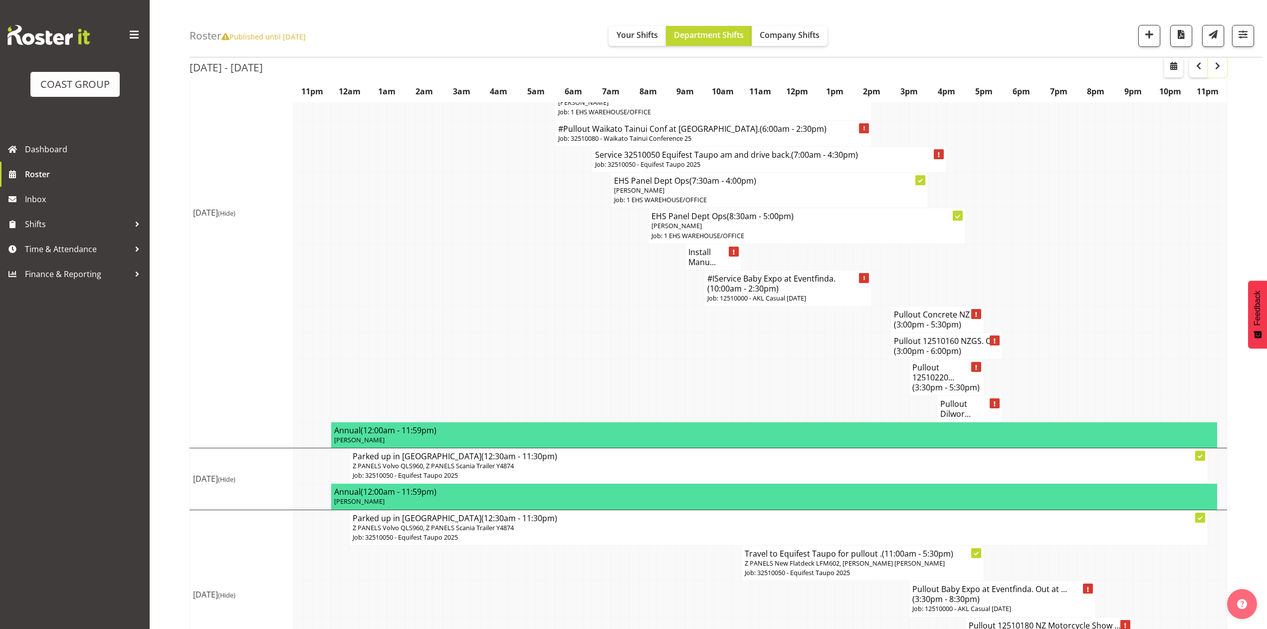
click at [1218, 62] on span "button" at bounding box center [1218, 66] width 12 height 12
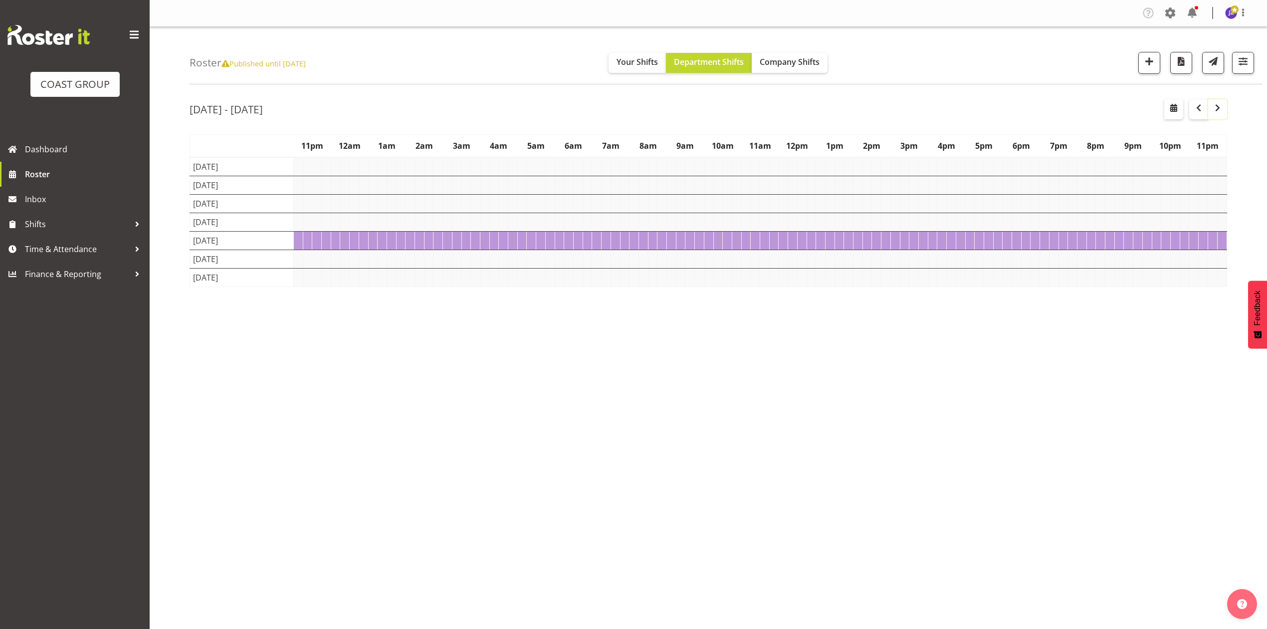
scroll to position [0, 0]
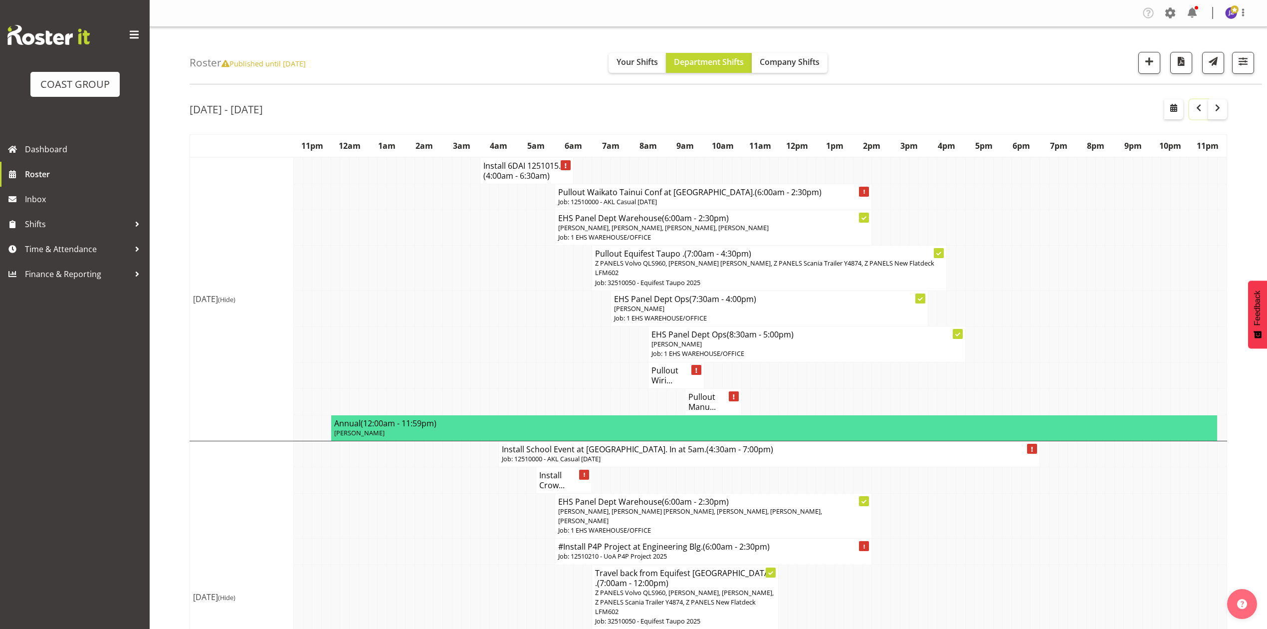
click at [1199, 107] on span "button" at bounding box center [1199, 108] width 12 height 12
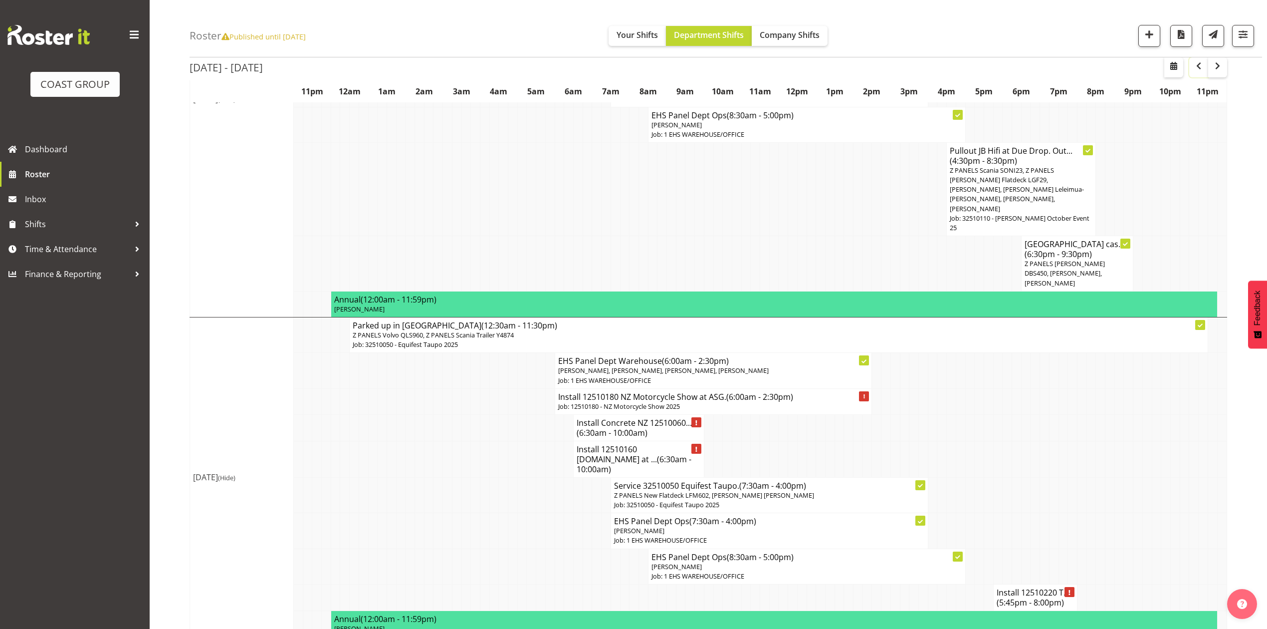
scroll to position [865, 0]
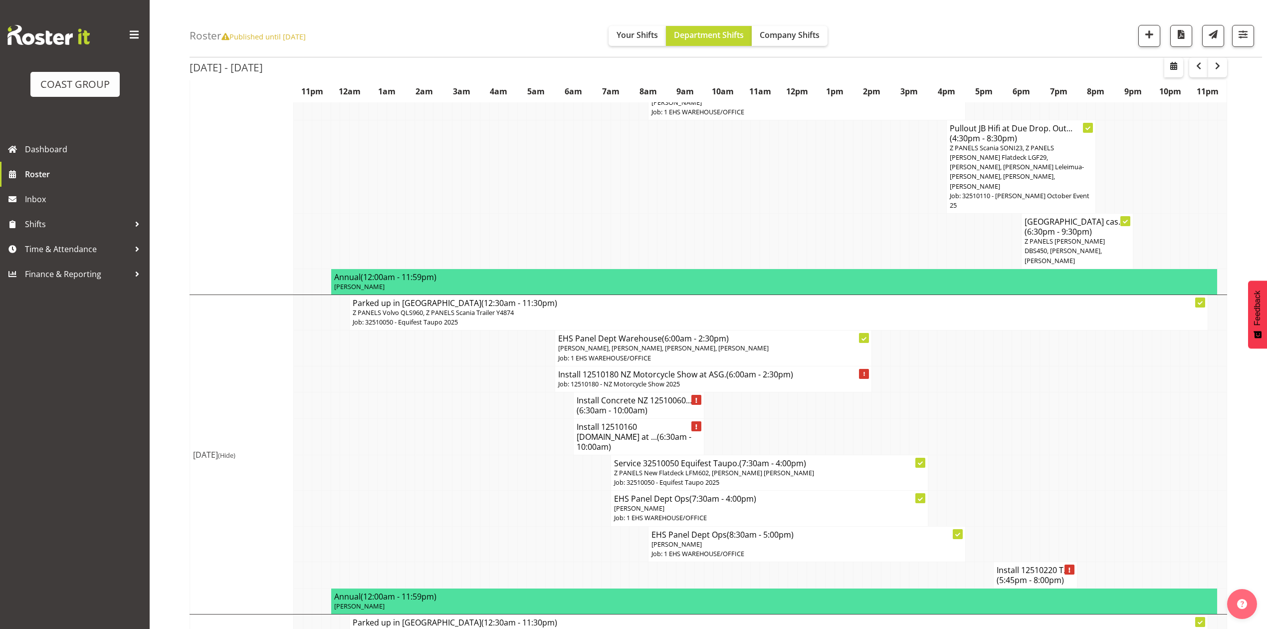
click at [817, 392] on td at bounding box center [820, 405] width 9 height 26
click at [751, 392] on td at bounding box center [755, 405] width 9 height 26
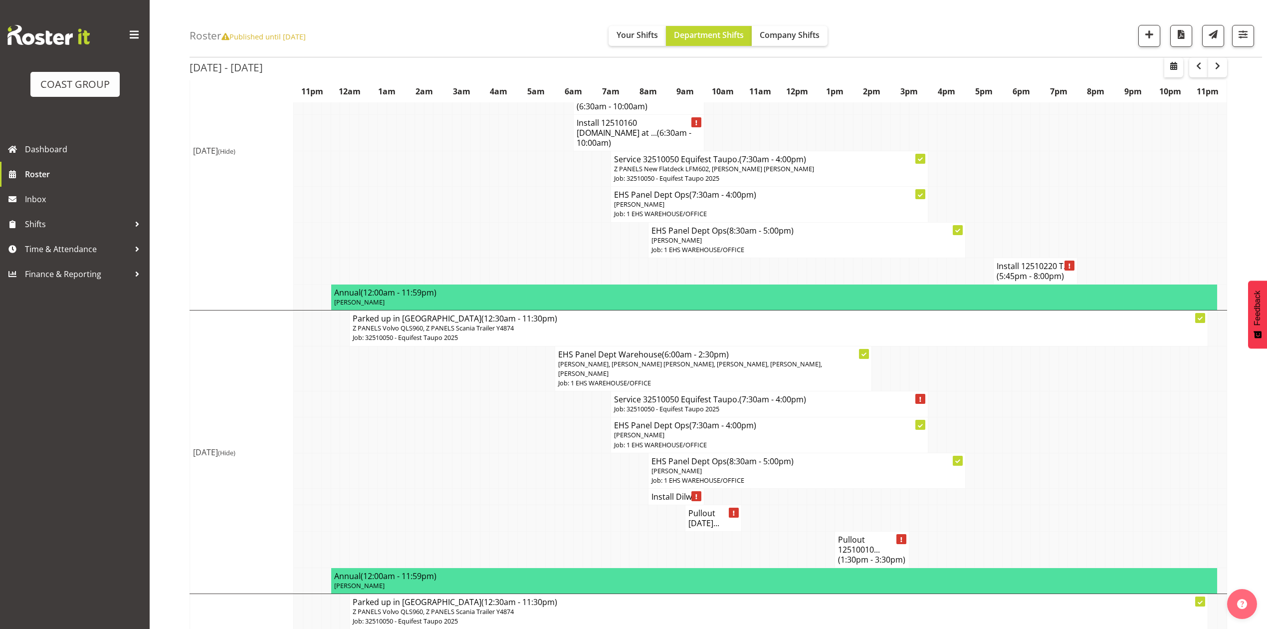
scroll to position [1414, 0]
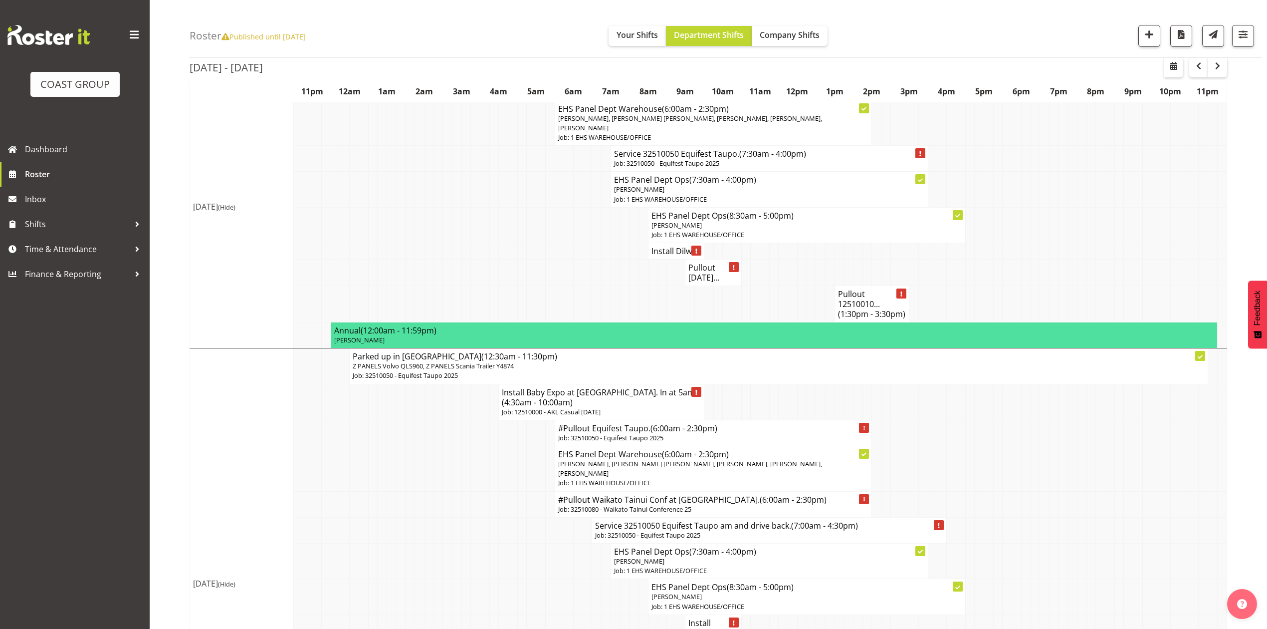
click at [993, 446] on td at bounding box center [997, 468] width 9 height 45
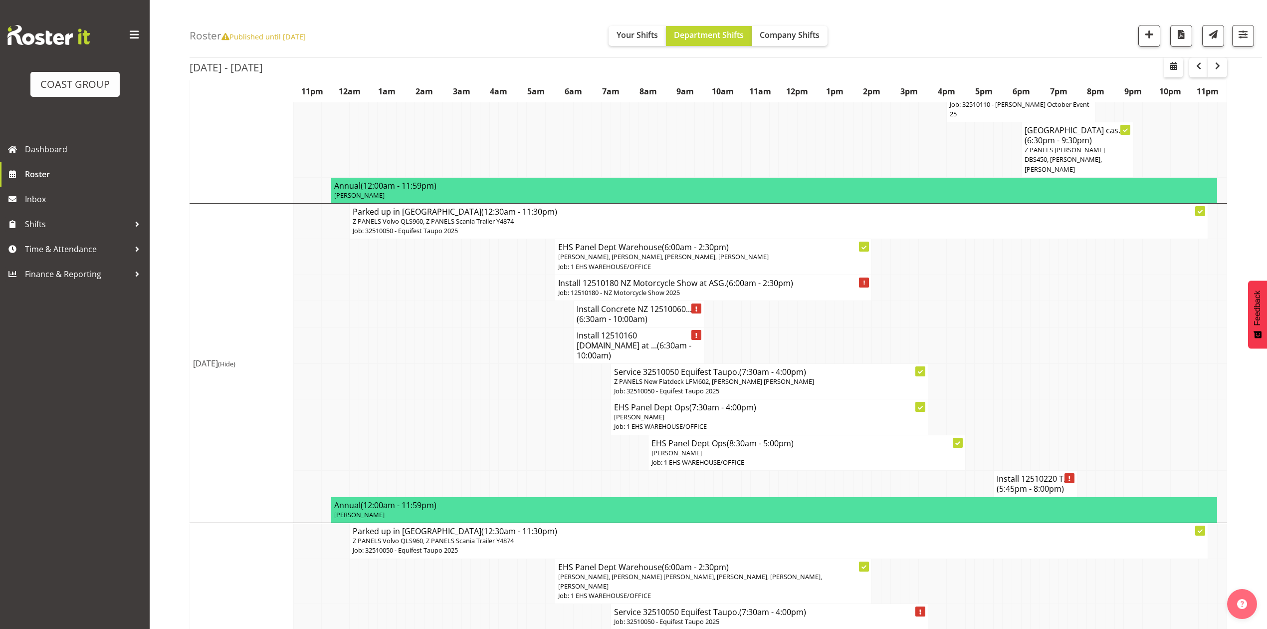
scroll to position [882, 0]
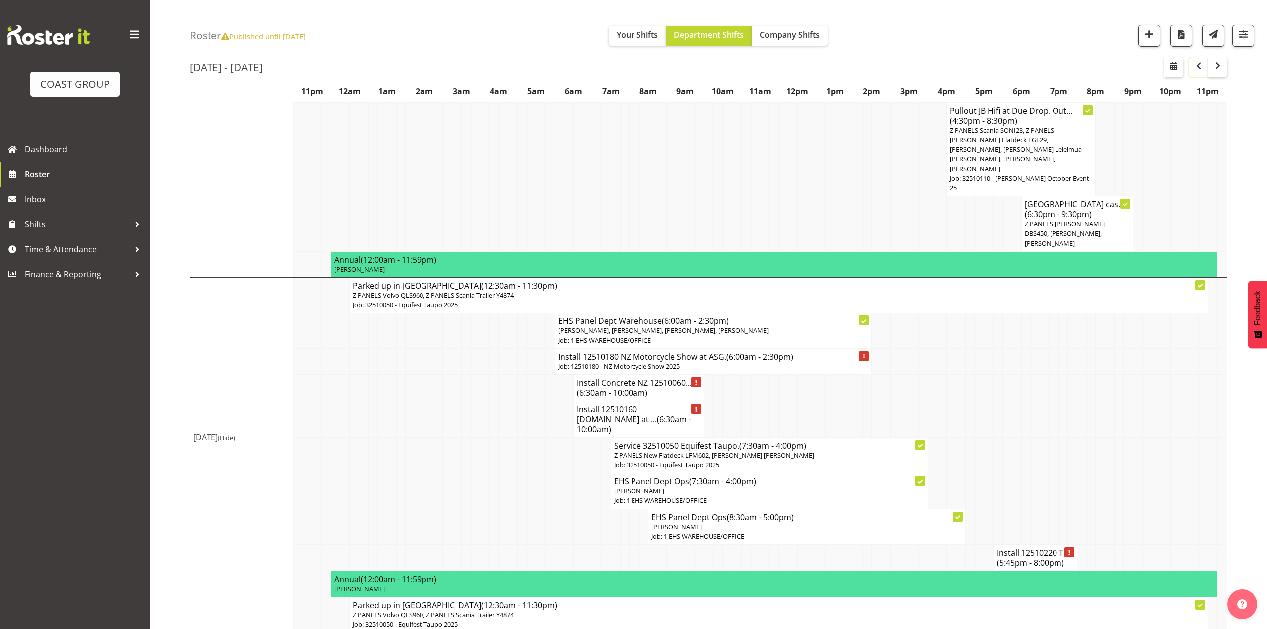
click at [1193, 70] on span "button" at bounding box center [1199, 66] width 12 height 12
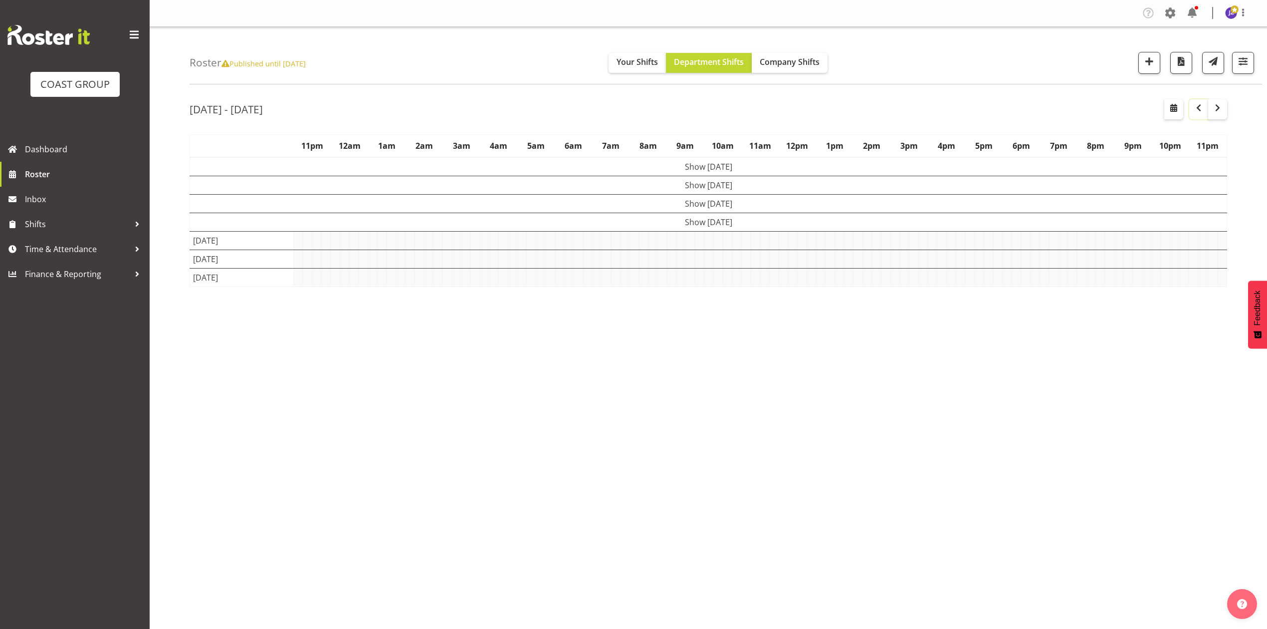
scroll to position [0, 0]
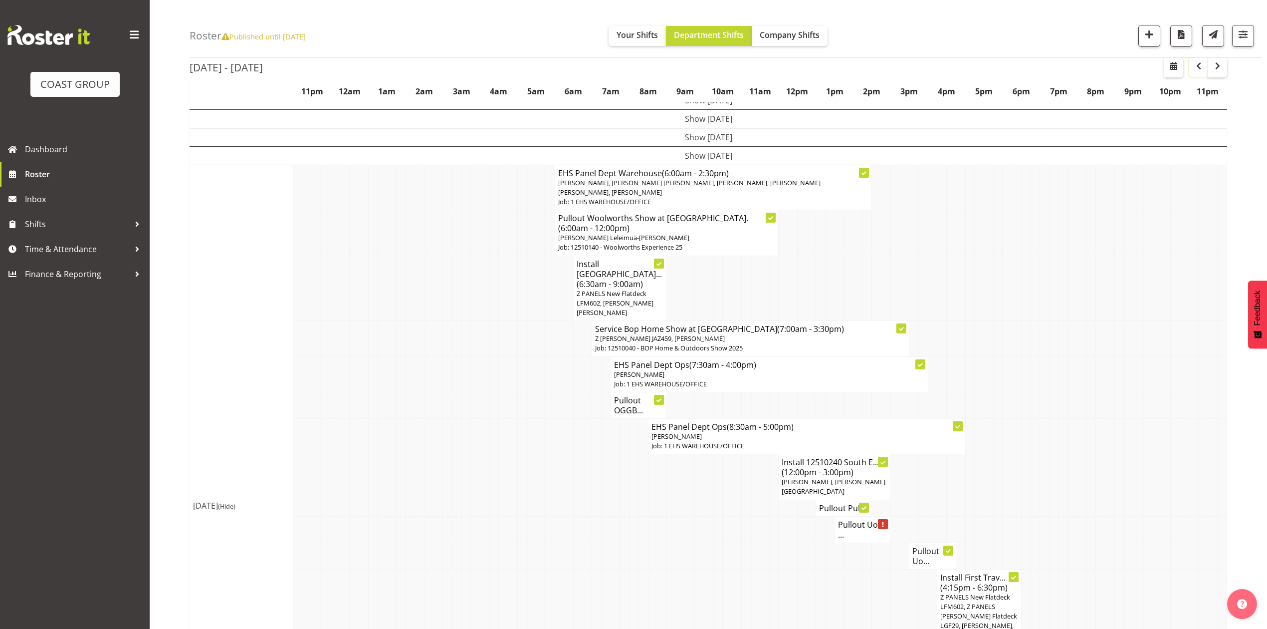
scroll to position [332, 0]
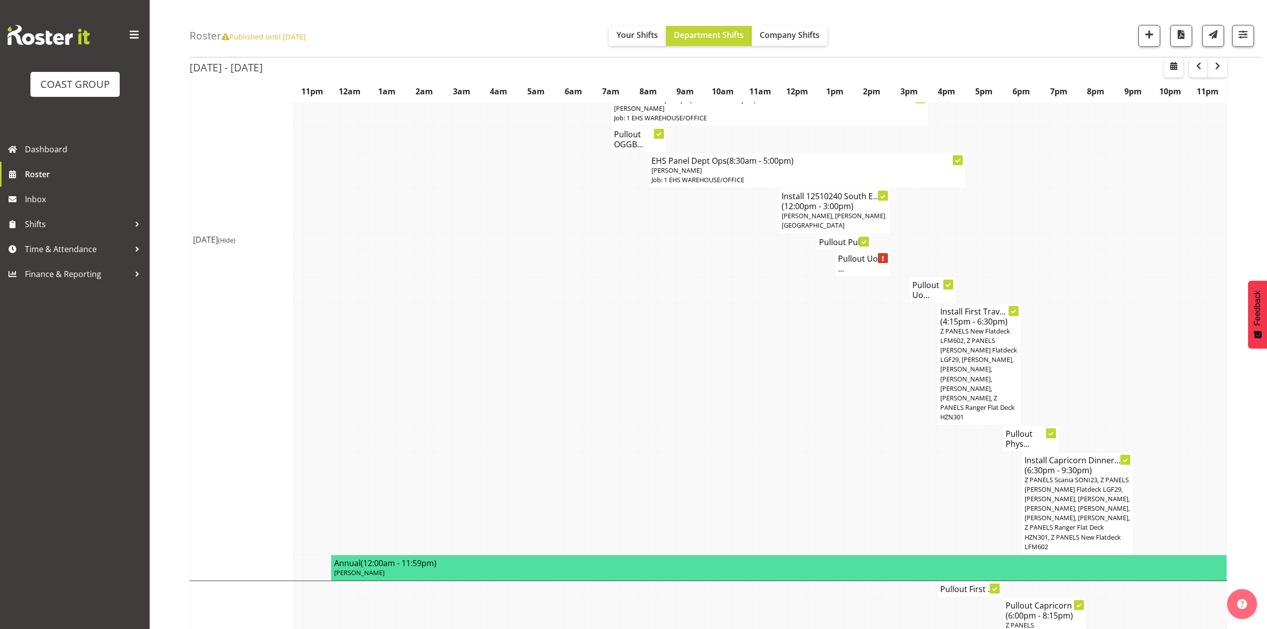
click at [971, 354] on span "Z PANELS New Flatdeck LFM602, Z PANELS [PERSON_NAME] Flatdeck LGF29, [PERSON_NA…" at bounding box center [979, 373] width 77 height 95
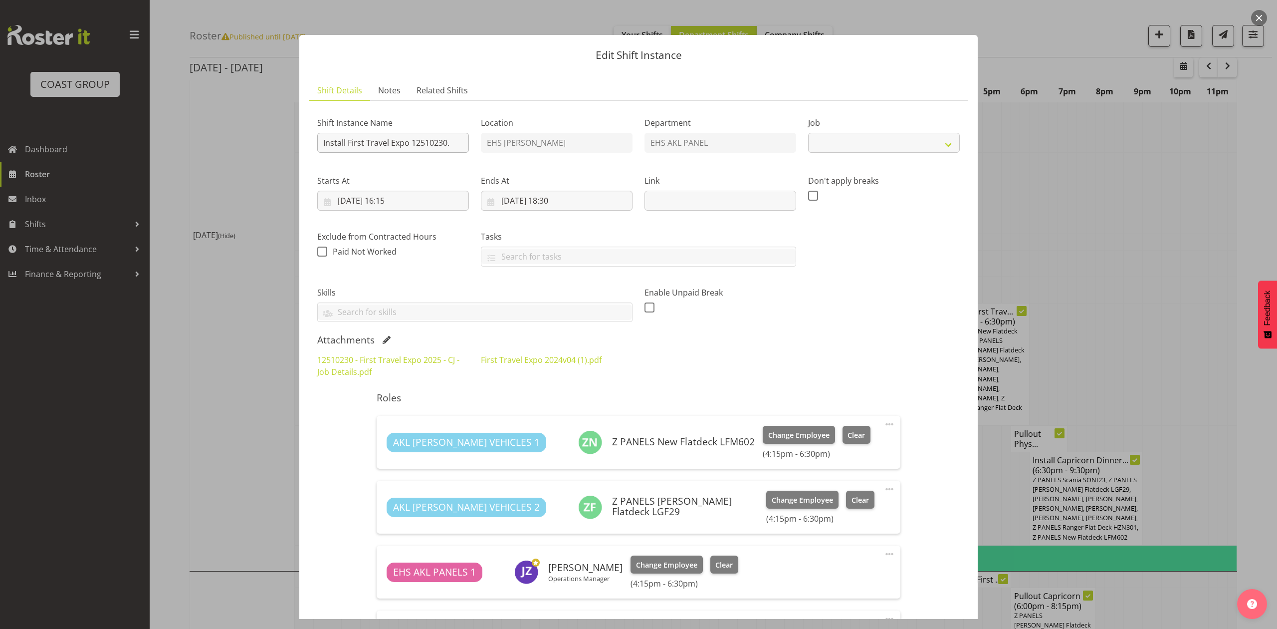
select select "10651"
click at [1156, 170] on div at bounding box center [638, 314] width 1277 height 629
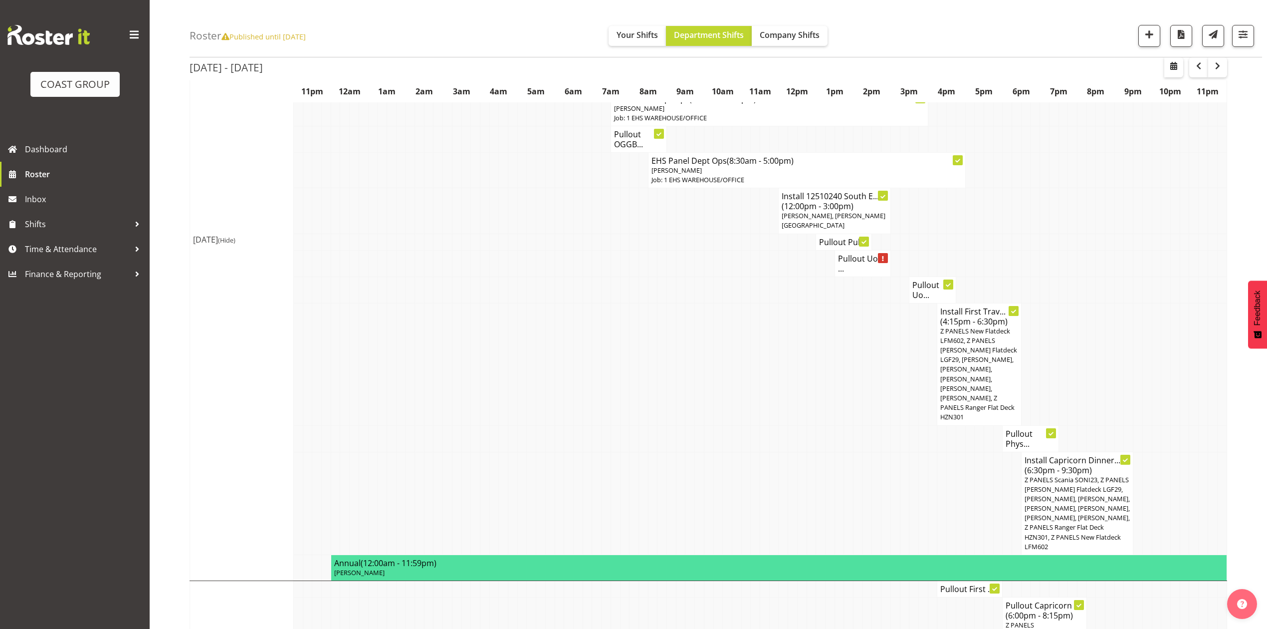
drag, startPoint x: 1156, startPoint y: 172, endPoint x: 1134, endPoint y: 164, distance: 23.2
click at [1154, 188] on td at bounding box center [1156, 210] width 9 height 45
